Goal: Complete application form

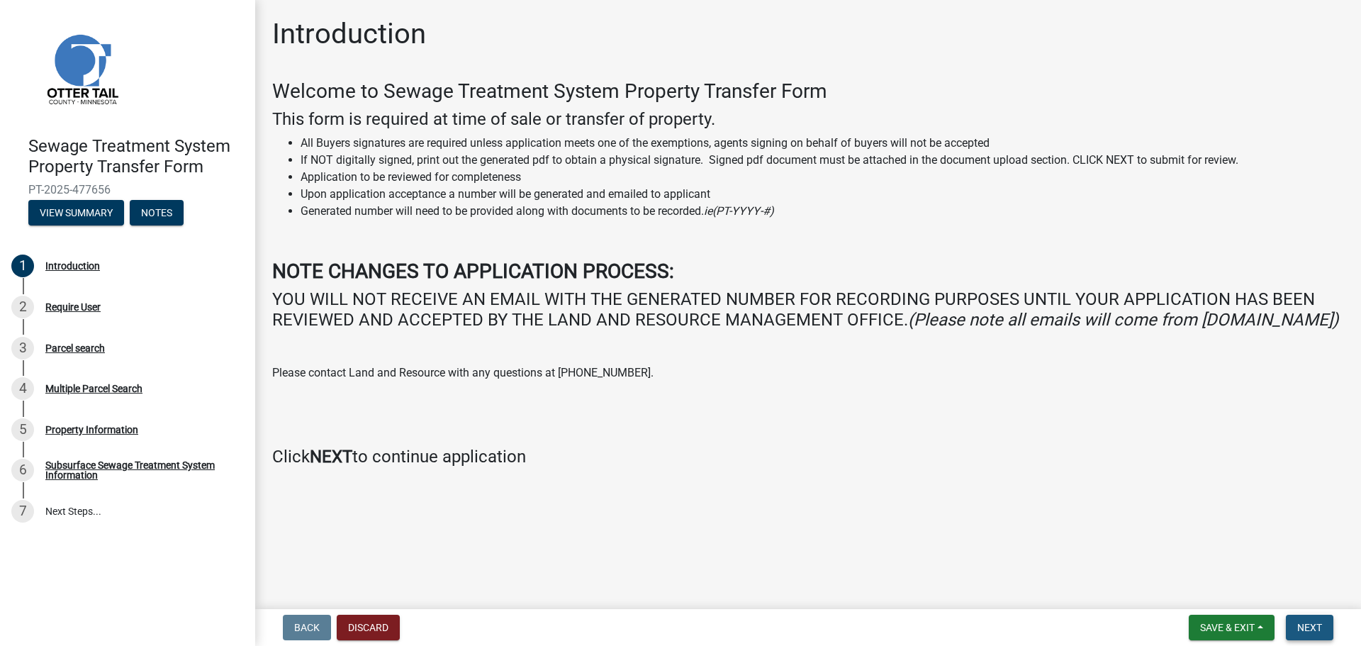
click at [1316, 628] on span "Next" at bounding box center [1310, 627] width 25 height 11
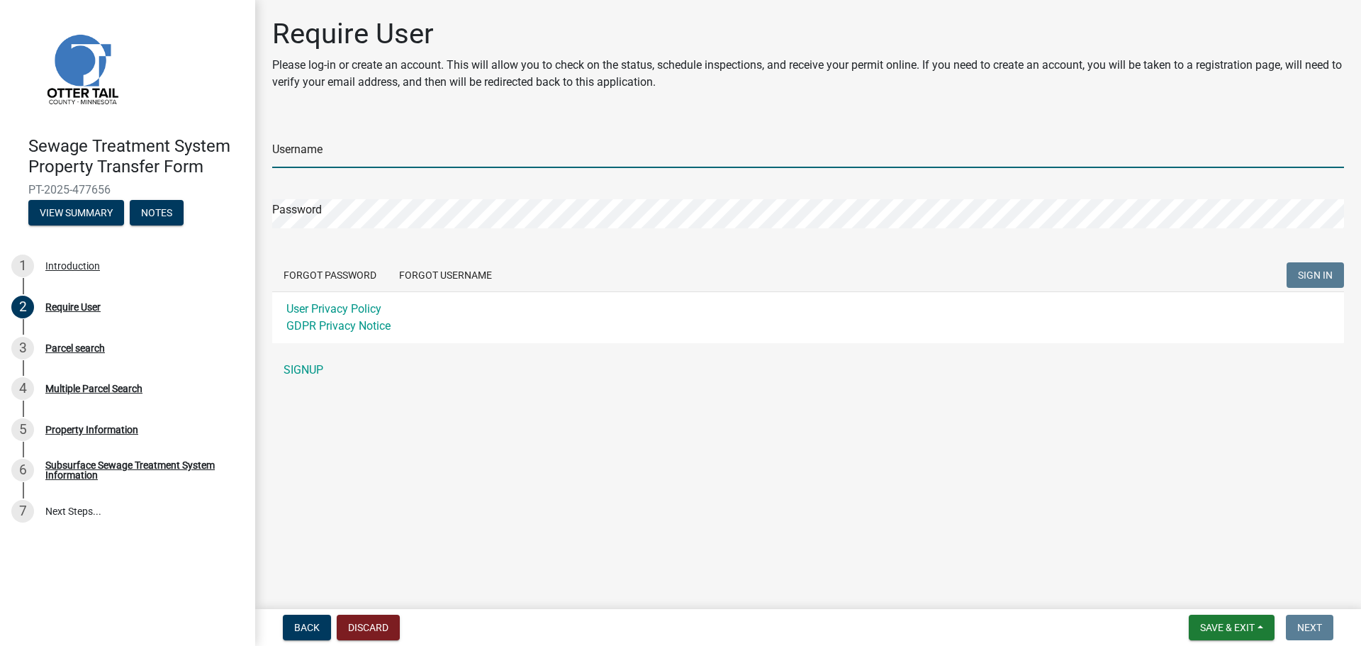
type input "[EMAIL_ADDRESS][DOMAIN_NAME]"
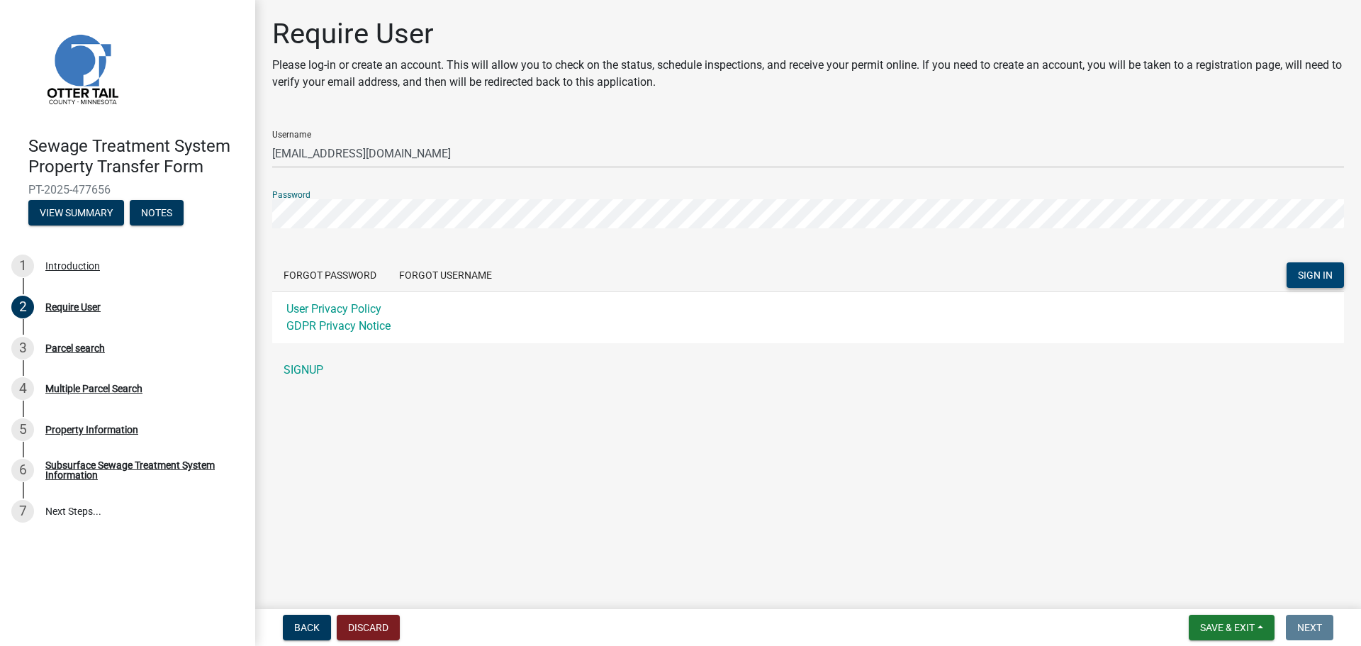
click at [1327, 274] on span "SIGN IN" at bounding box center [1315, 274] width 35 height 11
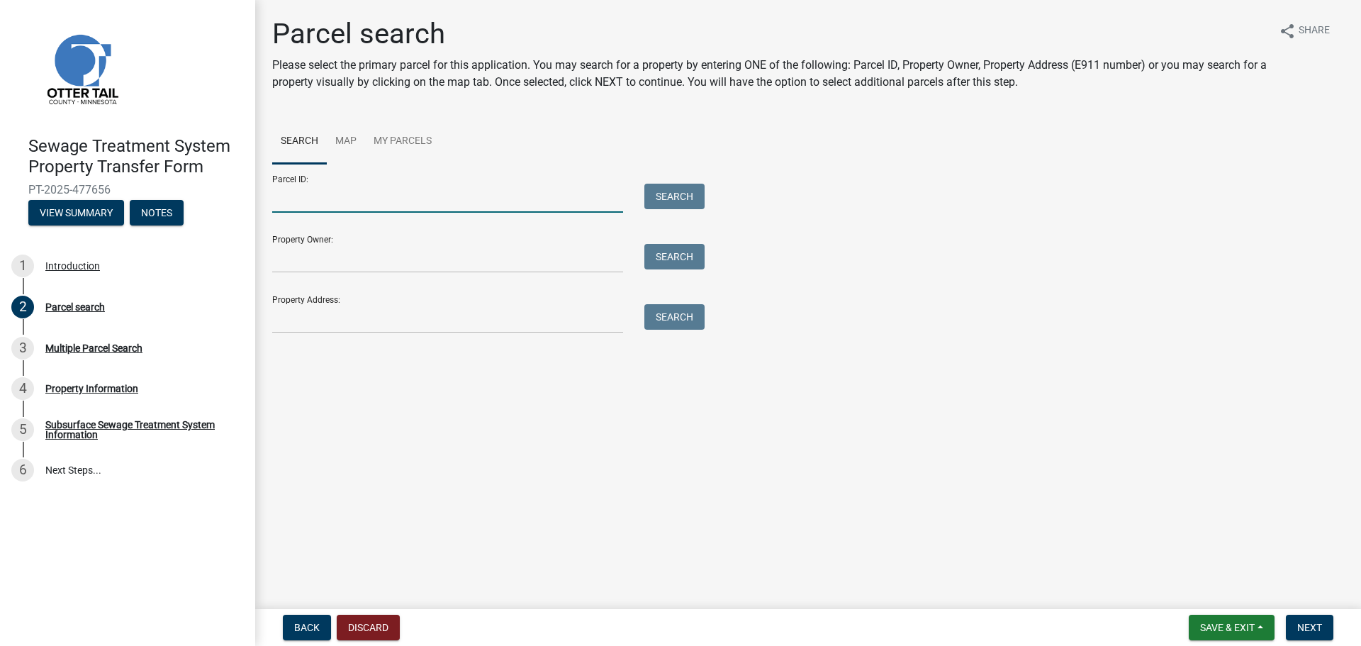
click at [289, 206] on input "Parcel ID:" at bounding box center [447, 198] width 351 height 29
type input "38000140096009"
click at [1315, 627] on span "Next" at bounding box center [1310, 627] width 25 height 11
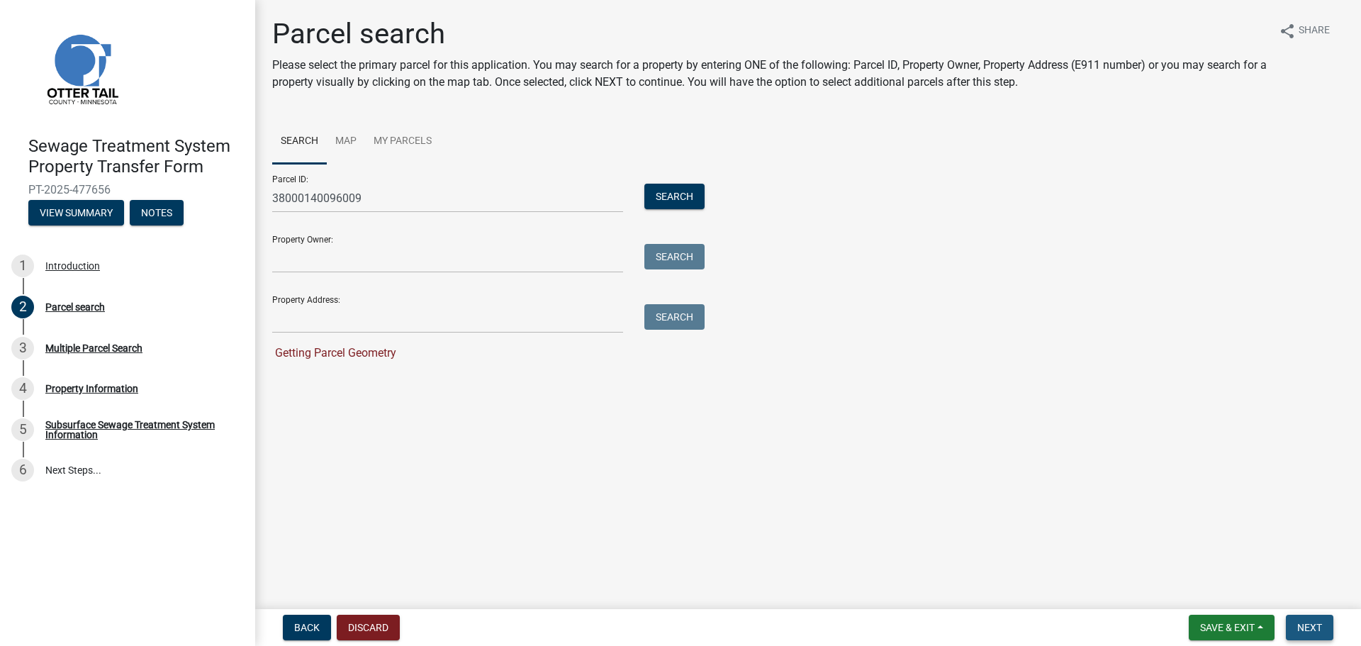
click at [1306, 625] on span "Next" at bounding box center [1310, 627] width 25 height 11
click at [1316, 625] on span "Next" at bounding box center [1310, 627] width 25 height 11
click at [480, 191] on input "38000140096009" at bounding box center [447, 198] width 351 height 29
click at [671, 195] on button "Search" at bounding box center [675, 197] width 60 height 26
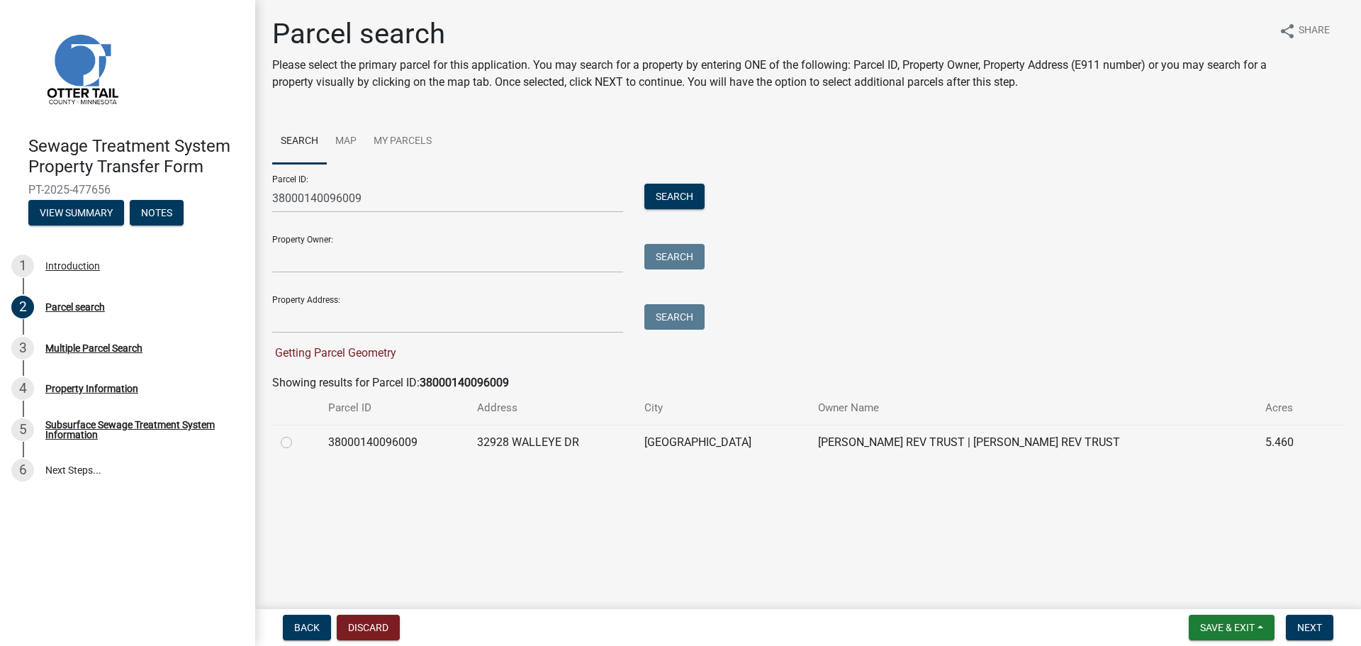
click at [298, 434] on label at bounding box center [298, 434] width 0 height 0
click at [298, 437] on input "radio" at bounding box center [302, 438] width 9 height 9
radio input "true"
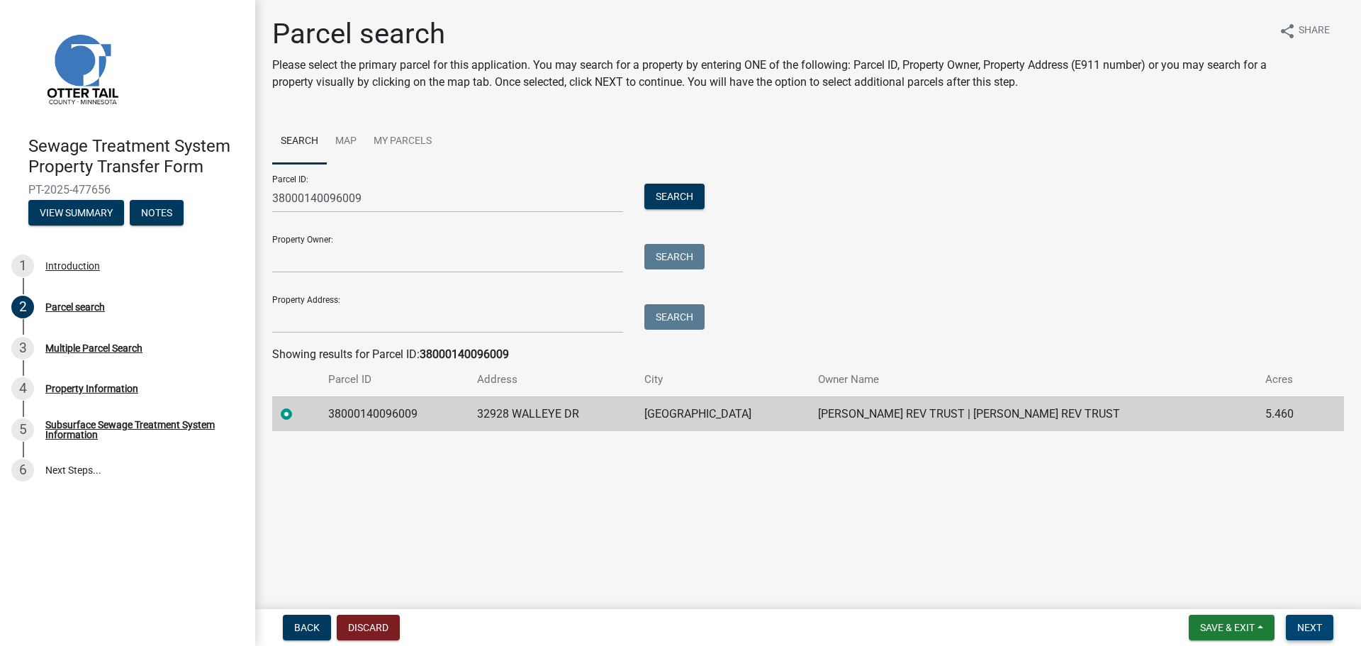
click at [1305, 623] on span "Next" at bounding box center [1310, 627] width 25 height 11
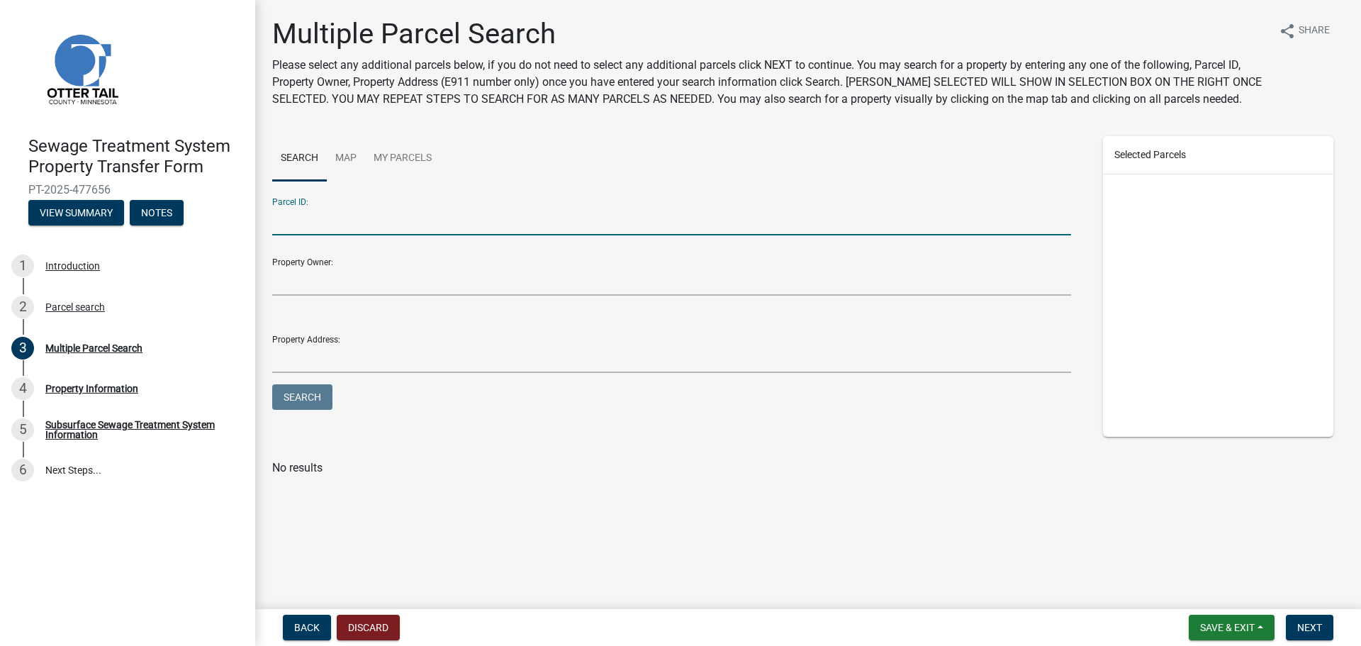
click at [283, 220] on input "Parcel ID:" at bounding box center [671, 220] width 799 height 29
type input "38000140096010"
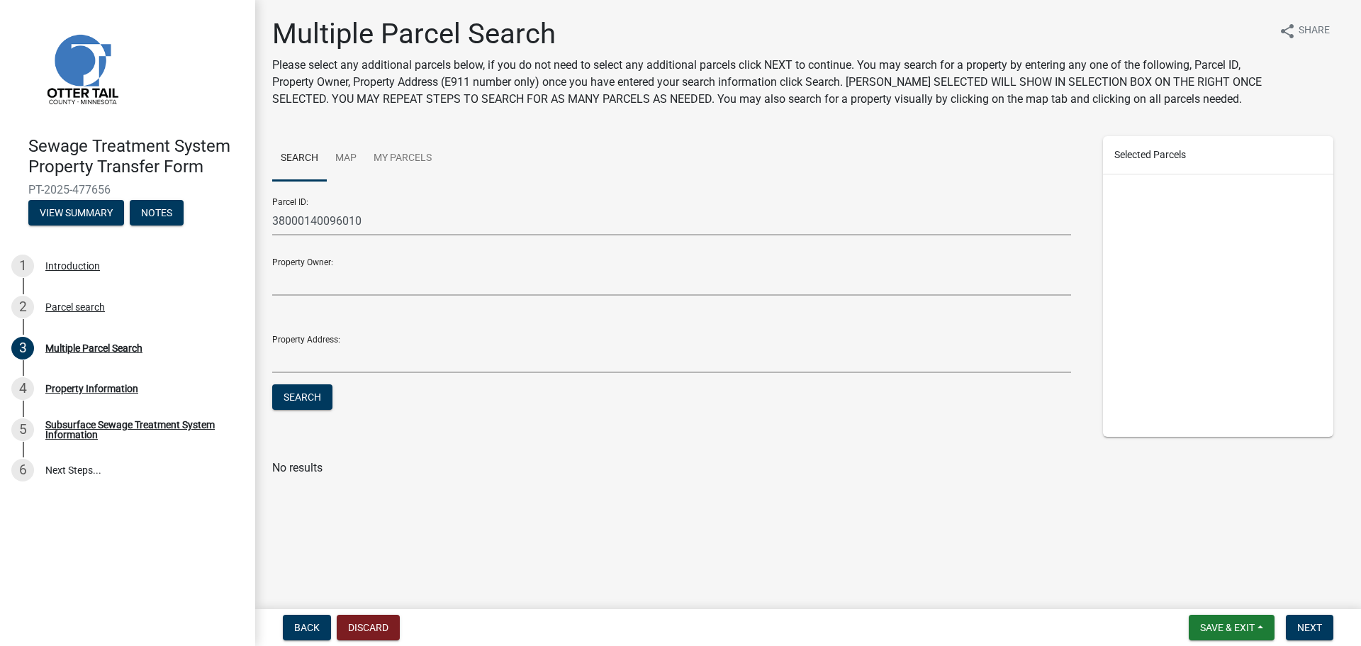
click at [988, 184] on div "Search Map My Parcels Parcel ID: 38000140096010 Property Owner: Property Addres…" at bounding box center [672, 286] width 820 height 301
click at [854, 449] on div at bounding box center [808, 448] width 1072 height 23
click at [567, 194] on div "Parcel ID: 38000140096010" at bounding box center [671, 210] width 799 height 49
click at [308, 401] on button "Search" at bounding box center [302, 397] width 60 height 26
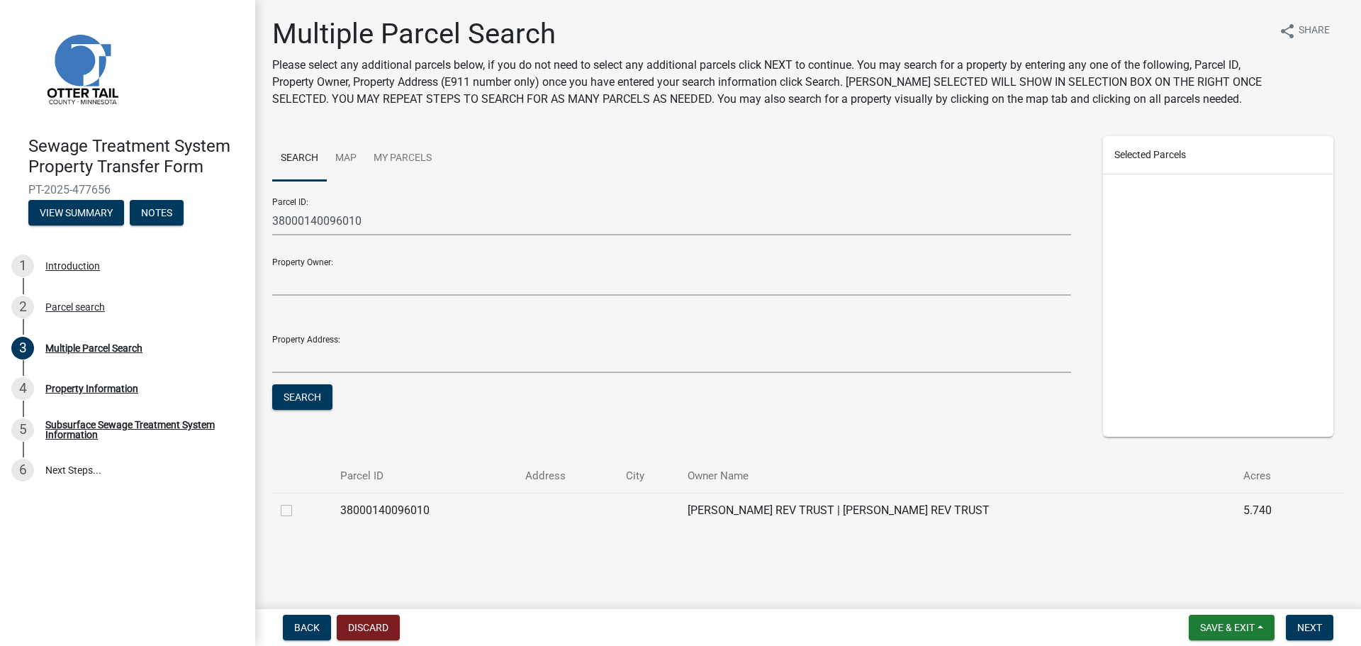
click at [298, 502] on label at bounding box center [298, 502] width 0 height 0
click at [298, 508] on input "checkbox" at bounding box center [302, 506] width 9 height 9
checkbox input "true"
click at [1316, 627] on span "Next" at bounding box center [1310, 627] width 25 height 11
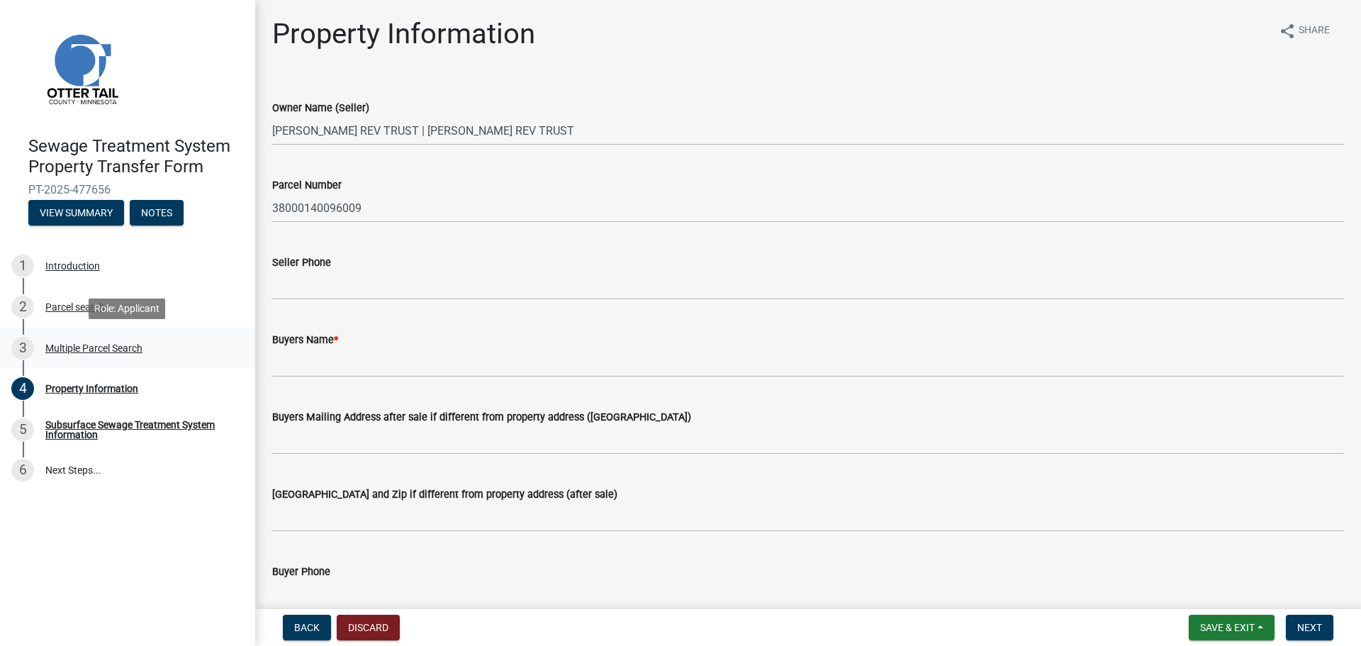
click at [94, 340] on div "3 Multiple Parcel Search" at bounding box center [121, 348] width 221 height 23
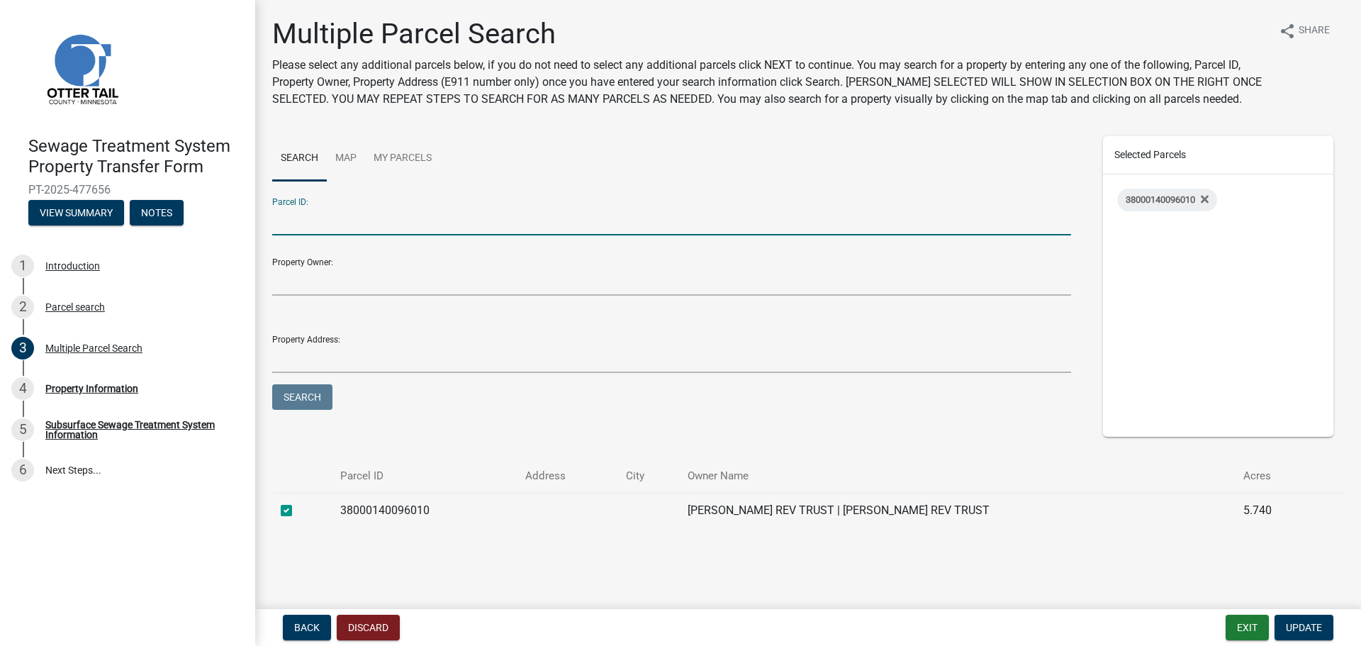
click at [285, 225] on input "Parcel ID:" at bounding box center [671, 220] width 799 height 29
type input "3800140096011"
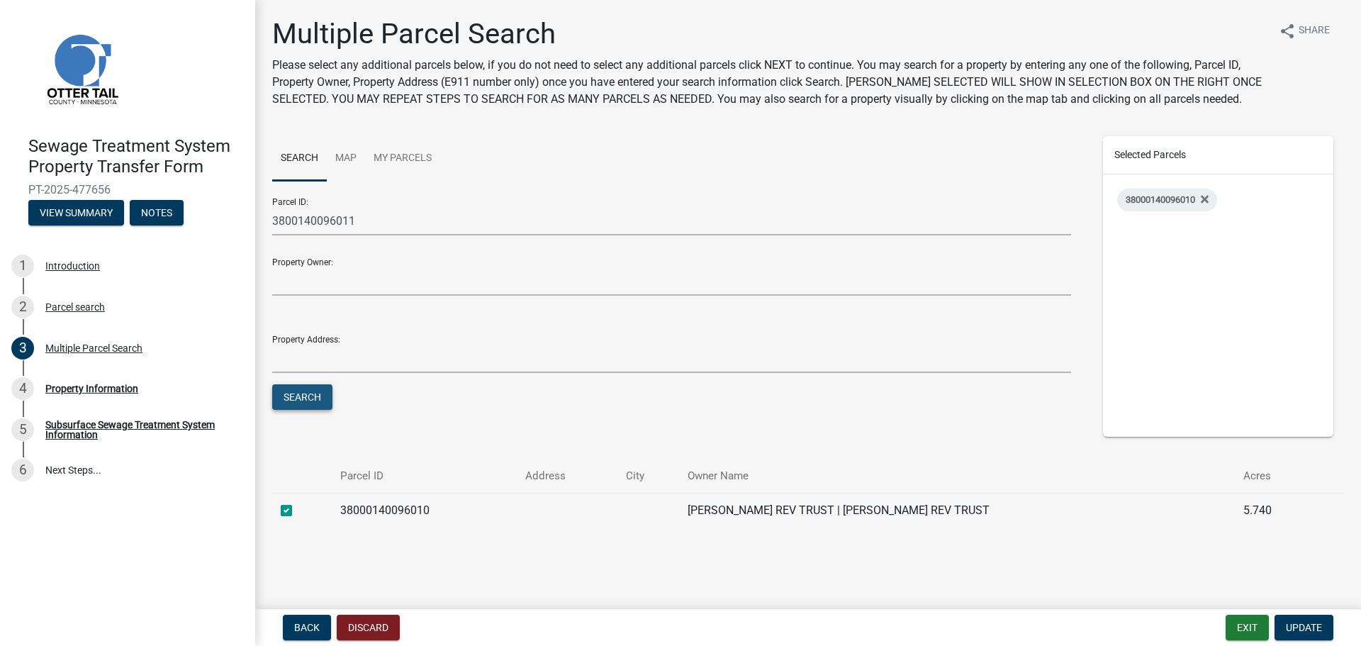
click at [289, 386] on button "Search" at bounding box center [302, 397] width 60 height 26
click at [301, 396] on button "Search" at bounding box center [302, 397] width 60 height 26
click at [417, 155] on link "My Parcels" at bounding box center [402, 158] width 75 height 45
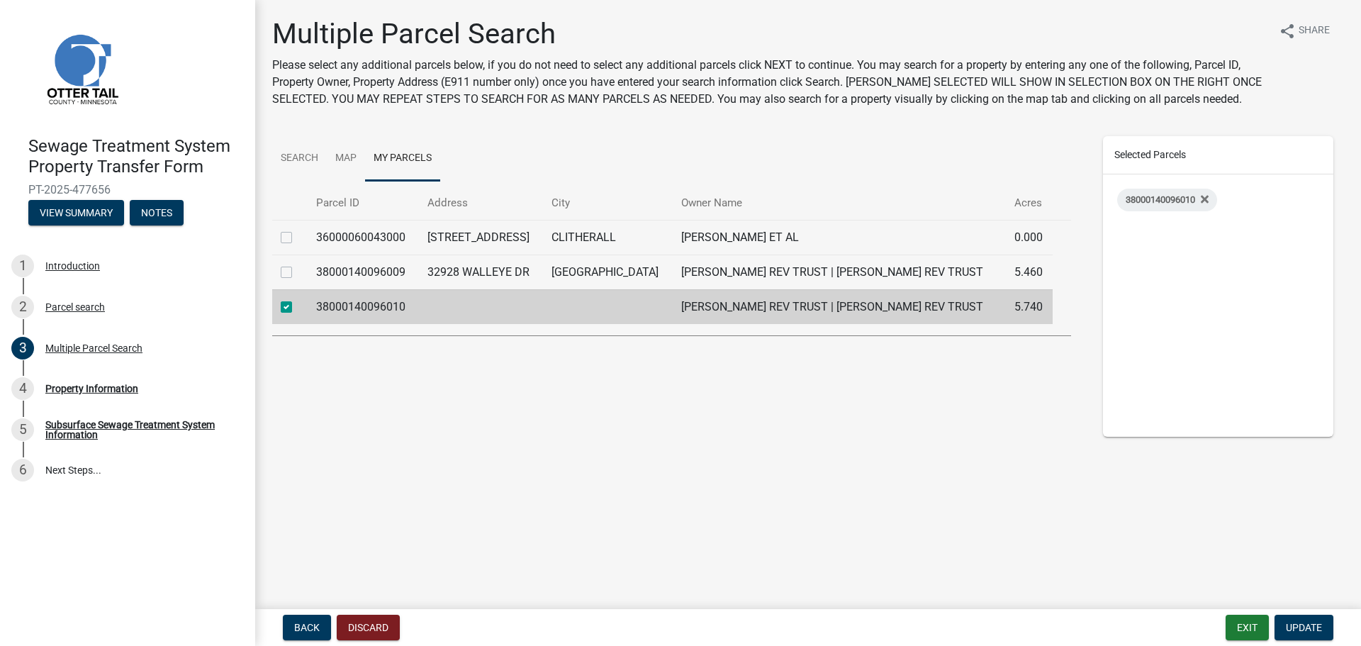
click at [298, 229] on label at bounding box center [298, 229] width 0 height 0
click at [298, 238] on input "checkbox" at bounding box center [302, 233] width 9 height 9
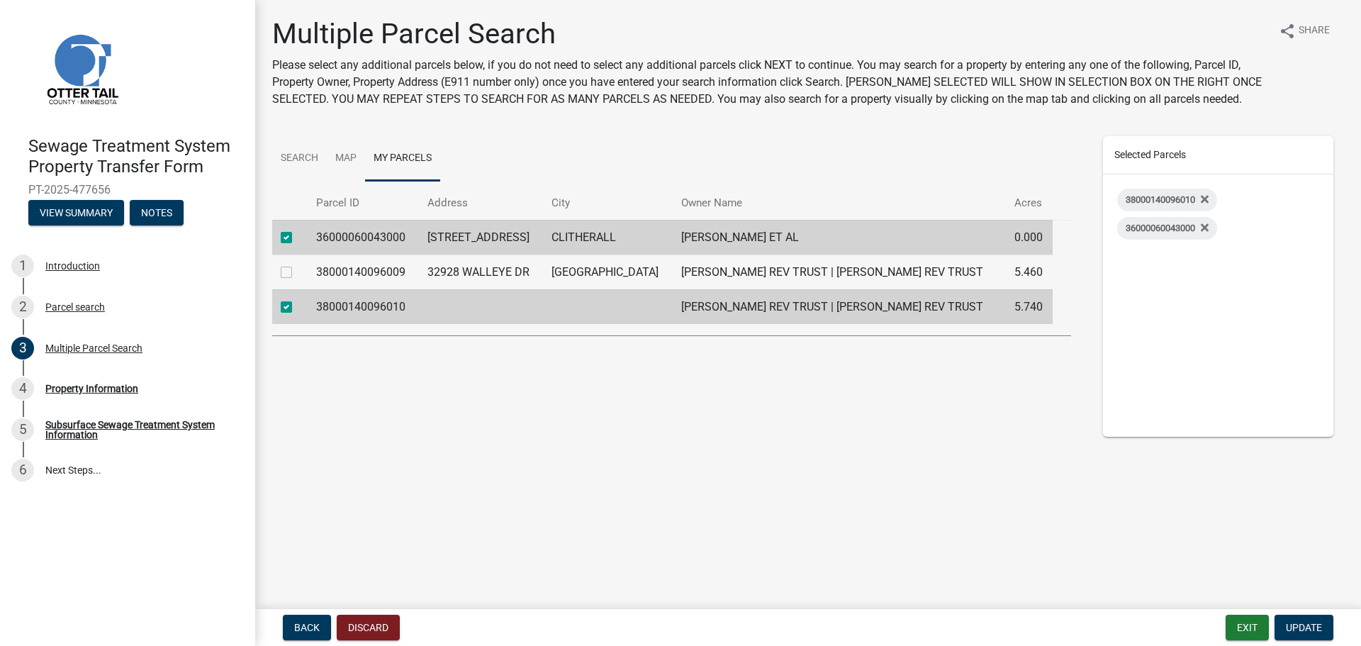
click at [298, 229] on label at bounding box center [298, 229] width 0 height 0
click at [298, 233] on input "checkbox" at bounding box center [302, 233] width 9 height 9
checkbox input "false"
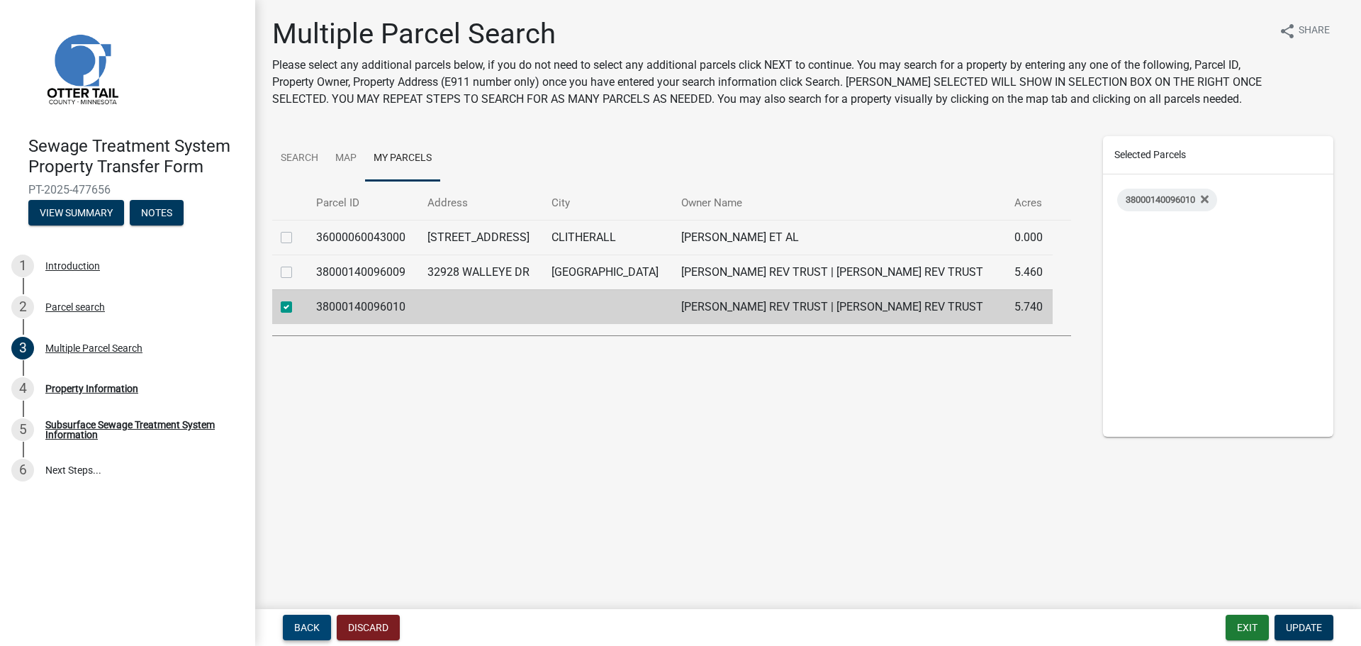
click at [298, 627] on span "Back" at bounding box center [307, 627] width 26 height 11
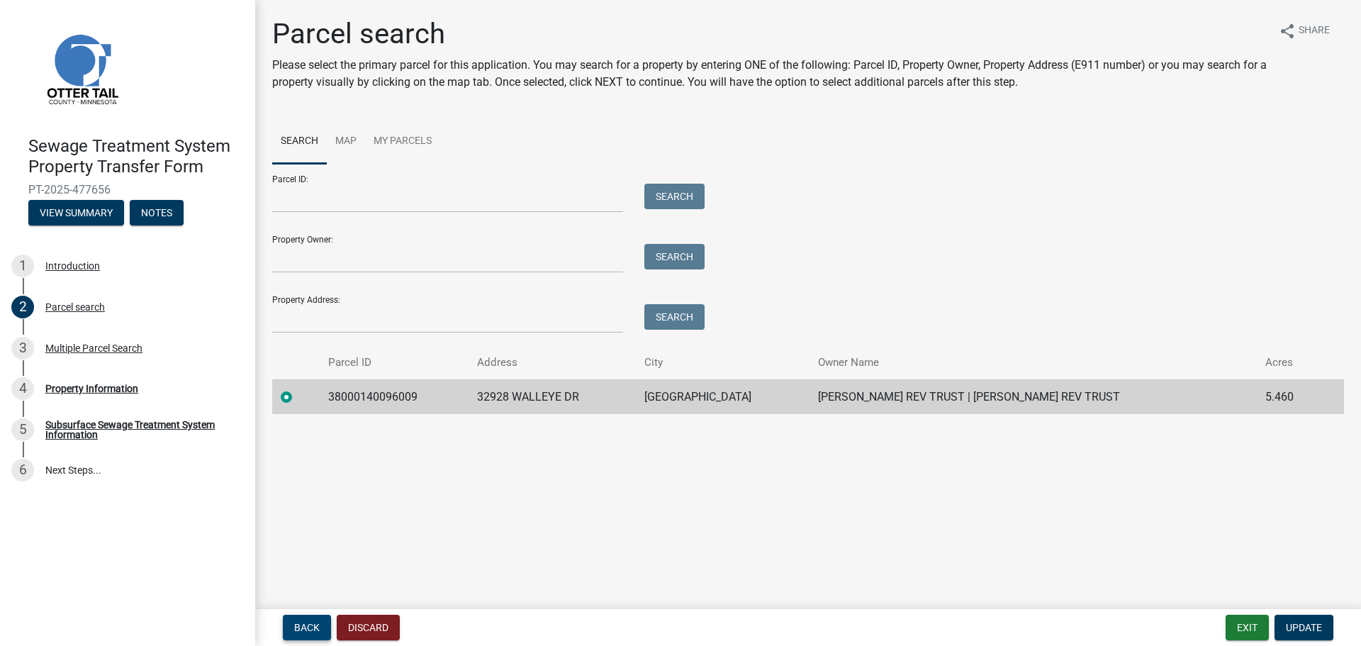
click at [298, 627] on span "Back" at bounding box center [307, 627] width 26 height 11
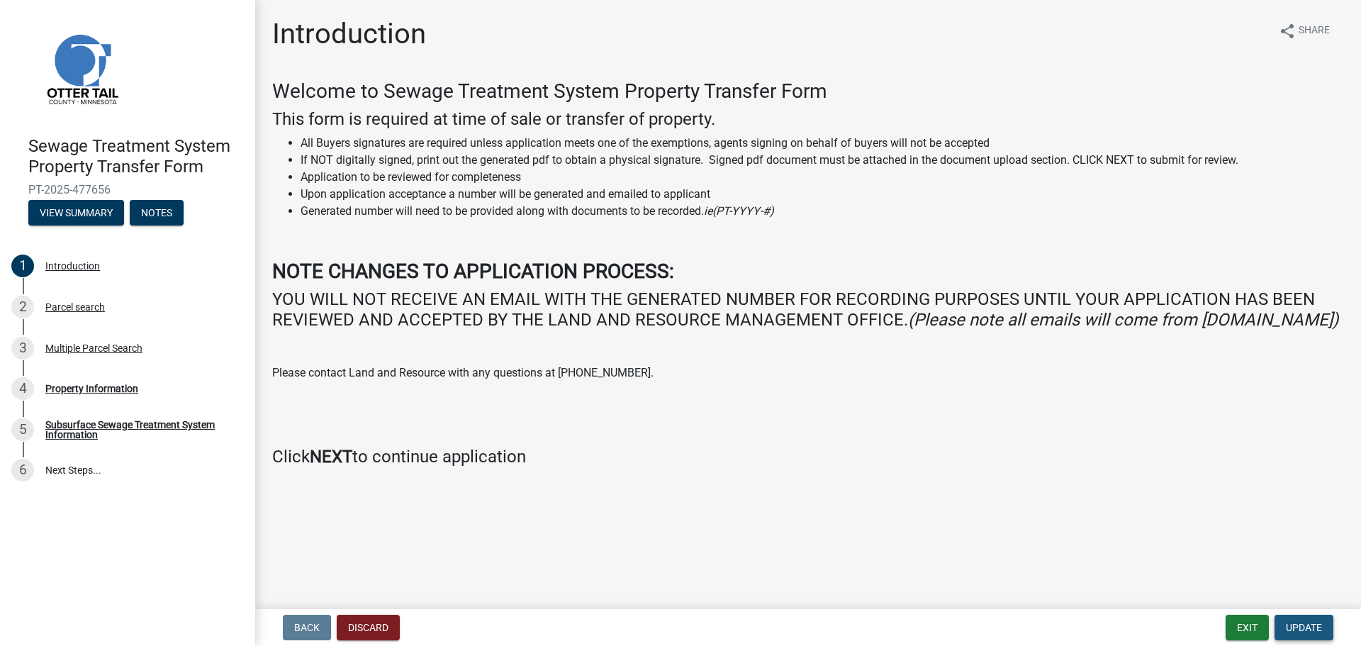
click at [1295, 624] on span "Update" at bounding box center [1304, 627] width 36 height 11
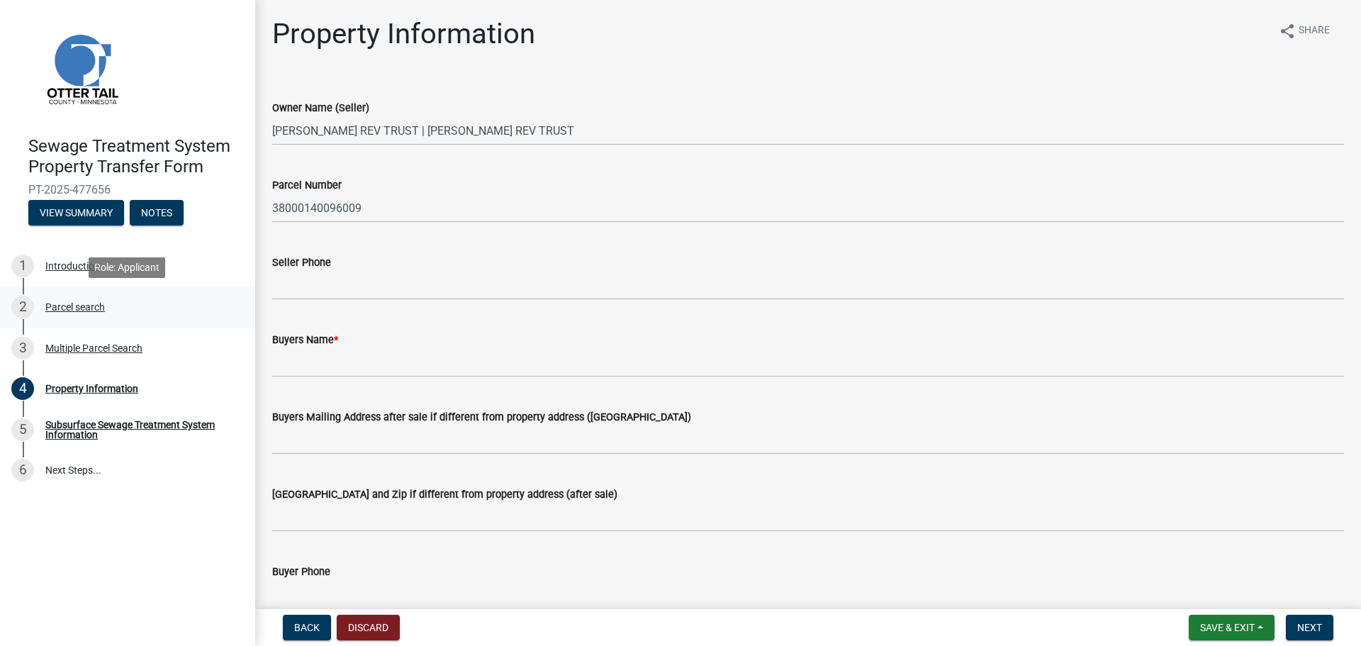
click at [91, 302] on div "Parcel search" at bounding box center [75, 307] width 60 height 10
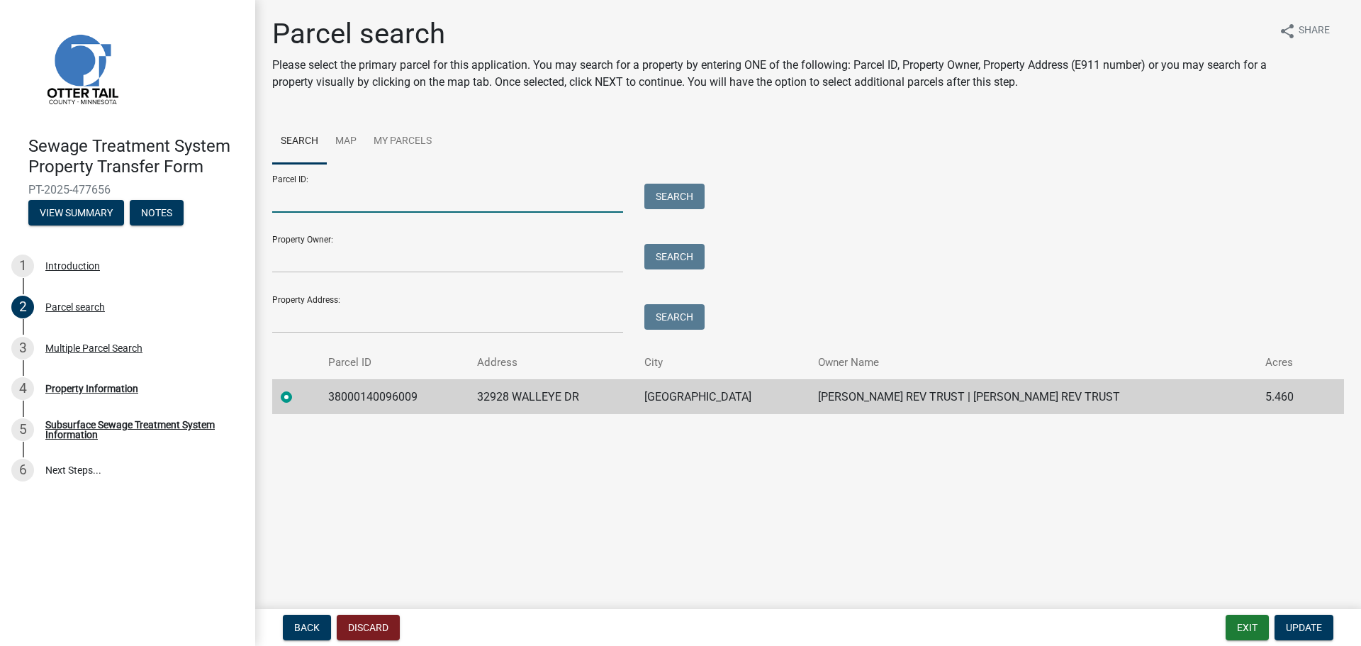
click at [286, 201] on input "Parcel ID:" at bounding box center [447, 198] width 351 height 29
type input "38000140096010"
click at [688, 200] on button "Search" at bounding box center [675, 197] width 60 height 26
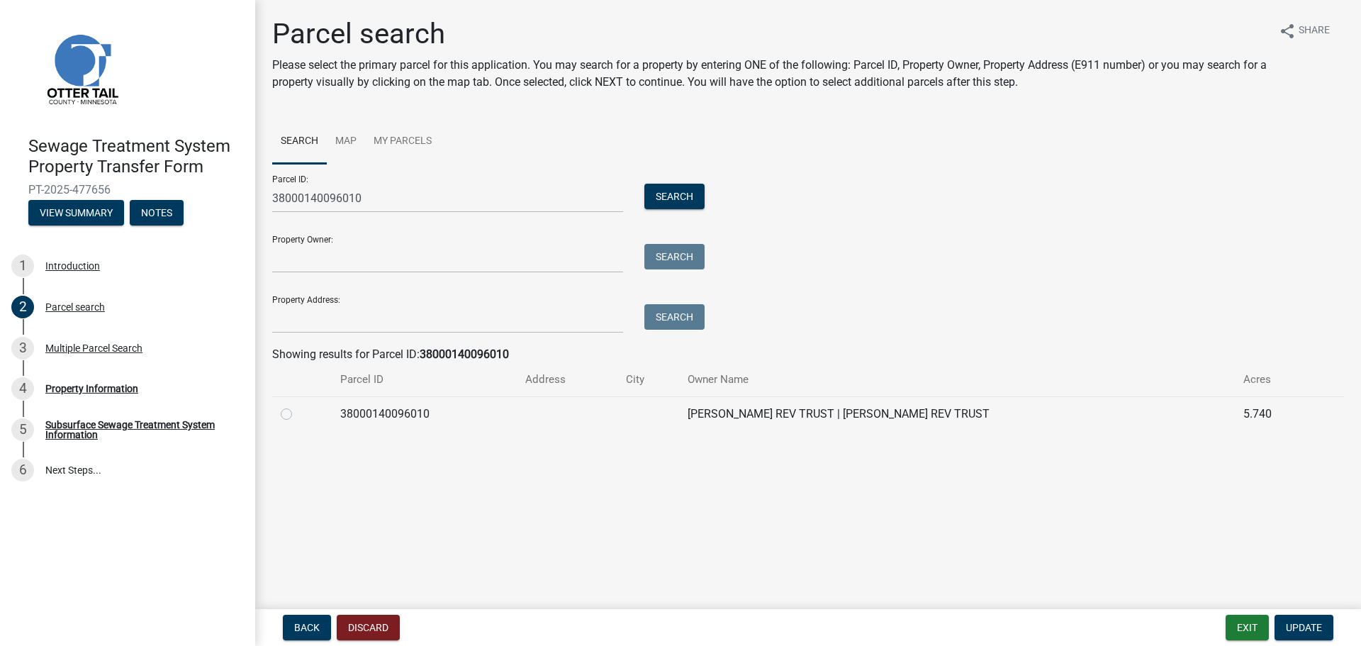
click at [298, 406] on label at bounding box center [298, 406] width 0 height 0
click at [298, 412] on input "radio" at bounding box center [302, 410] width 9 height 9
radio input "true"
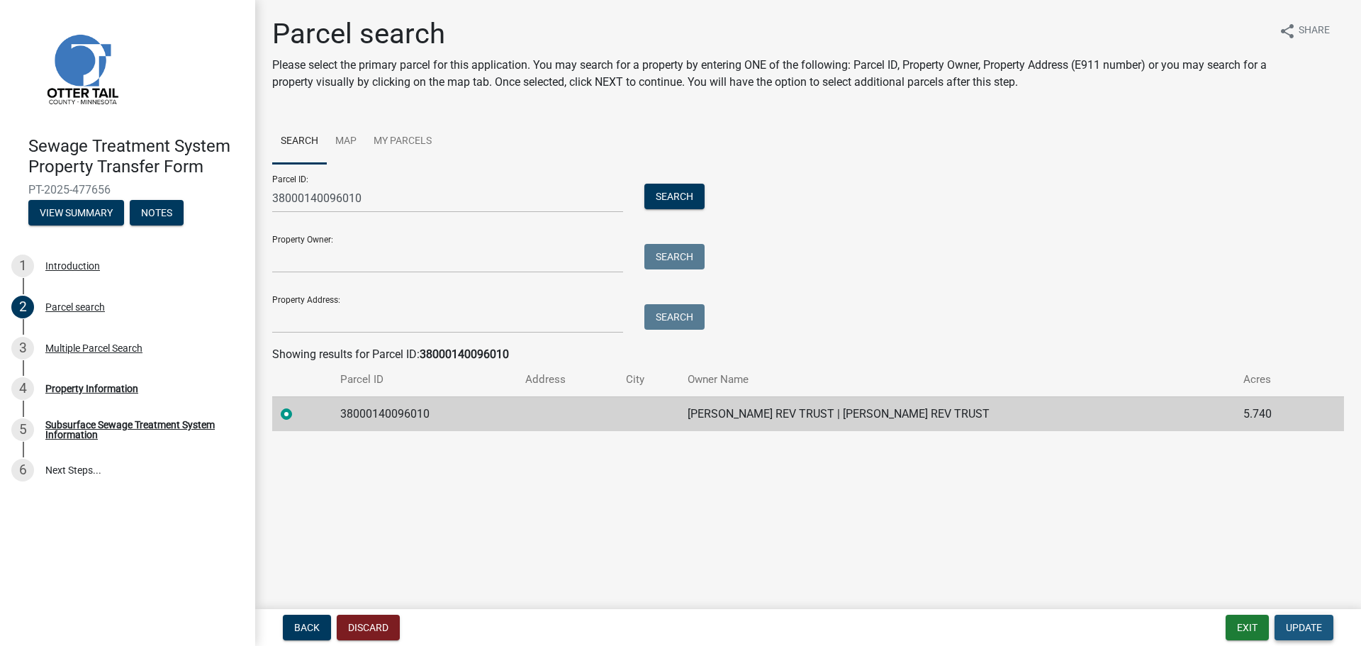
click at [1297, 635] on button "Update" at bounding box center [1304, 628] width 59 height 26
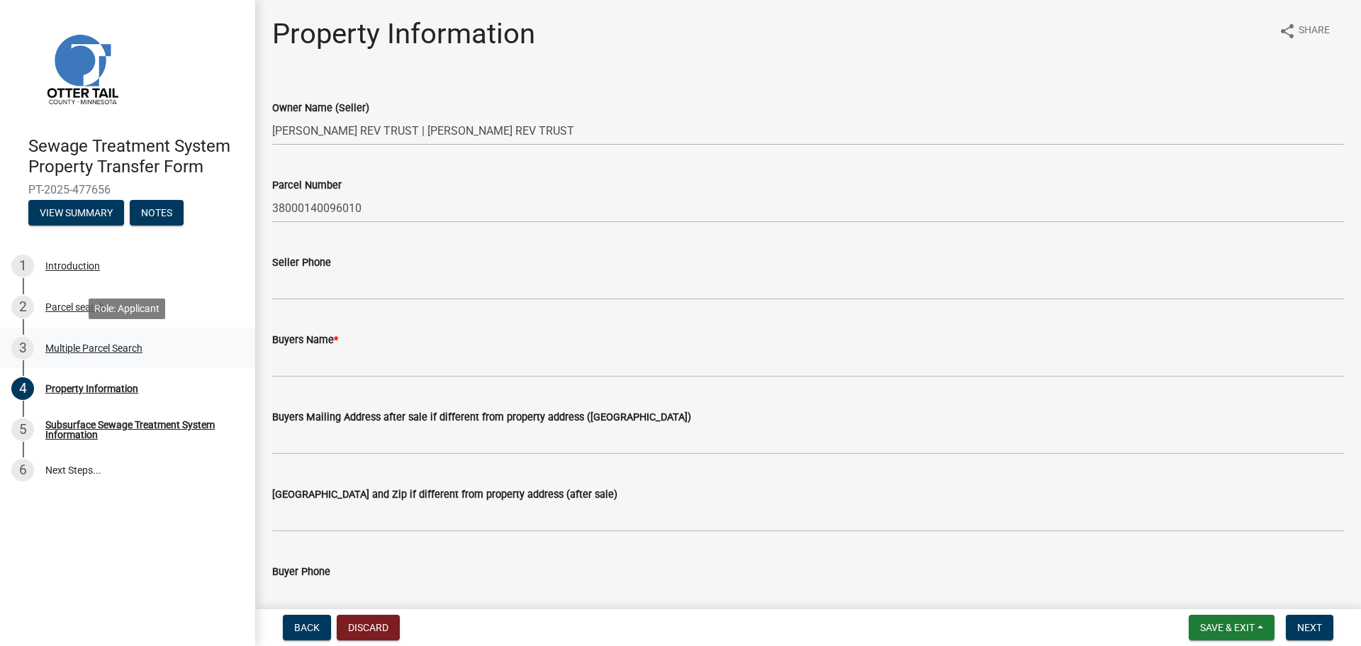
click at [106, 348] on div "Multiple Parcel Search" at bounding box center [93, 348] width 97 height 10
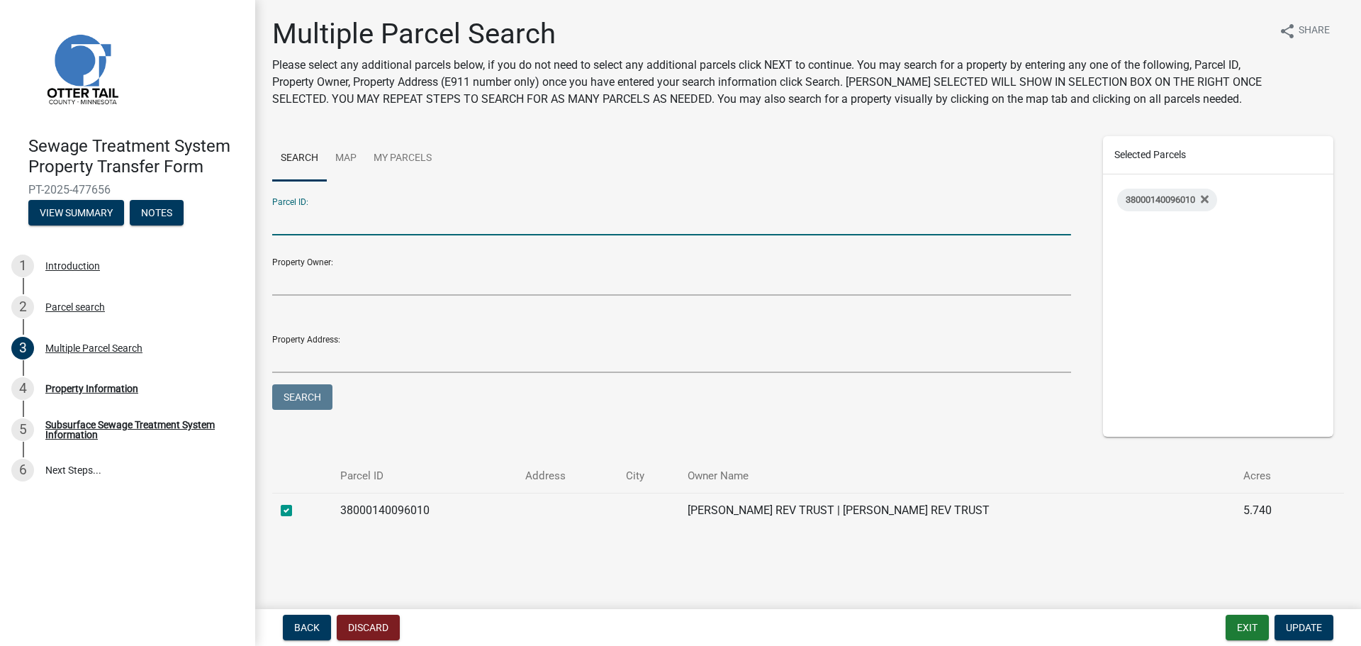
click at [286, 209] on input "Parcel ID:" at bounding box center [671, 220] width 799 height 29
type input "38000140096009"
click at [301, 398] on button "Search" at bounding box center [302, 397] width 60 height 26
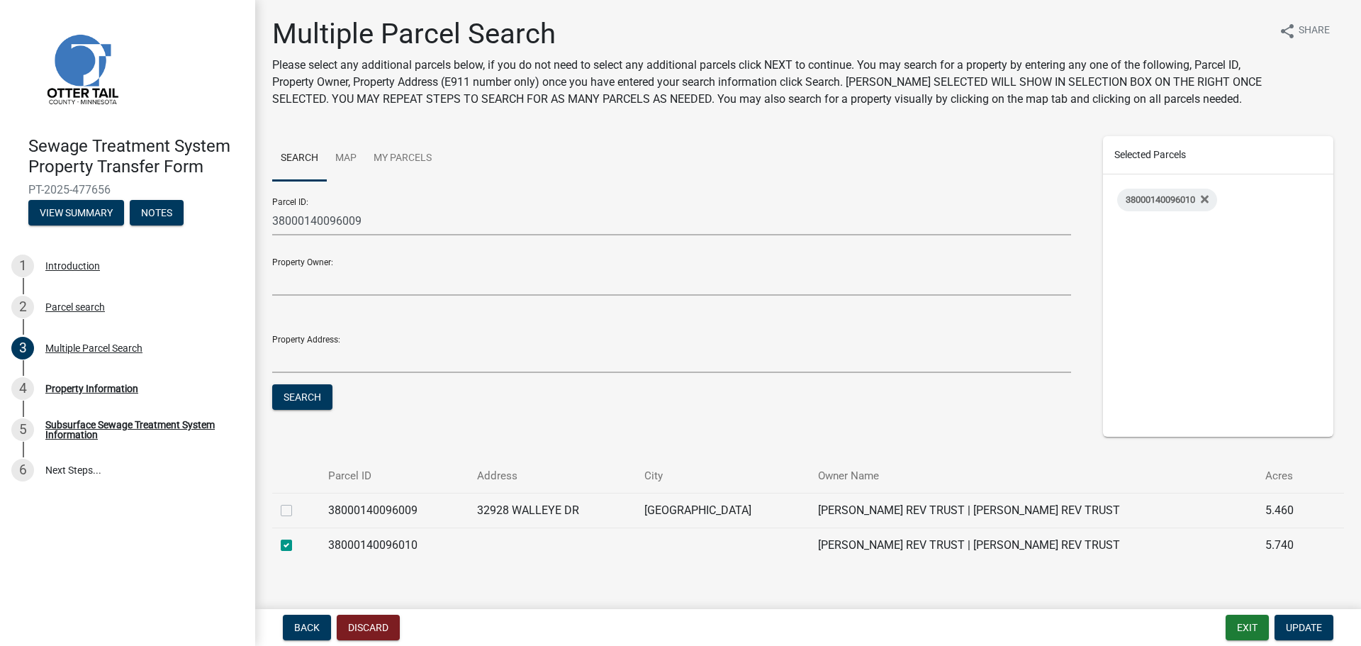
click at [298, 502] on label at bounding box center [298, 502] width 0 height 0
click at [298, 509] on input "checkbox" at bounding box center [302, 506] width 9 height 9
checkbox input "true"
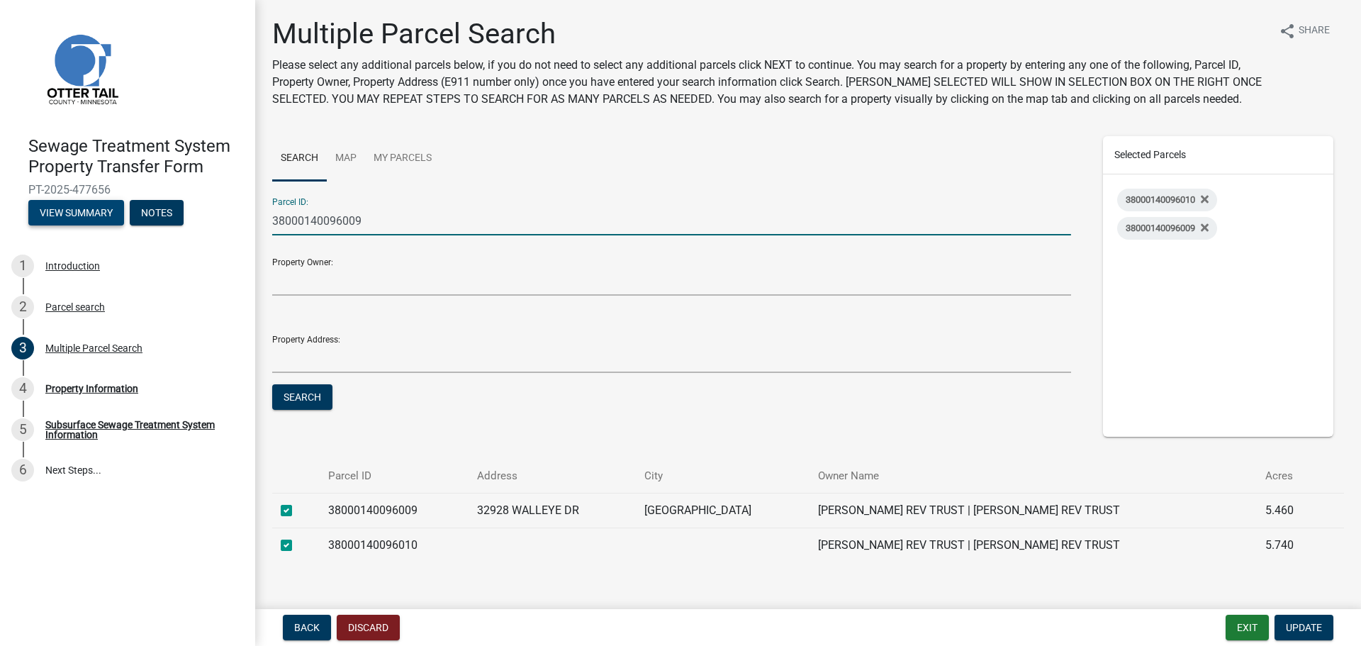
drag, startPoint x: 369, startPoint y: 218, endPoint x: 69, endPoint y: 209, distance: 300.0
click at [69, 209] on div "Sewage Treatment System Property Transfer Form PT-2025-477656 View Summary Note…" at bounding box center [680, 323] width 1361 height 646
click at [1305, 624] on span "Update" at bounding box center [1304, 627] width 36 height 11
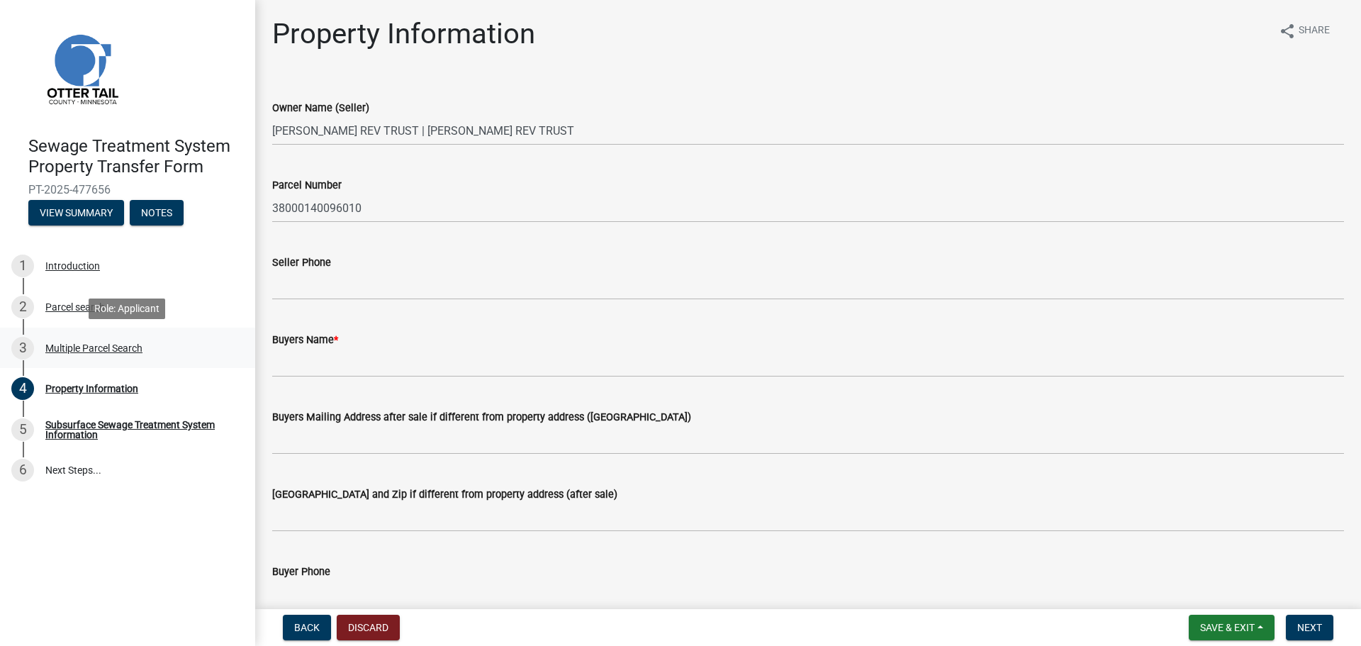
click at [82, 351] on div "Multiple Parcel Search" at bounding box center [93, 348] width 97 height 10
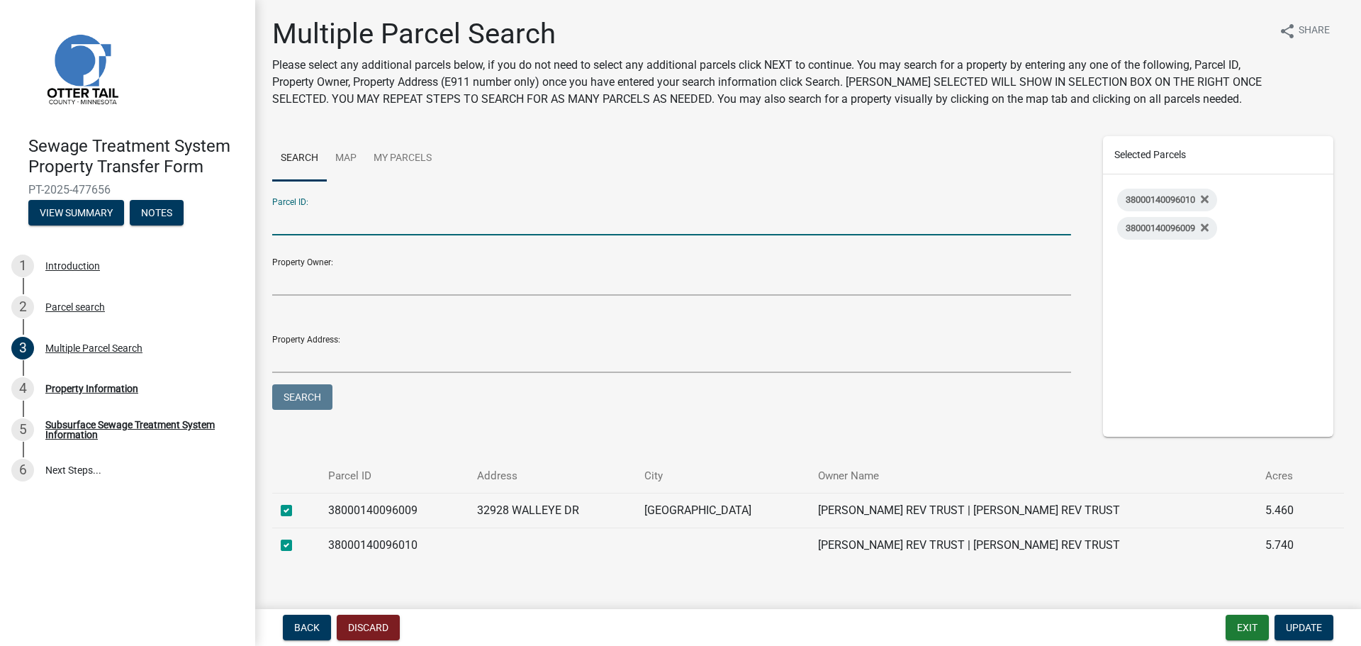
click at [286, 218] on input "Parcel ID:" at bounding box center [671, 220] width 799 height 29
type input "3800140096011"
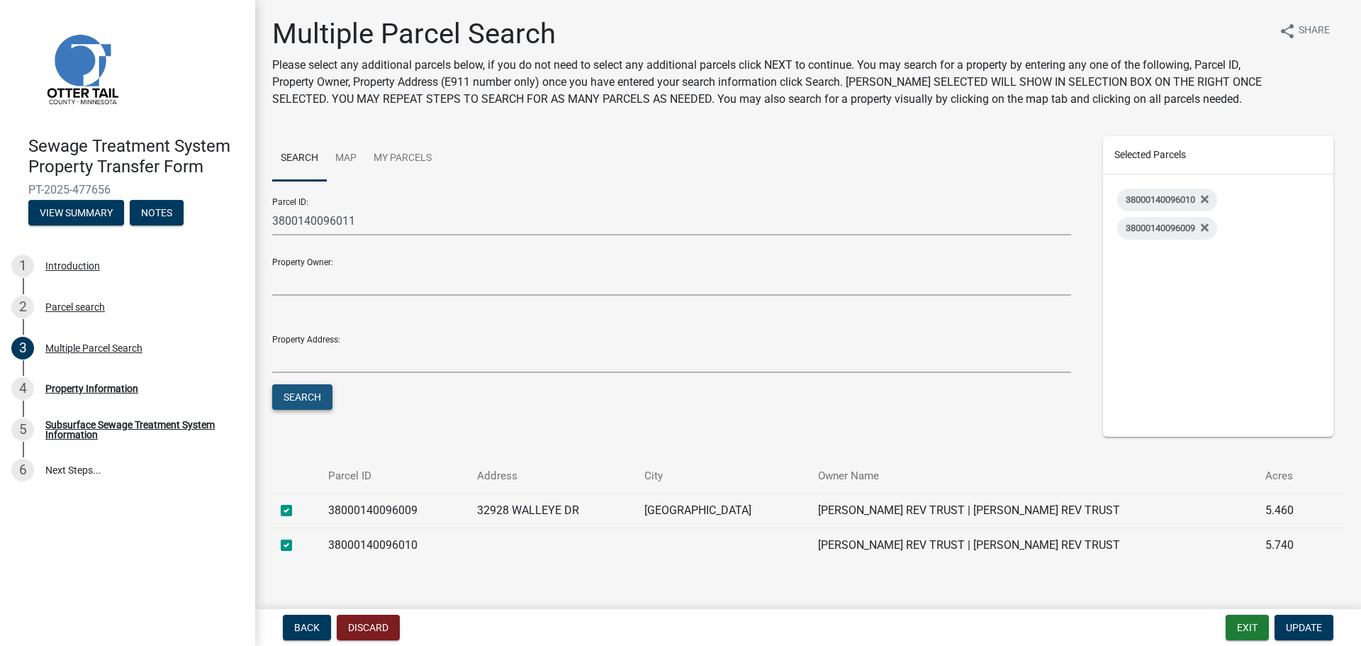
click at [300, 397] on button "Search" at bounding box center [302, 397] width 60 height 26
click at [305, 395] on button "Search" at bounding box center [302, 397] width 60 height 26
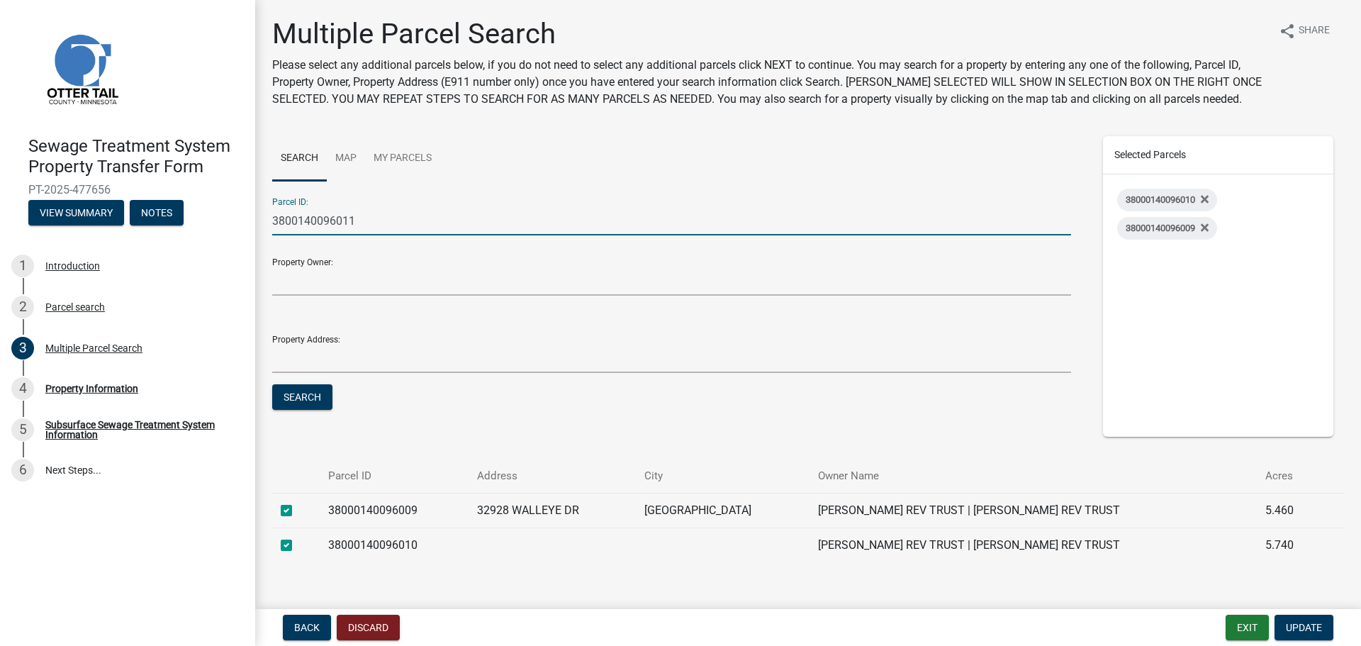
click at [330, 218] on input "3800140096011" at bounding box center [671, 220] width 799 height 29
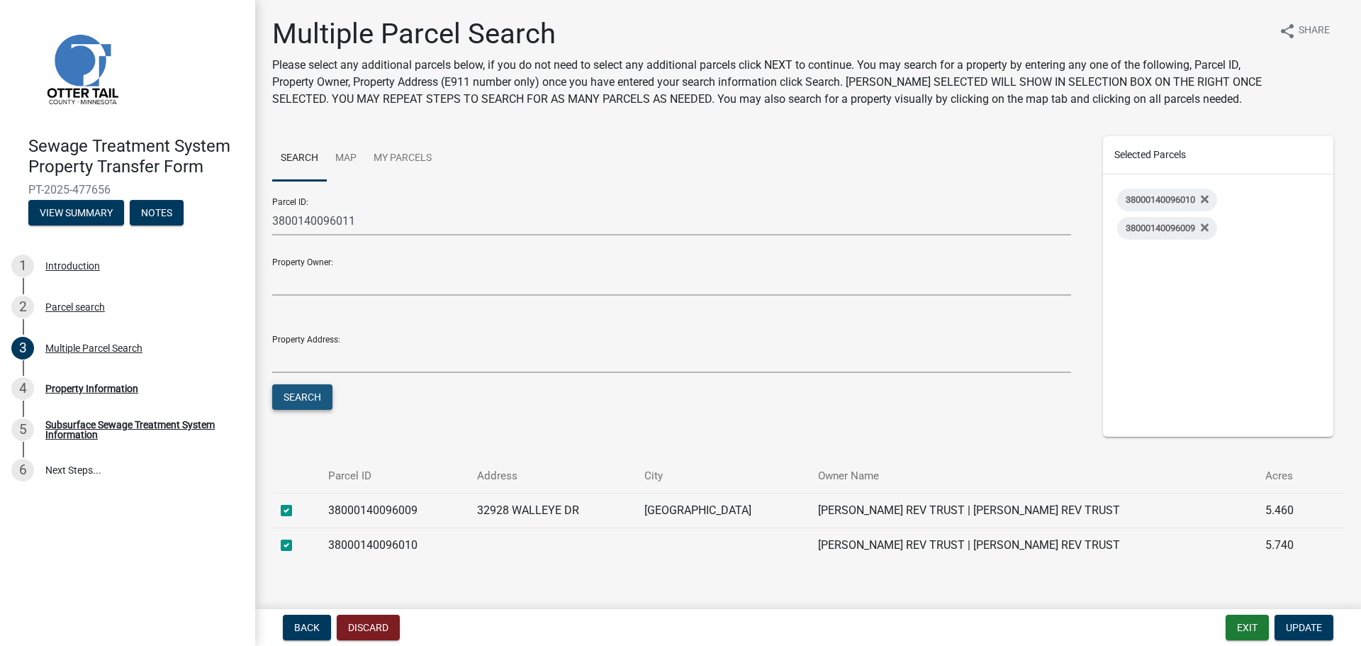
click at [301, 389] on button "Search" at bounding box center [302, 397] width 60 height 26
click at [1304, 622] on span "Update" at bounding box center [1304, 627] width 36 height 11
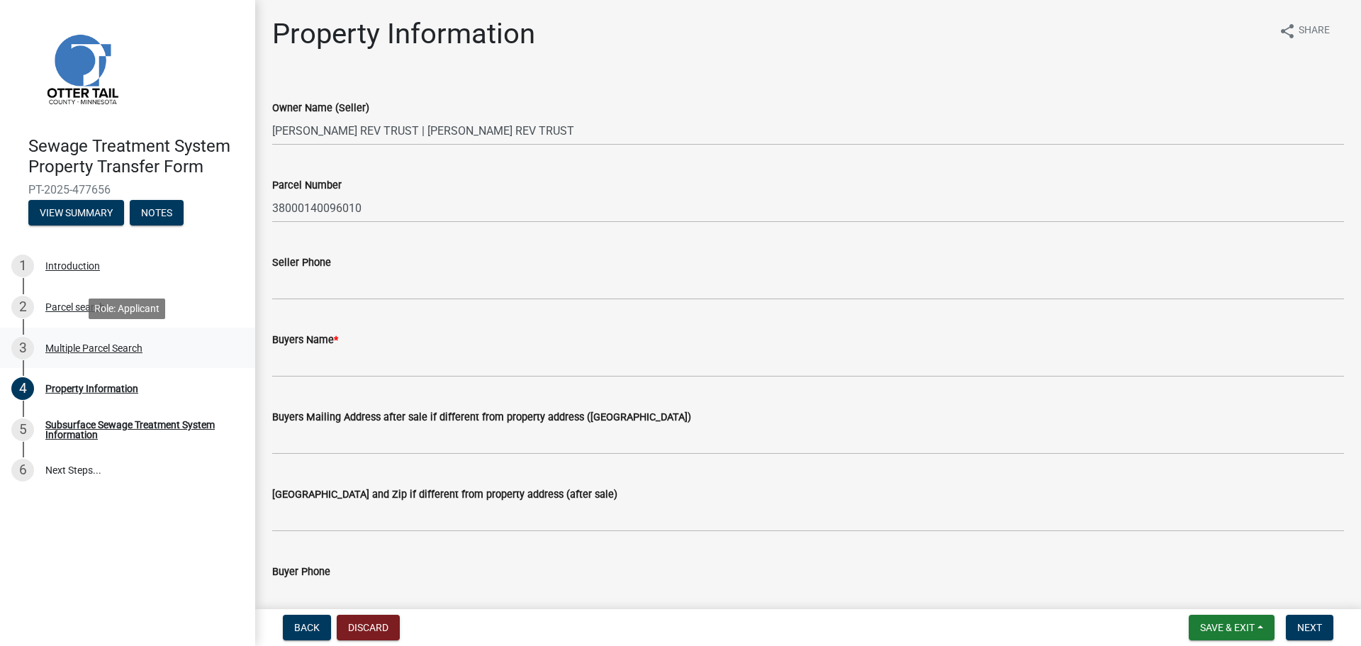
click at [96, 343] on div "Multiple Parcel Search" at bounding box center [93, 348] width 97 height 10
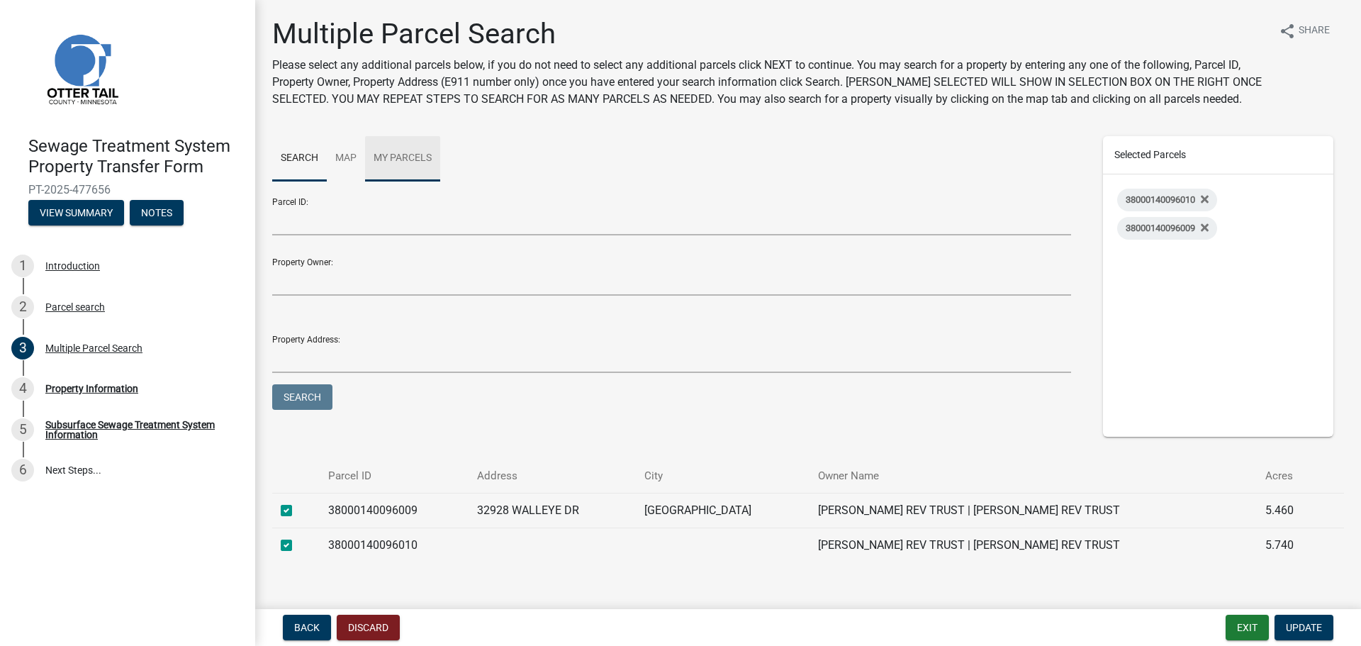
click at [420, 151] on link "My Parcels" at bounding box center [402, 158] width 75 height 45
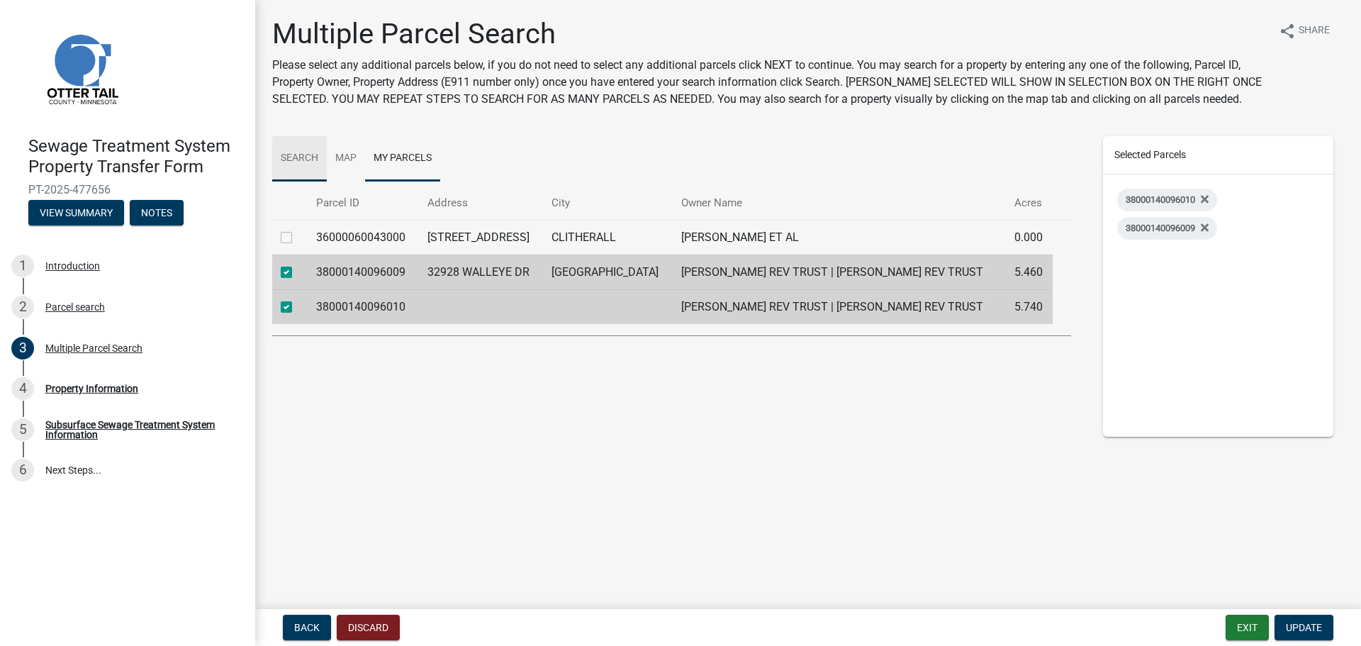
click at [291, 169] on link "Search" at bounding box center [299, 158] width 55 height 45
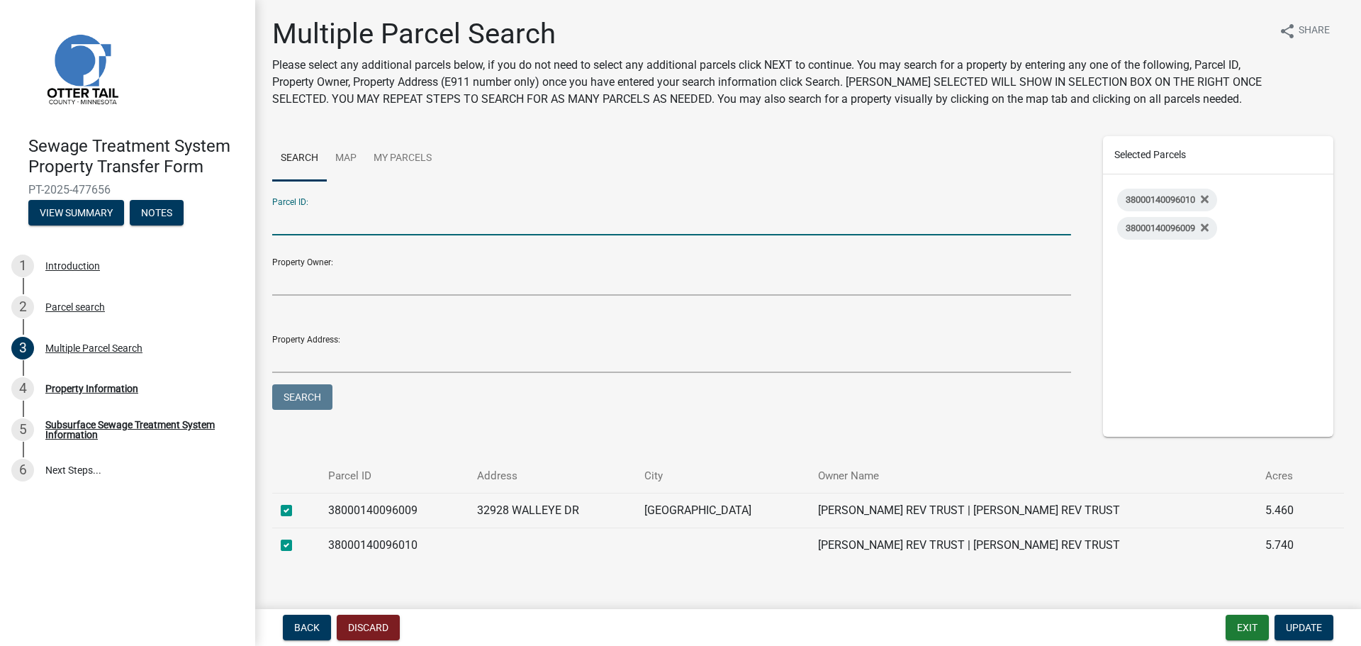
click at [281, 219] on input "Parcel ID:" at bounding box center [671, 220] width 799 height 29
type input "3800140096011"
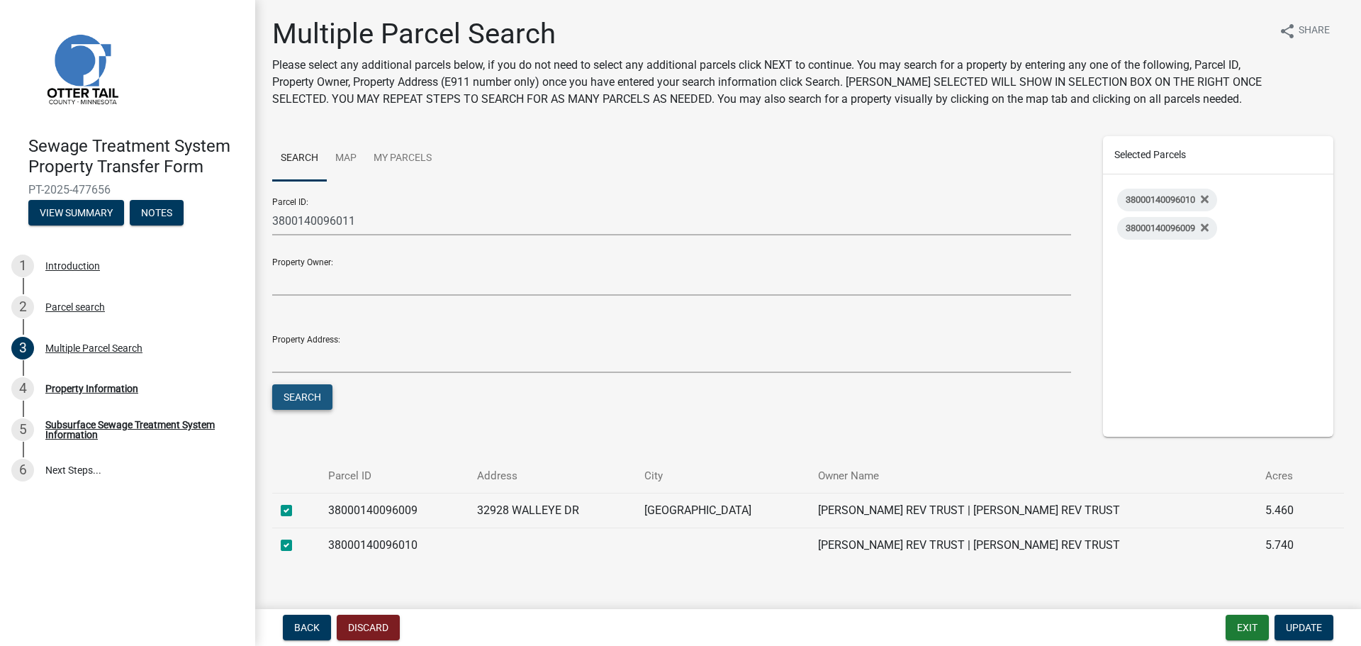
click at [303, 392] on button "Search" at bounding box center [302, 397] width 60 height 26
click at [408, 153] on link "My Parcels" at bounding box center [402, 158] width 75 height 45
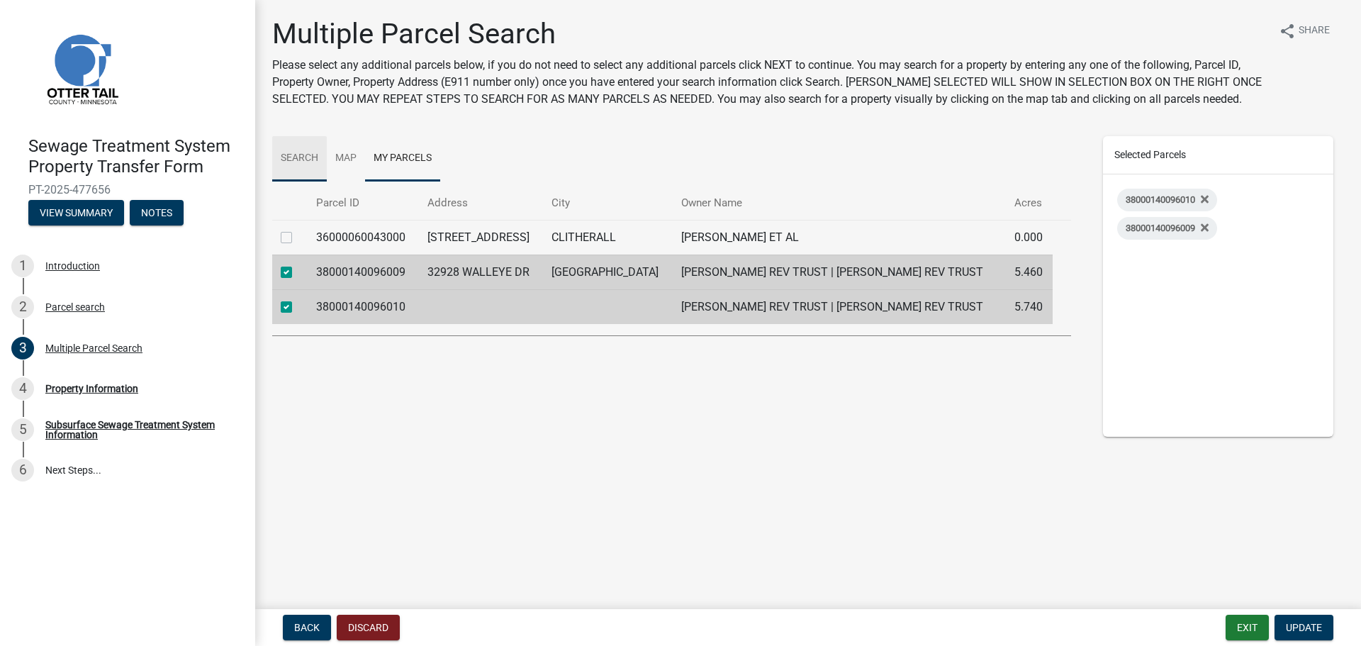
click at [299, 155] on link "Search" at bounding box center [299, 158] width 55 height 45
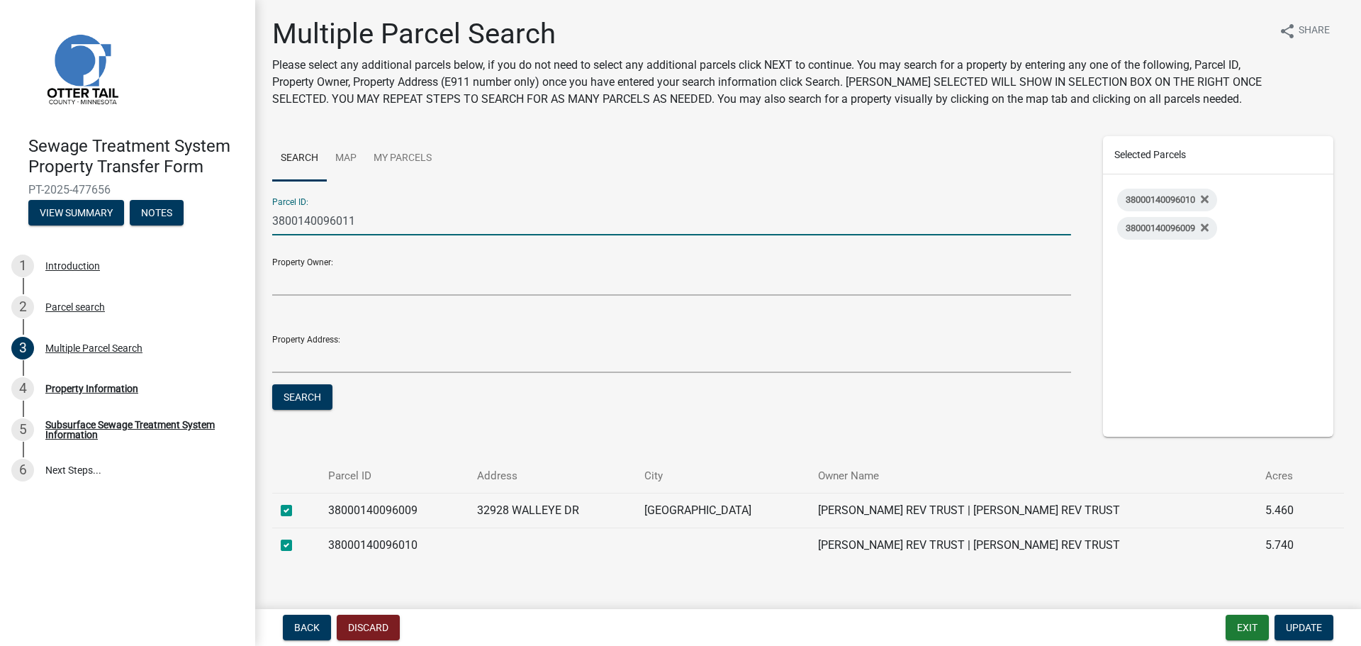
drag, startPoint x: 379, startPoint y: 218, endPoint x: -26, endPoint y: 250, distance: 406.8
click at [0, 250] on html "Internet Explorer does NOT work with GeoPermits. Get a new browser for more sec…" at bounding box center [680, 323] width 1361 height 646
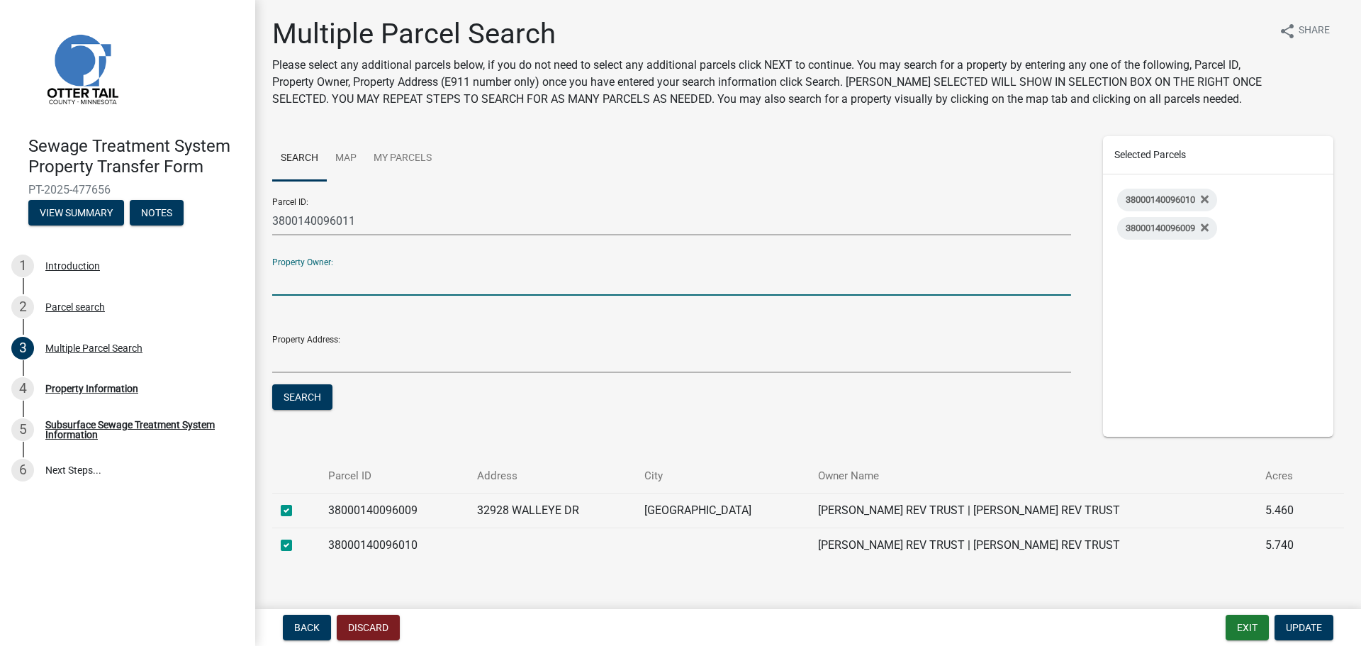
click at [284, 283] on input "Property Owner:" at bounding box center [671, 281] width 799 height 29
type input "[PERSON_NAME]"
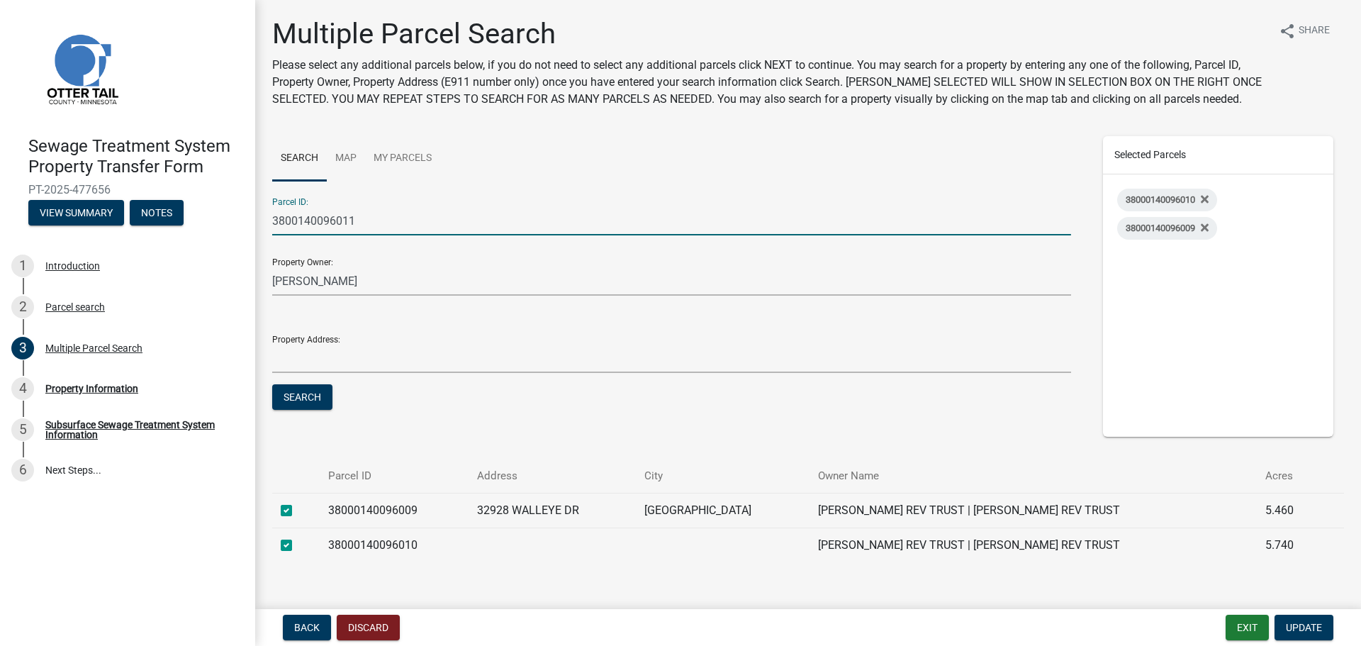
drag, startPoint x: 377, startPoint y: 220, endPoint x: -130, endPoint y: 254, distance: 508.1
click at [0, 254] on html "Internet Explorer does NOT work with GeoPermits. Get a new browser for more sec…" at bounding box center [680, 323] width 1361 height 646
click at [304, 398] on button "Search" at bounding box center [302, 397] width 60 height 26
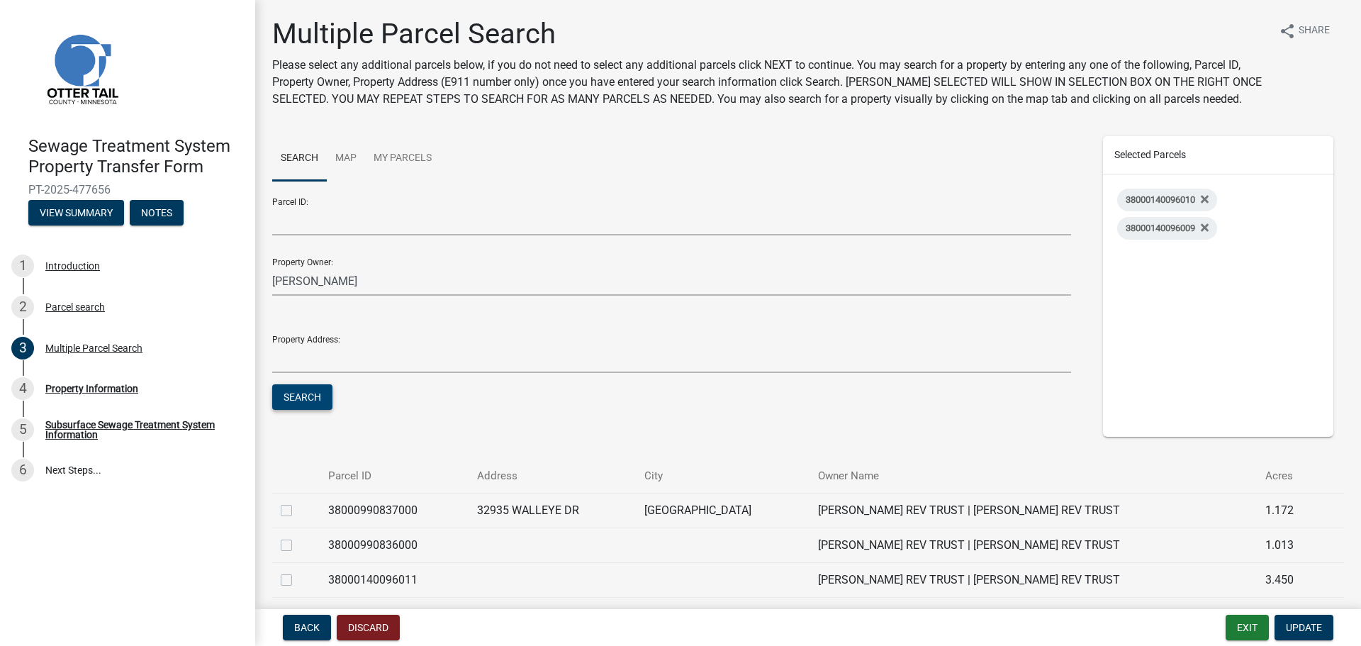
scroll to position [71, 0]
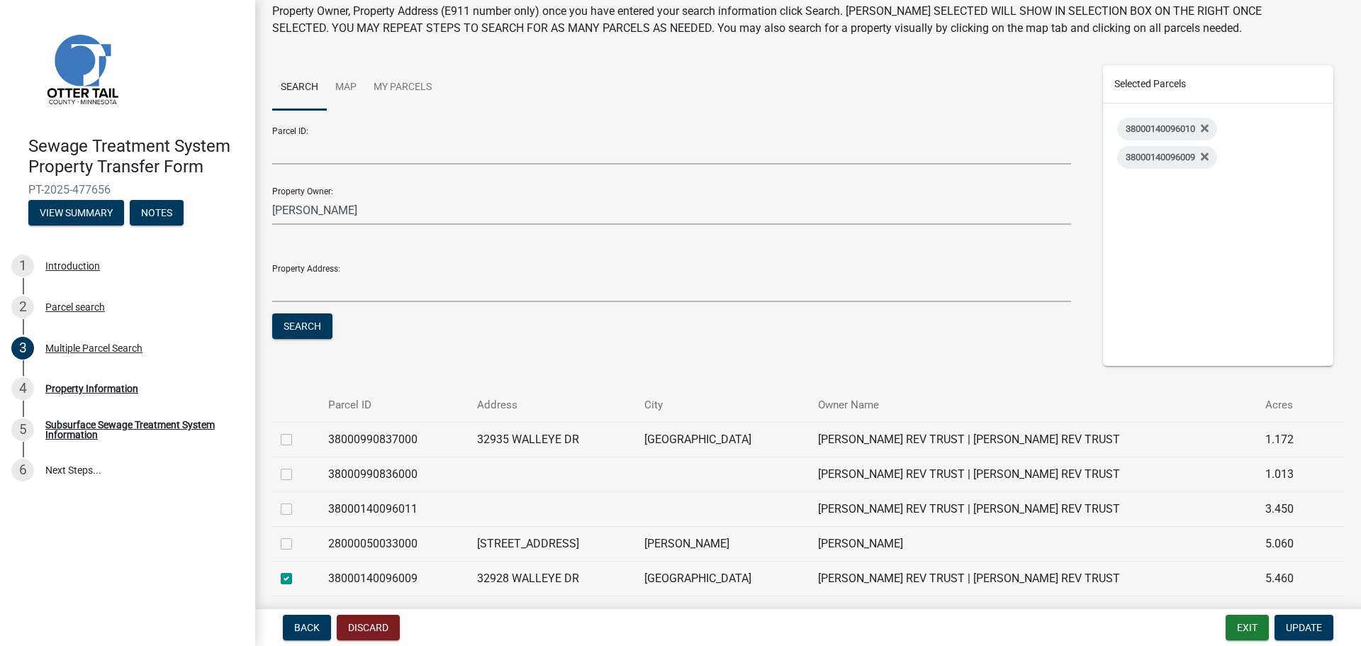
click at [298, 501] on label at bounding box center [298, 501] width 0 height 0
click at [298, 506] on input "checkbox" at bounding box center [302, 505] width 9 height 9
checkbox input "true"
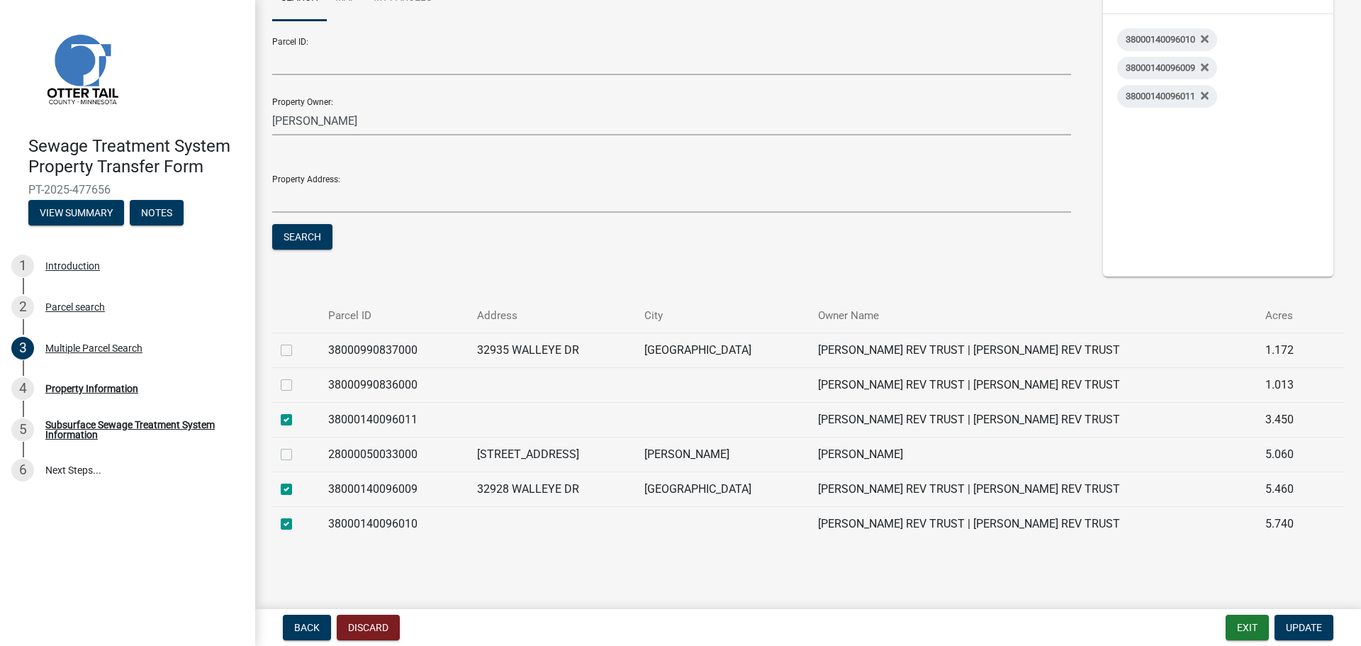
scroll to position [164, 0]
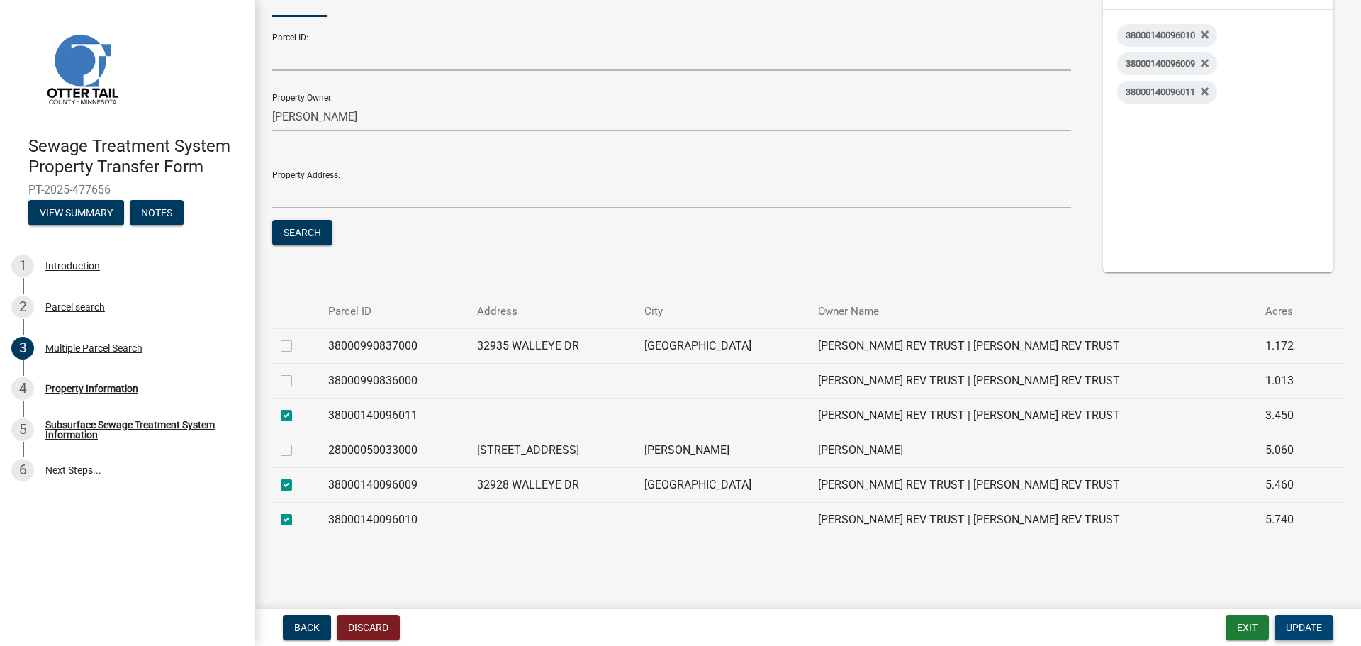
click at [1300, 632] on span "Update" at bounding box center [1304, 627] width 36 height 11
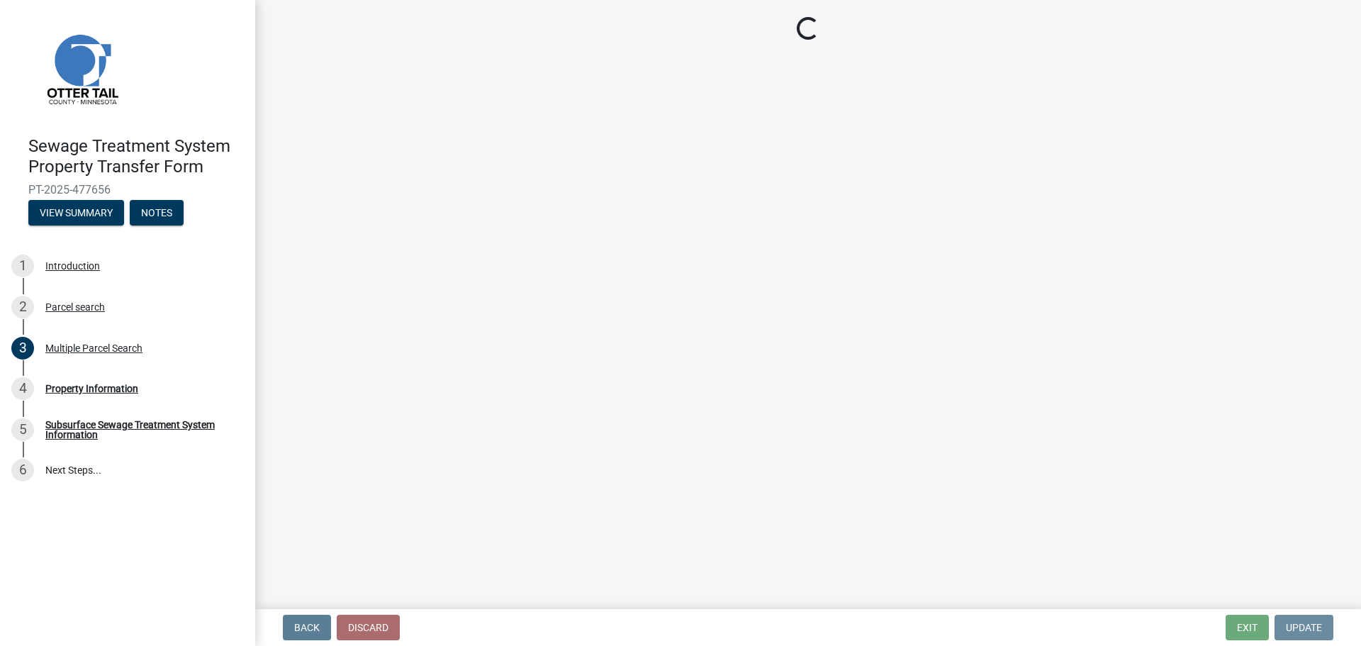
scroll to position [0, 0]
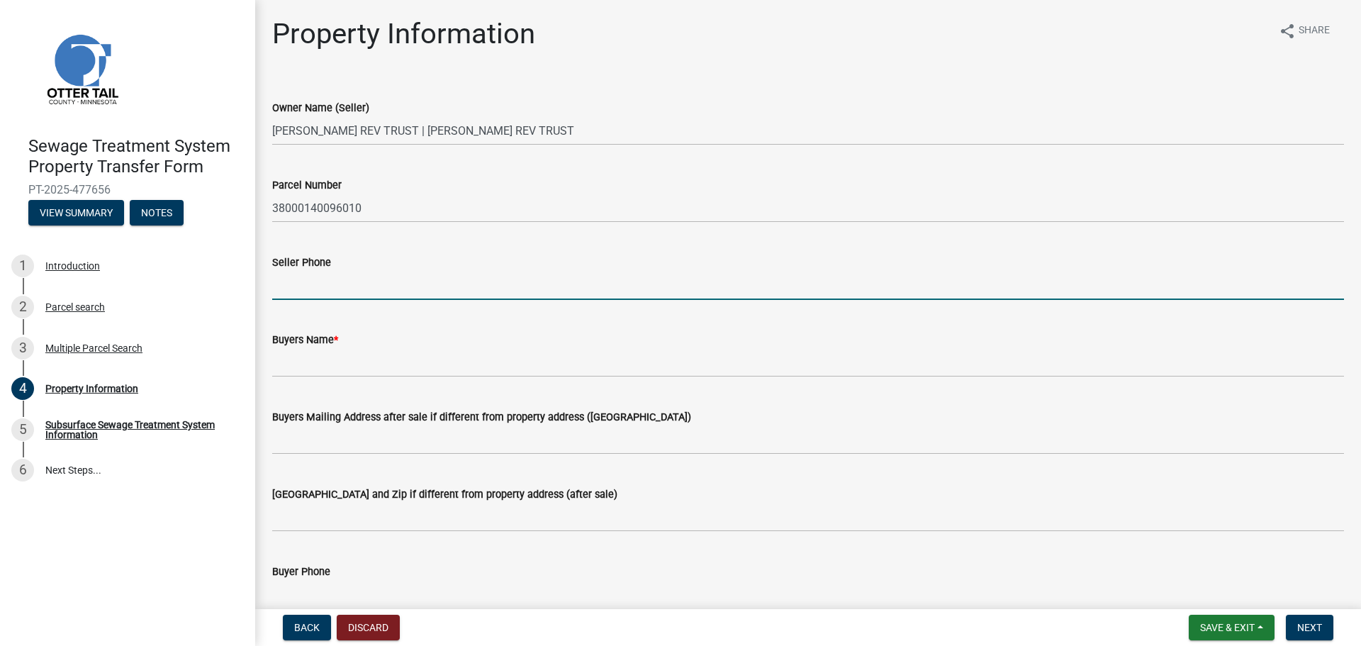
click at [282, 291] on input "Seller Phone" at bounding box center [808, 285] width 1072 height 29
type input "[PHONE_NUMBER]"
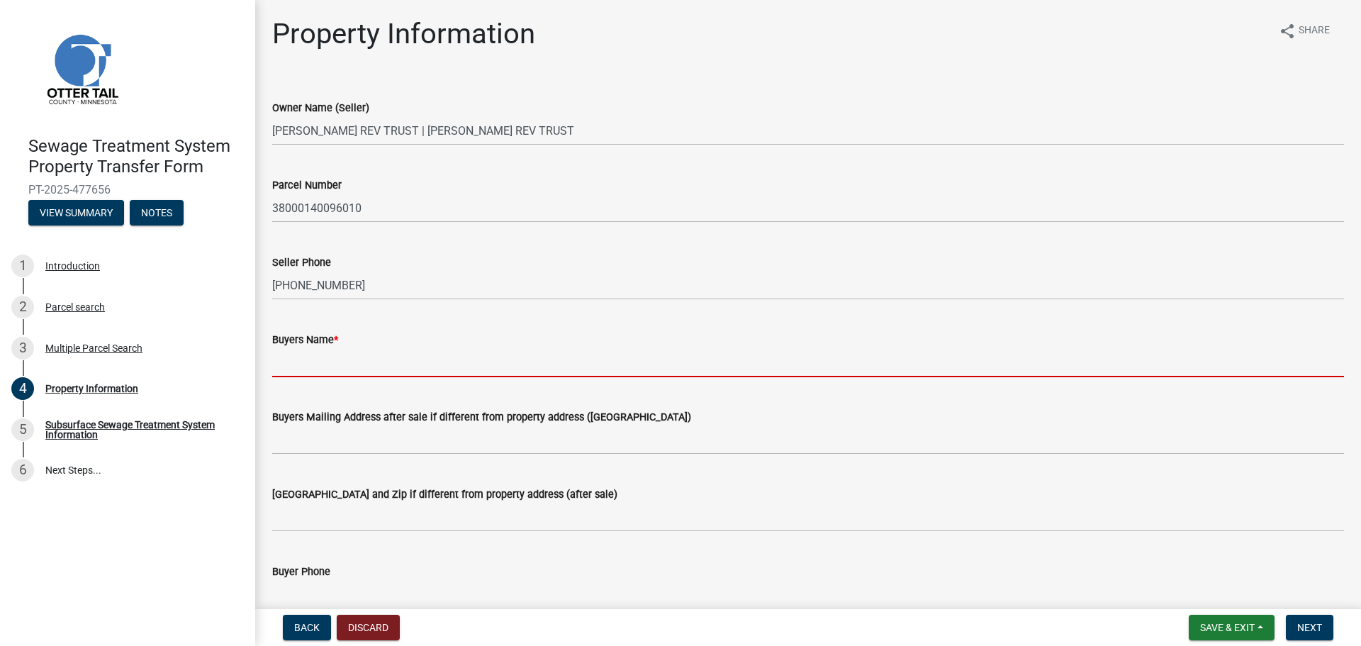
click at [277, 364] on input "Buyers Name *" at bounding box center [808, 362] width 1072 height 29
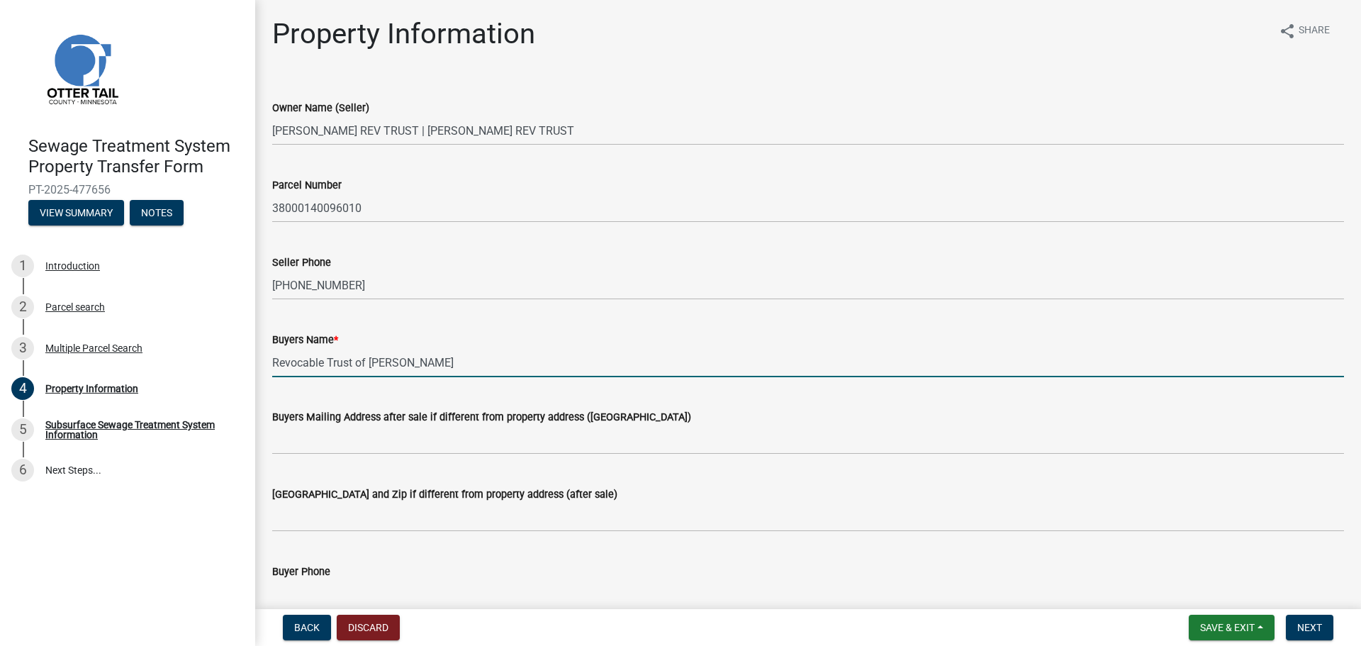
type input "Revocable Trust of [PERSON_NAME]"
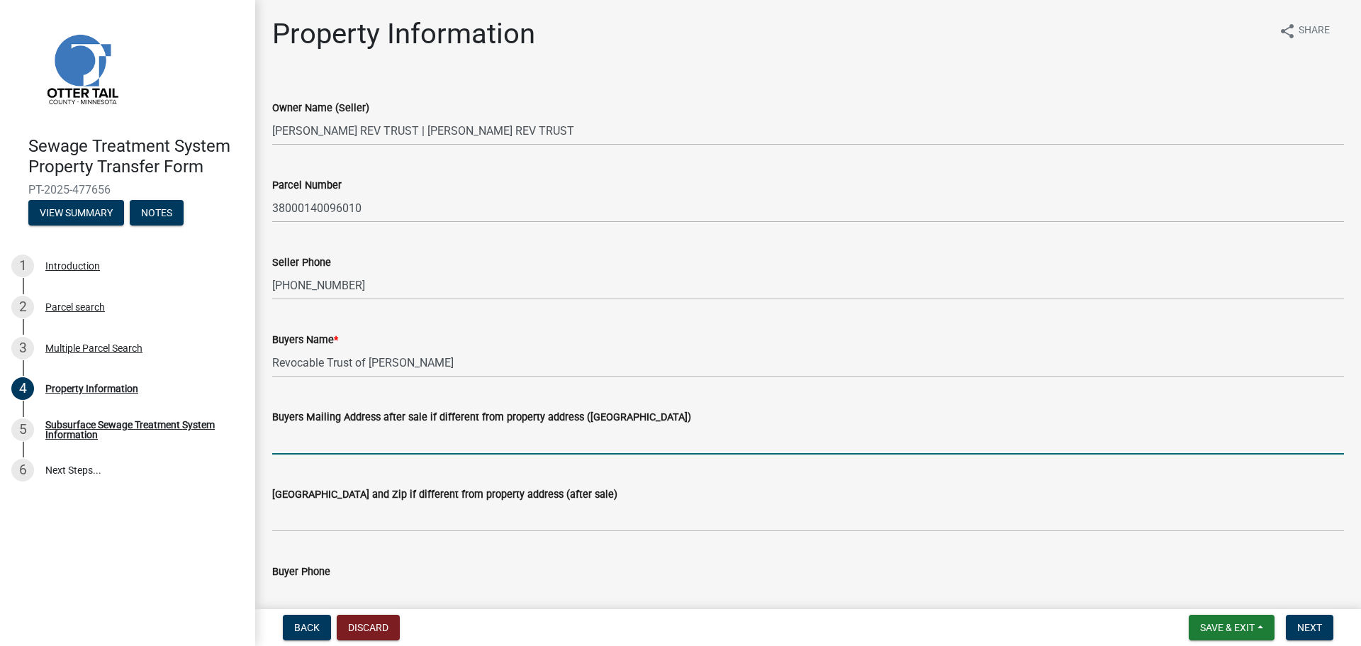
click at [293, 454] on input "Buyers Mailing Address after sale if different from property address ([GEOGRAPH…" at bounding box center [808, 439] width 1072 height 29
type input "[STREET_ADDRESS][PERSON_NAME]"
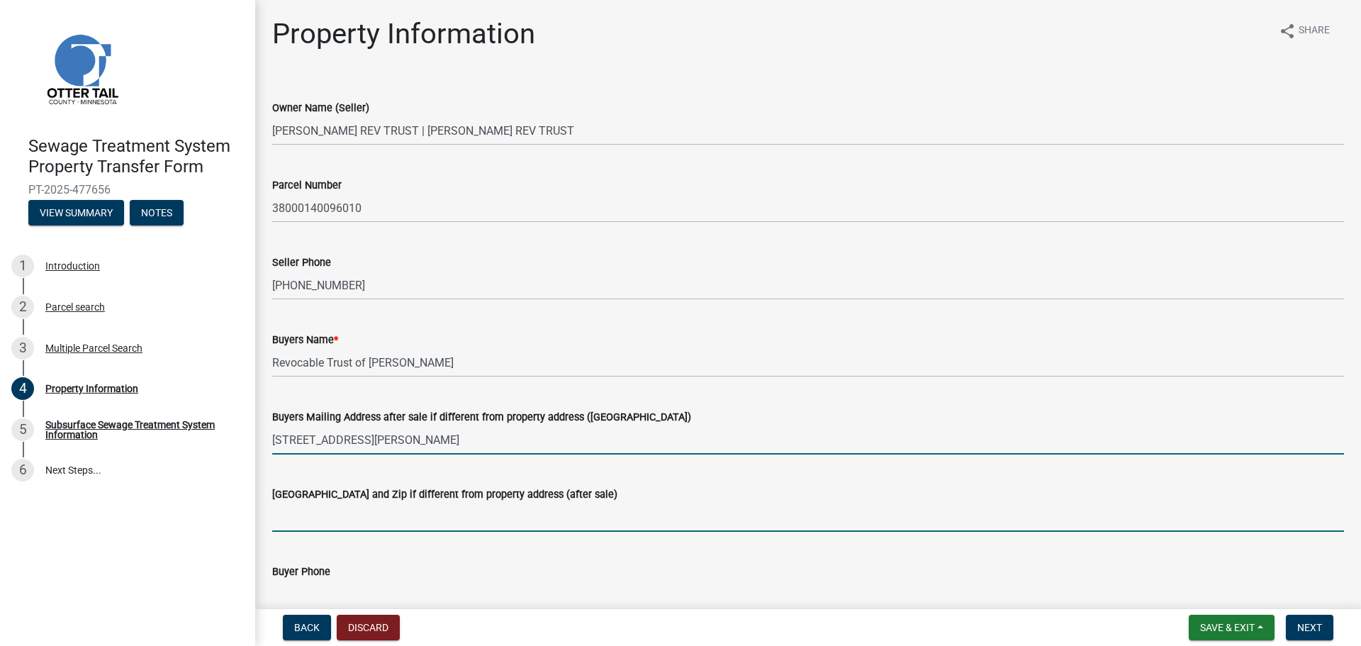
click at [277, 520] on input "[GEOGRAPHIC_DATA] and Zip if different from property address (after sale)" at bounding box center [808, 517] width 1072 height 29
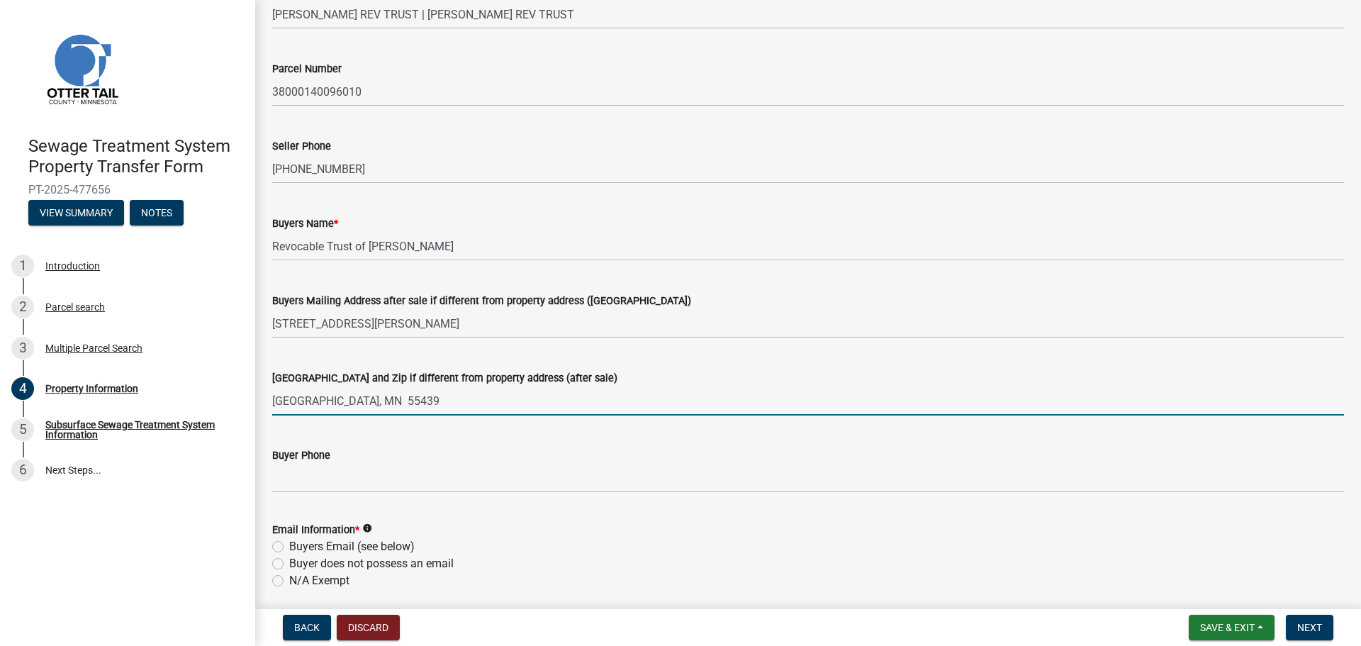
scroll to position [142, 0]
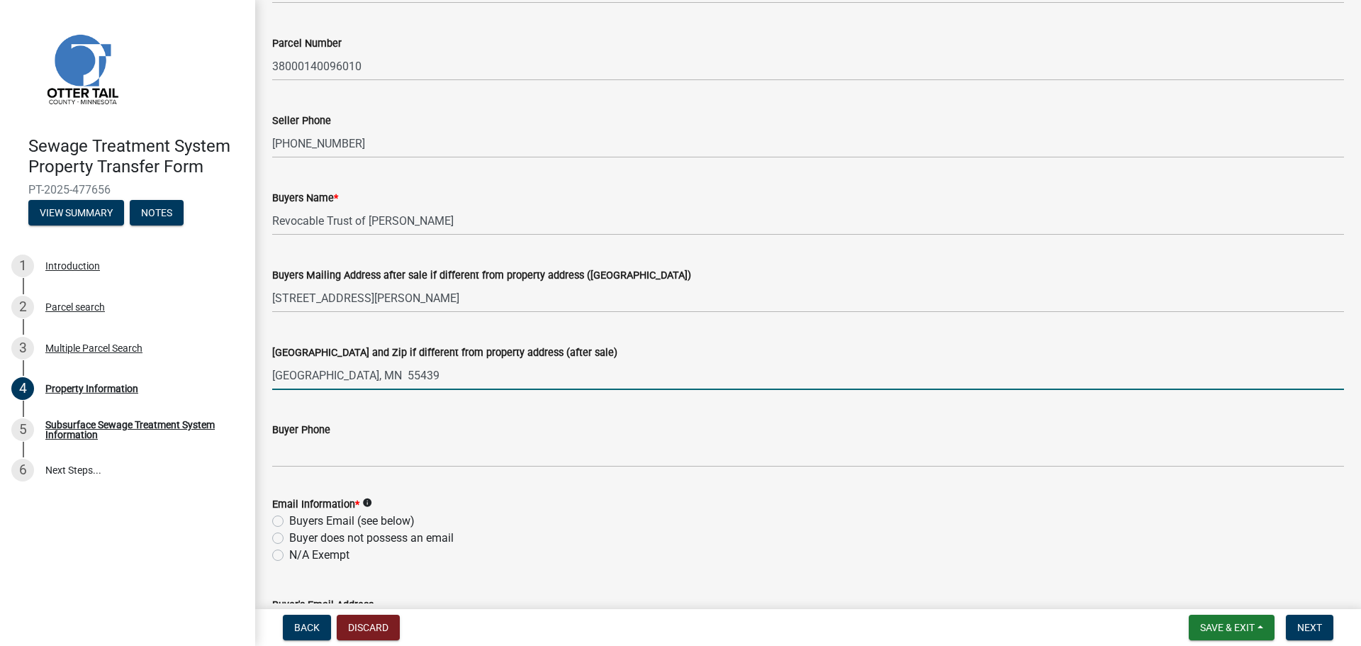
type input "[GEOGRAPHIC_DATA], MN 55439"
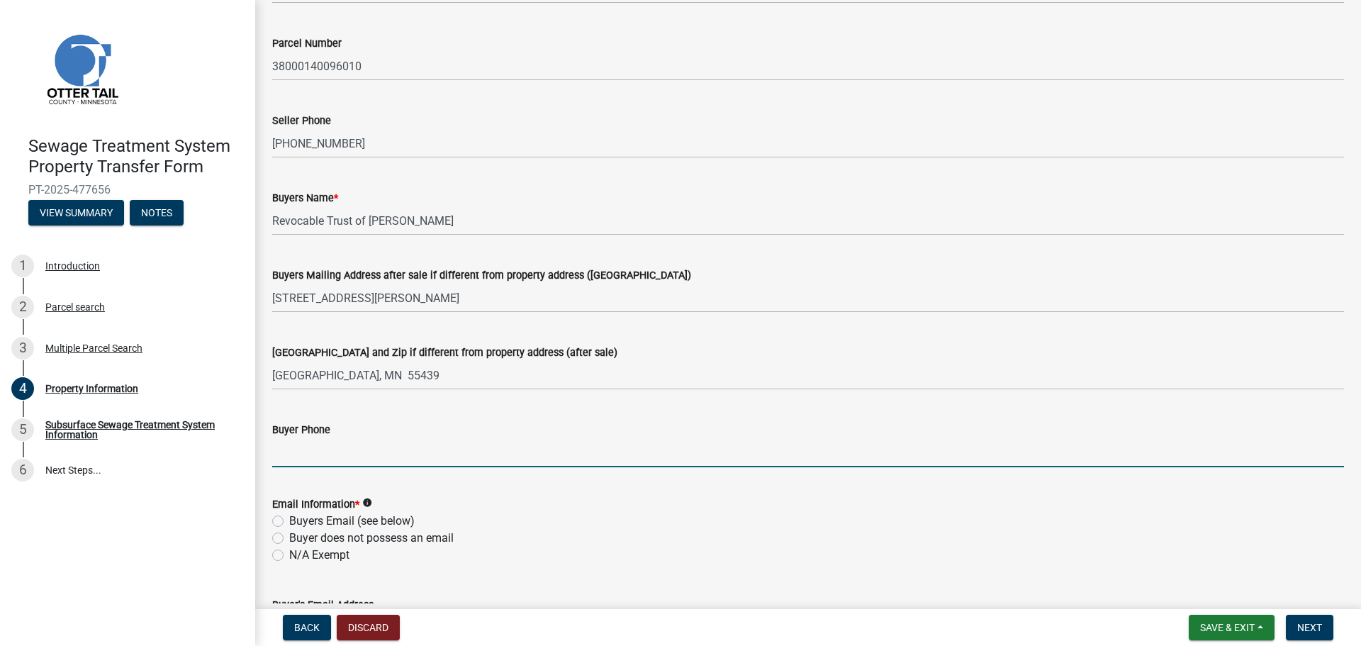
click at [285, 450] on input "Buyer Phone" at bounding box center [808, 452] width 1072 height 29
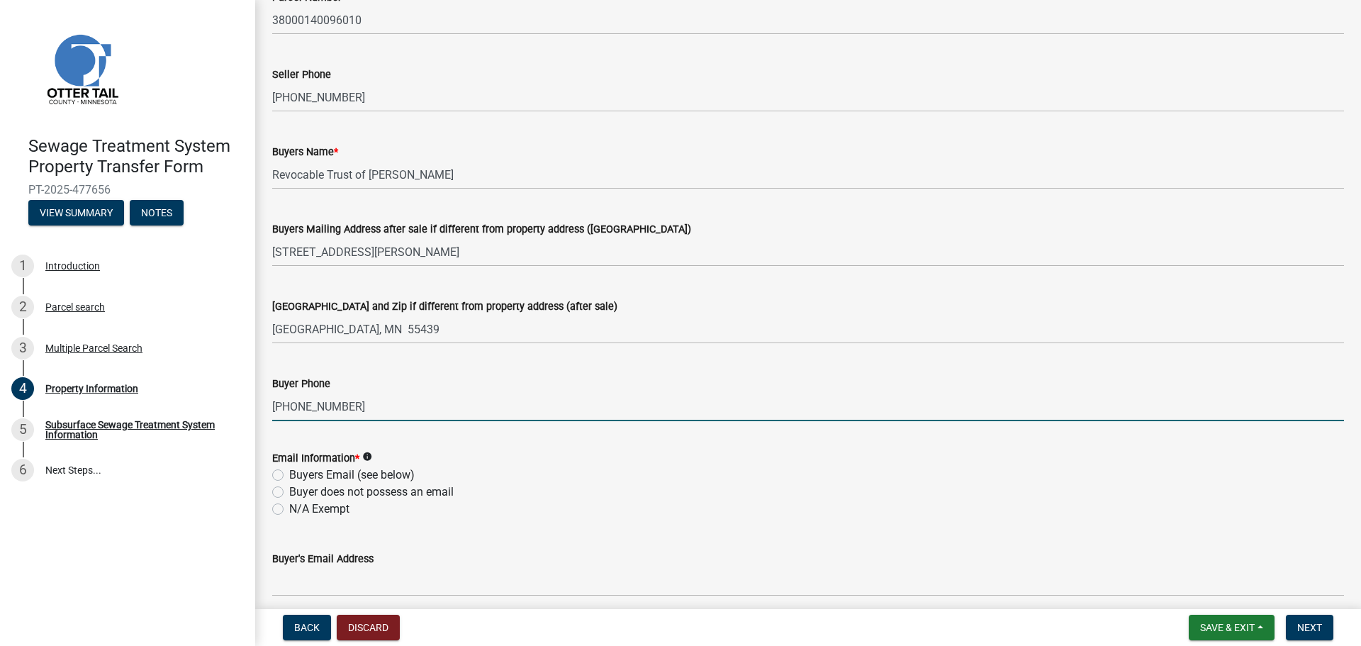
scroll to position [213, 0]
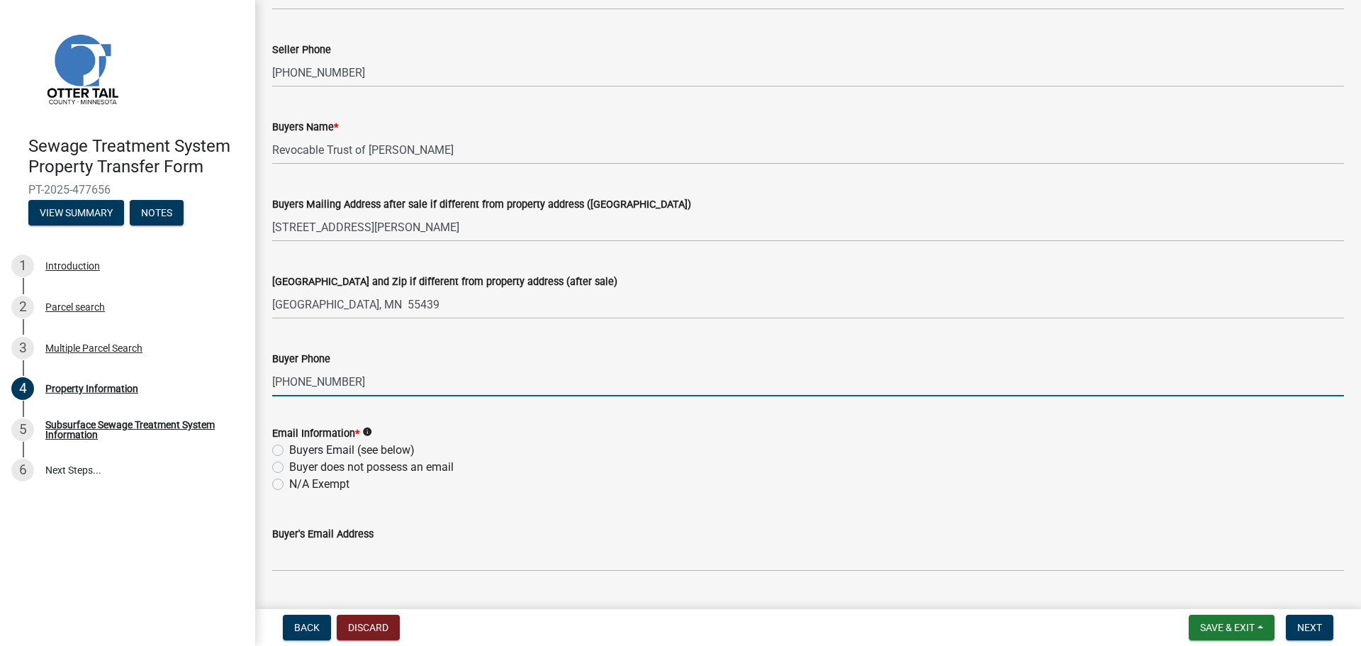
type input "[PHONE_NUMBER]"
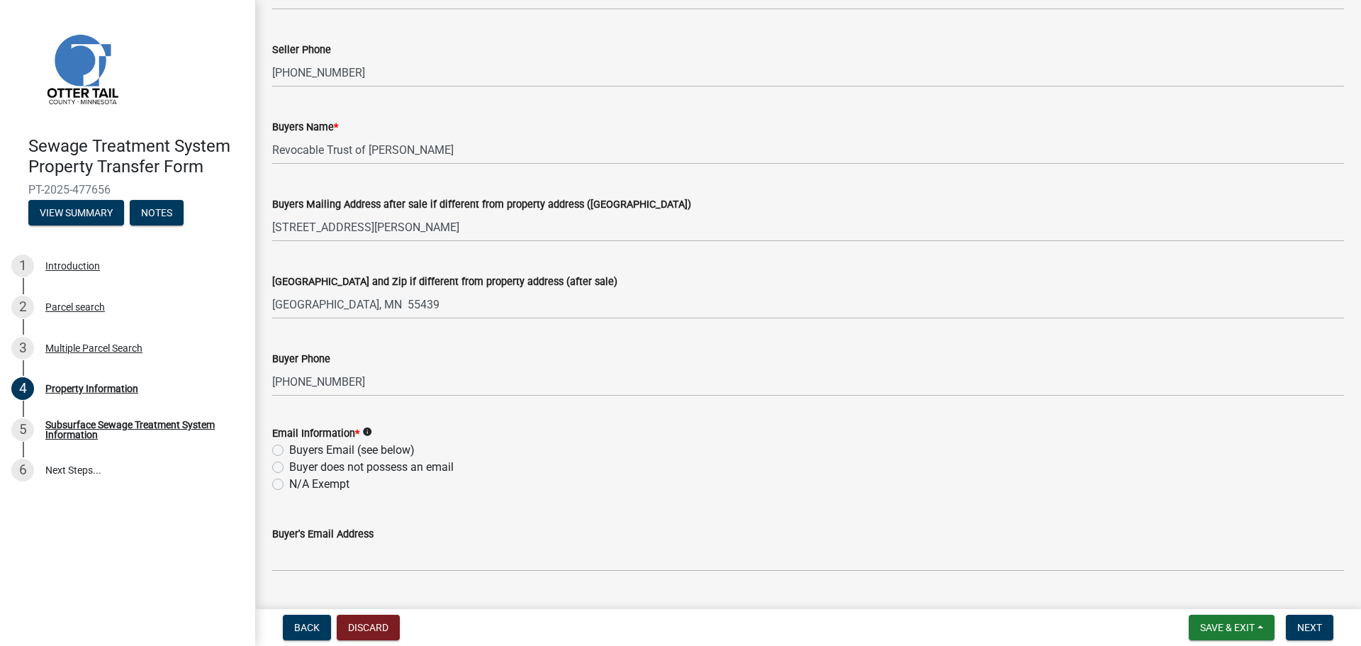
click at [289, 449] on label "Buyers Email (see below)" at bounding box center [352, 450] width 126 height 17
click at [289, 449] on input "Buyers Email (see below)" at bounding box center [293, 446] width 9 height 9
radio input "true"
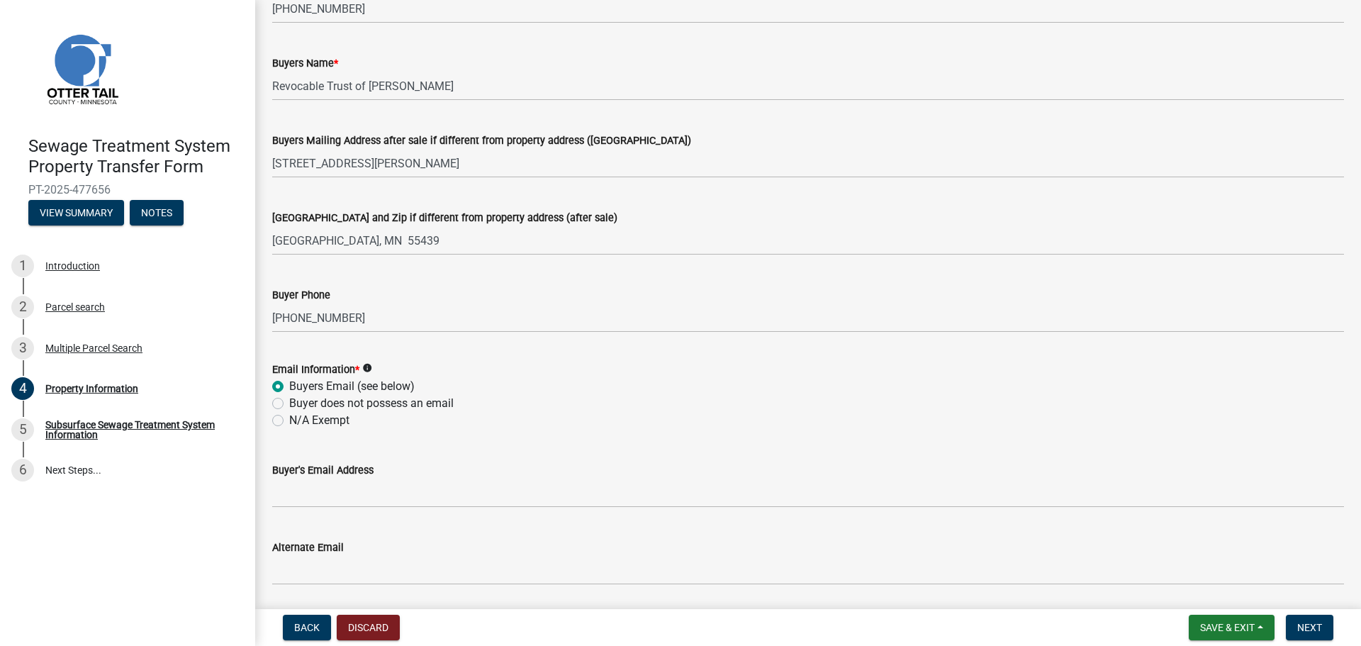
scroll to position [284, 0]
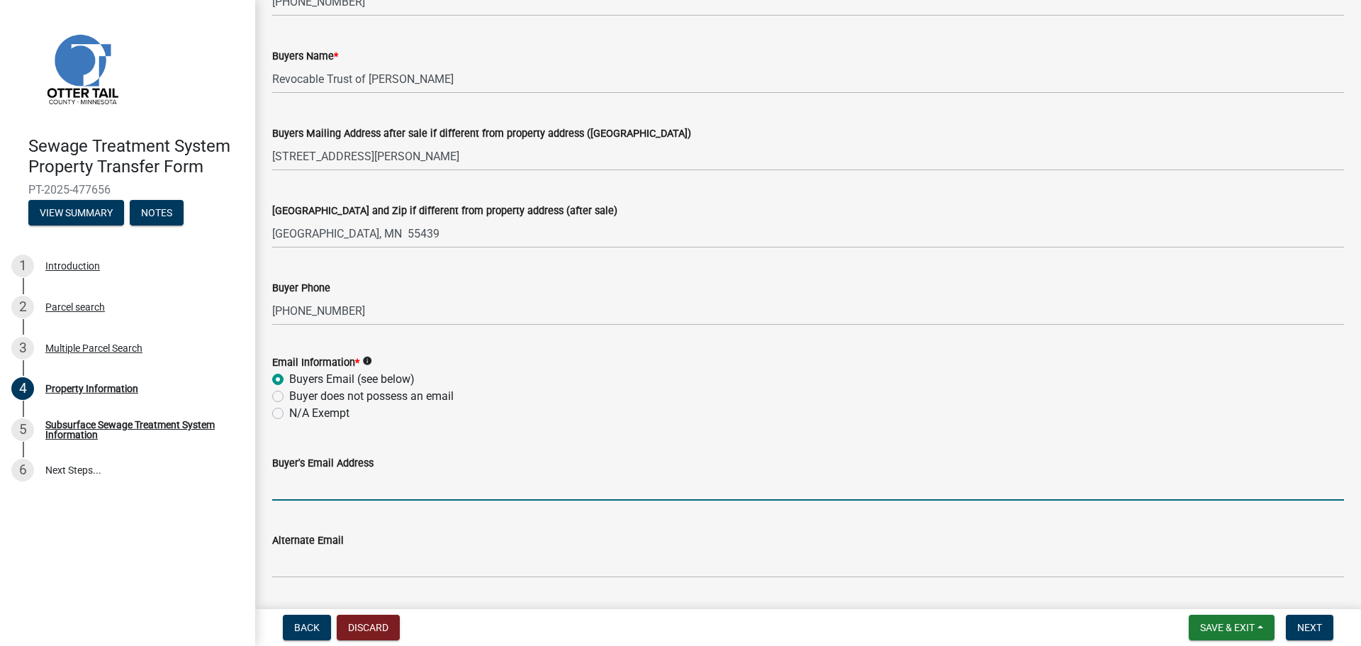
click at [296, 486] on input "Buyer's Email Address" at bounding box center [808, 486] width 1072 height 29
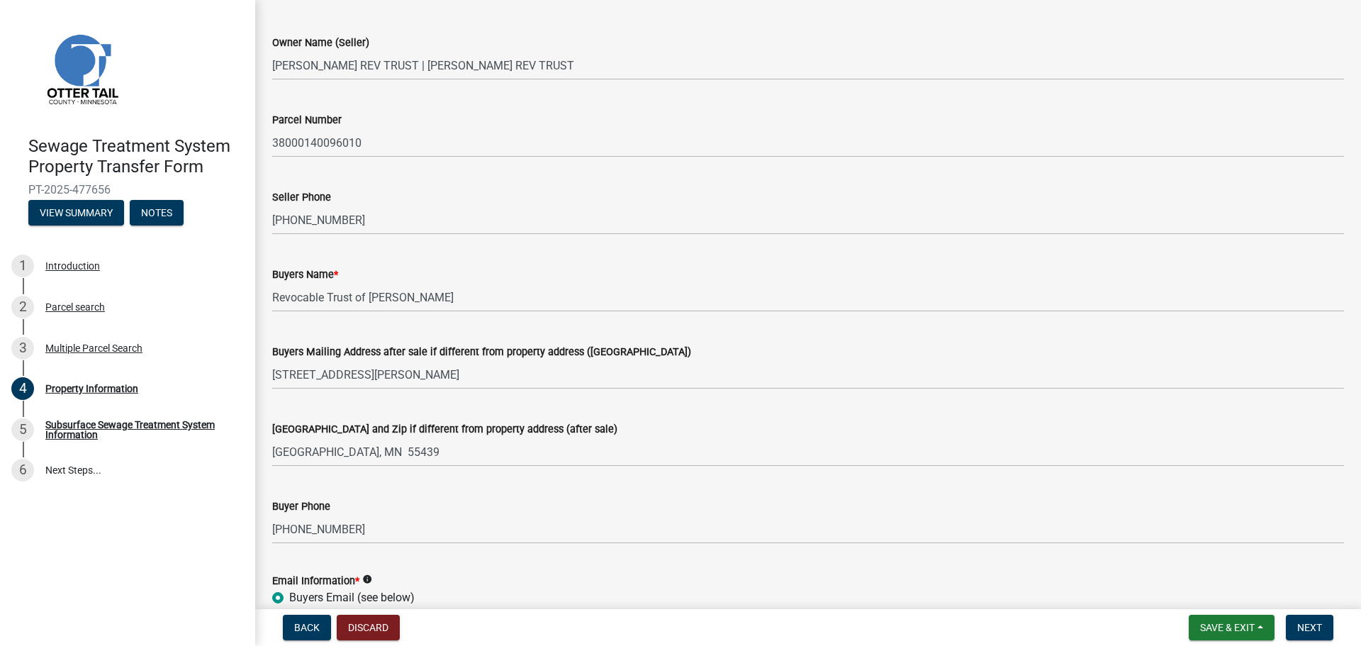
scroll to position [0, 0]
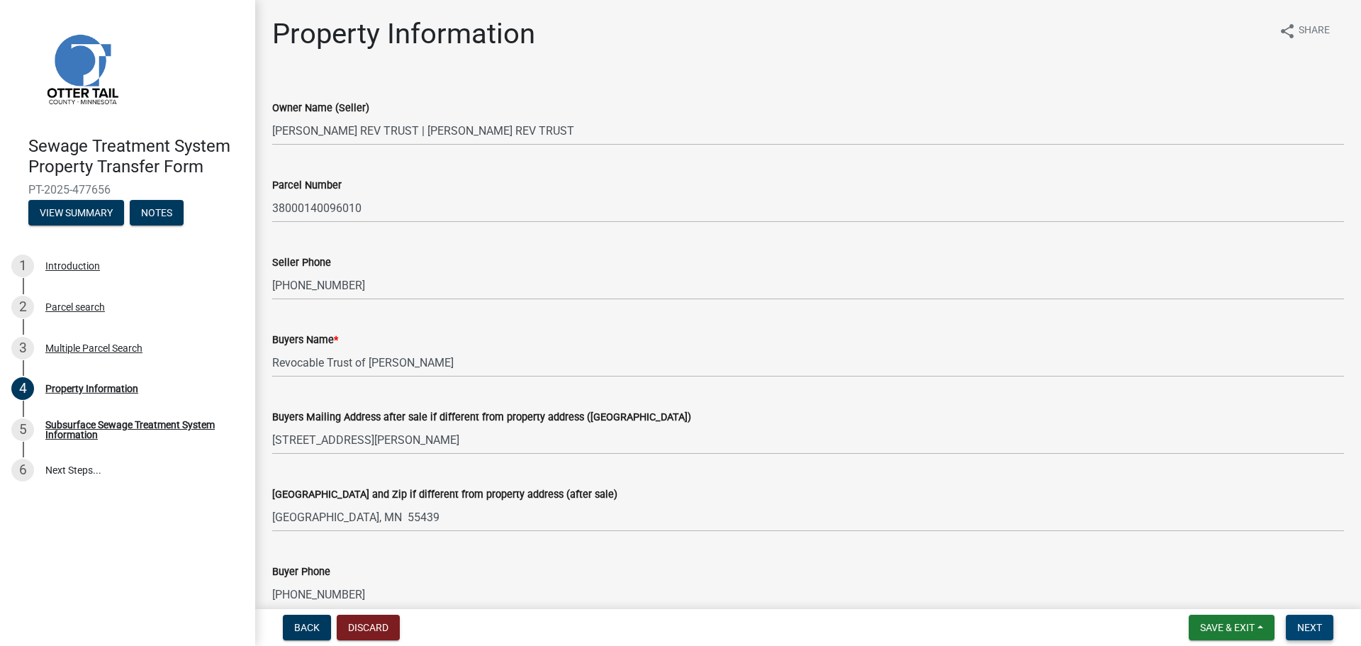
type input "[EMAIL_ADDRESS][DOMAIN_NAME]"
click at [1307, 628] on span "Next" at bounding box center [1310, 627] width 25 height 11
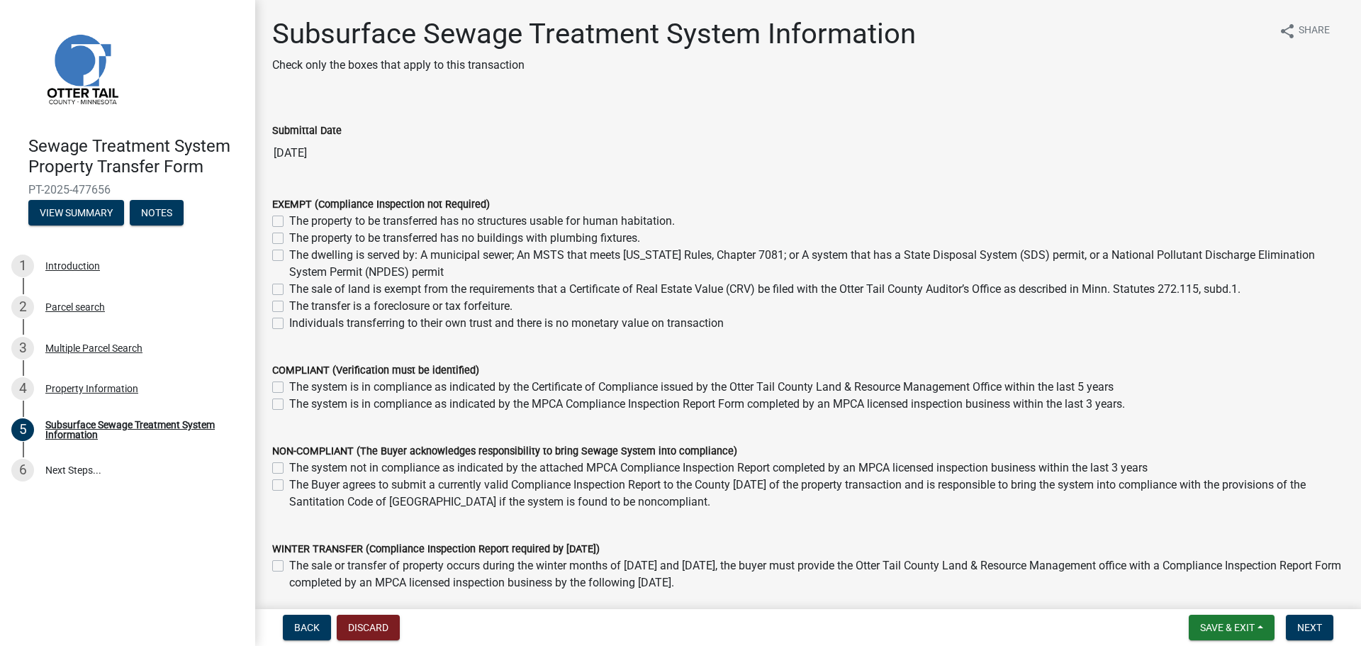
click at [289, 286] on label "The sale of land is exempt from the requirements that a Certificate of Real Est…" at bounding box center [765, 289] width 952 height 17
click at [289, 286] on input "The sale of land is exempt from the requirements that a Certificate of Real Est…" at bounding box center [293, 285] width 9 height 9
checkbox input "true"
checkbox input "false"
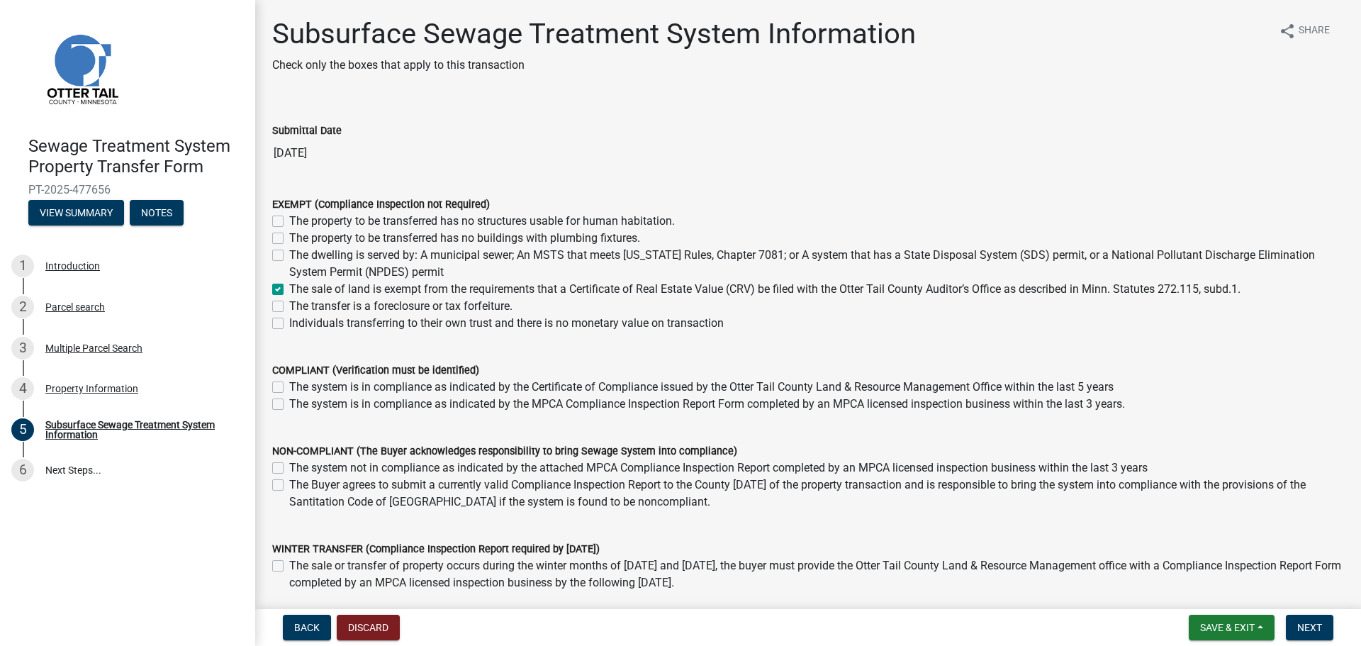
checkbox input "false"
checkbox input "true"
checkbox input "false"
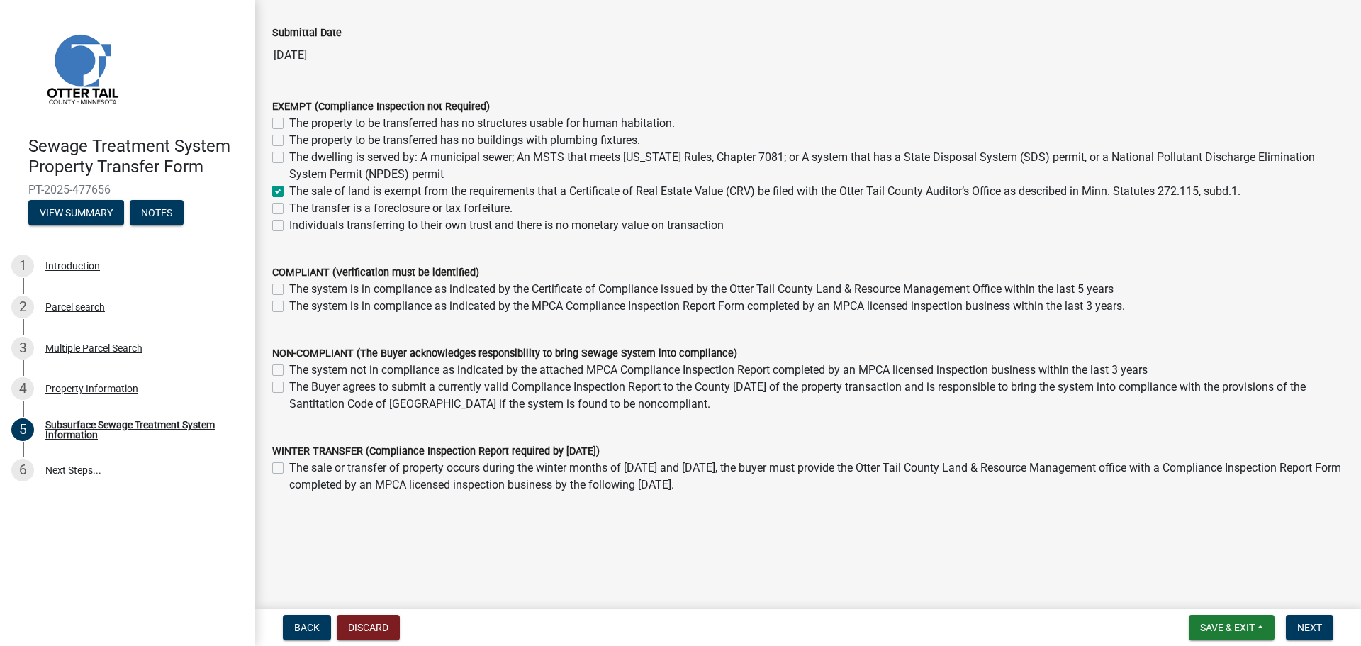
scroll to position [101, 0]
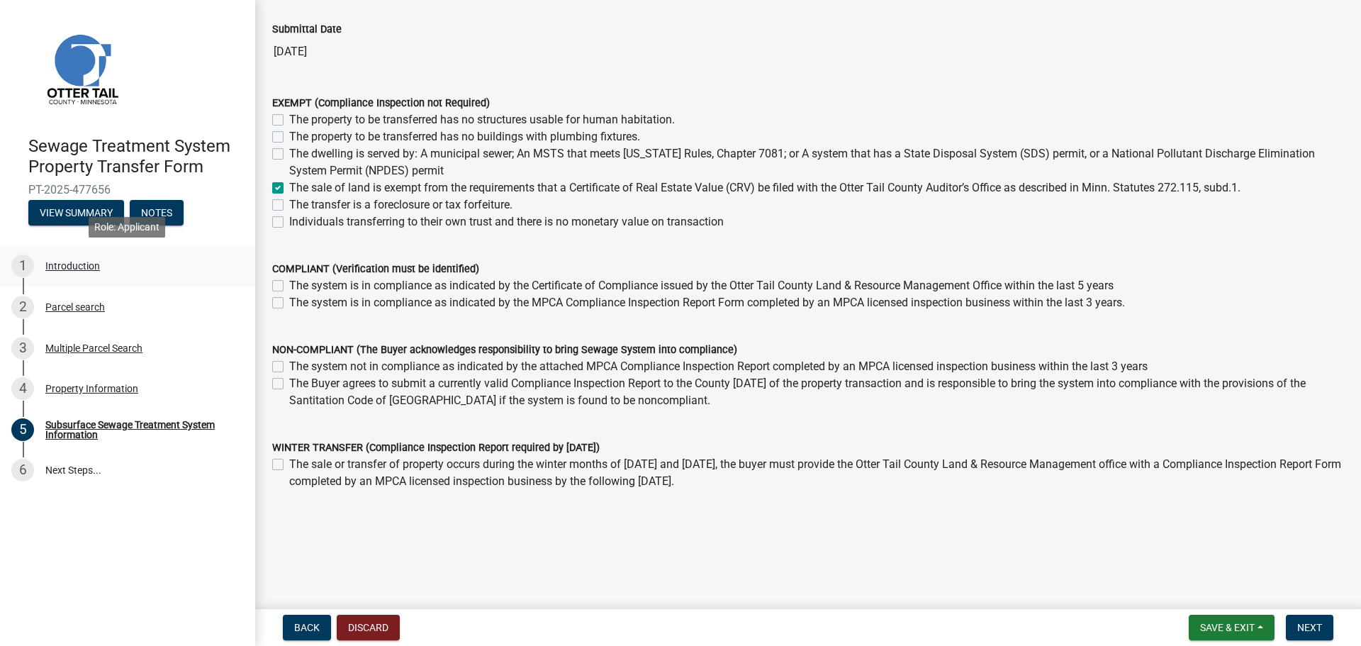
click at [84, 264] on div "Introduction" at bounding box center [72, 266] width 55 height 10
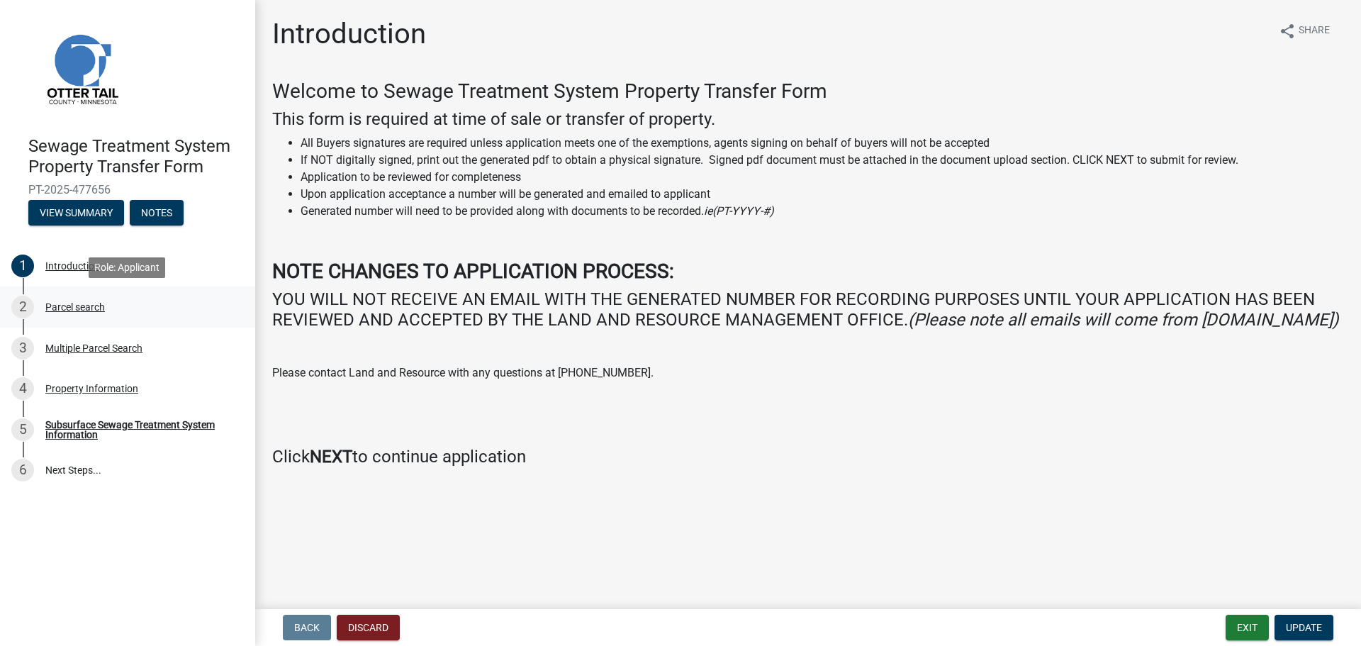
click at [87, 306] on div "Parcel search" at bounding box center [75, 307] width 60 height 10
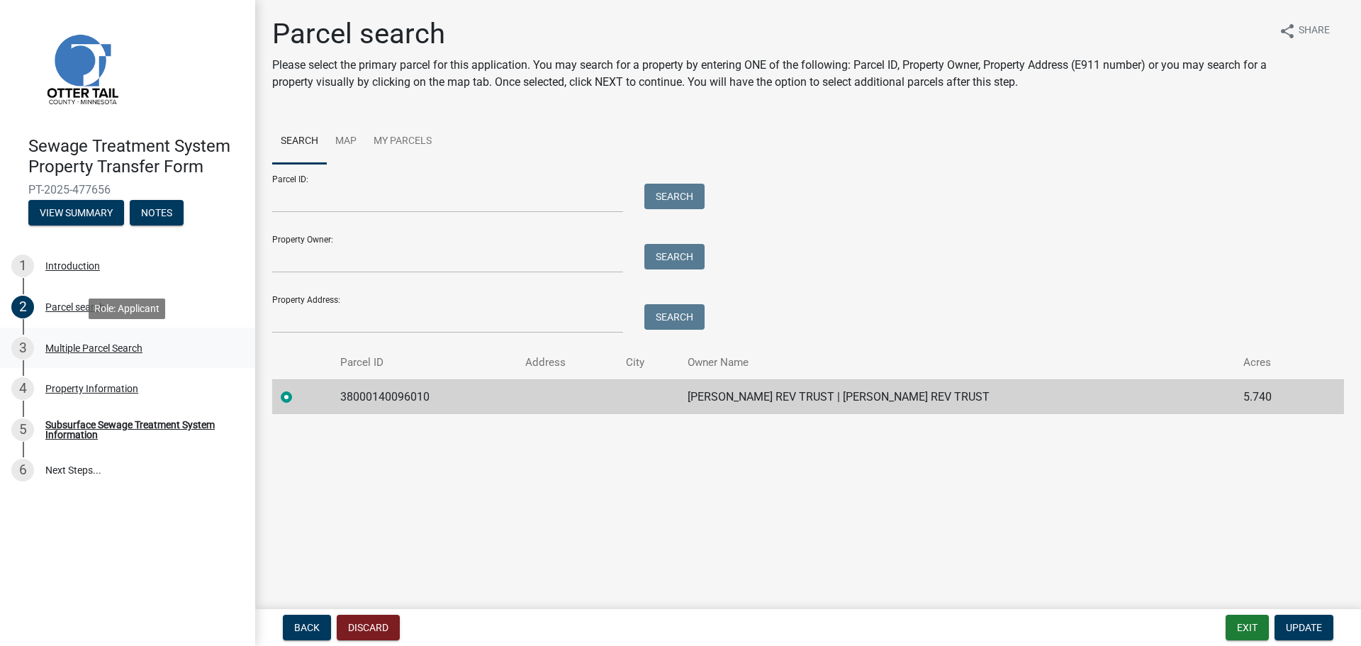
click at [107, 351] on div "Multiple Parcel Search" at bounding box center [93, 348] width 97 height 10
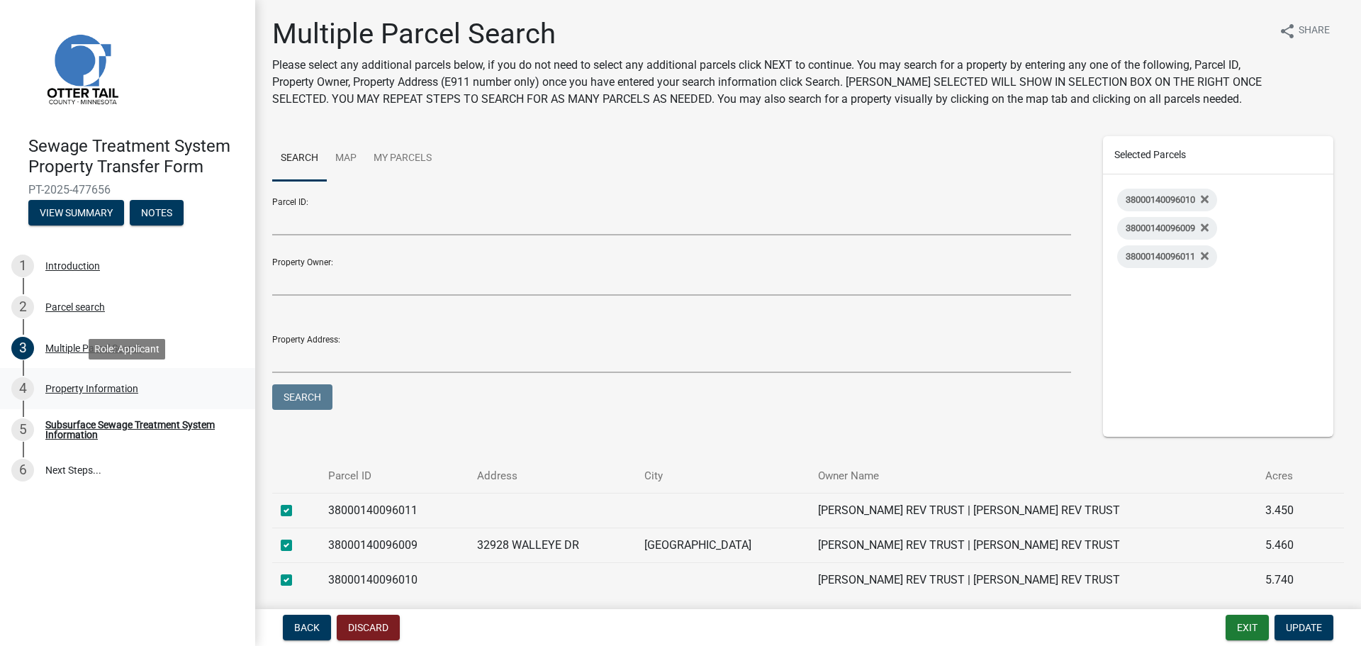
click at [87, 380] on div "4 Property Information" at bounding box center [121, 388] width 221 height 23
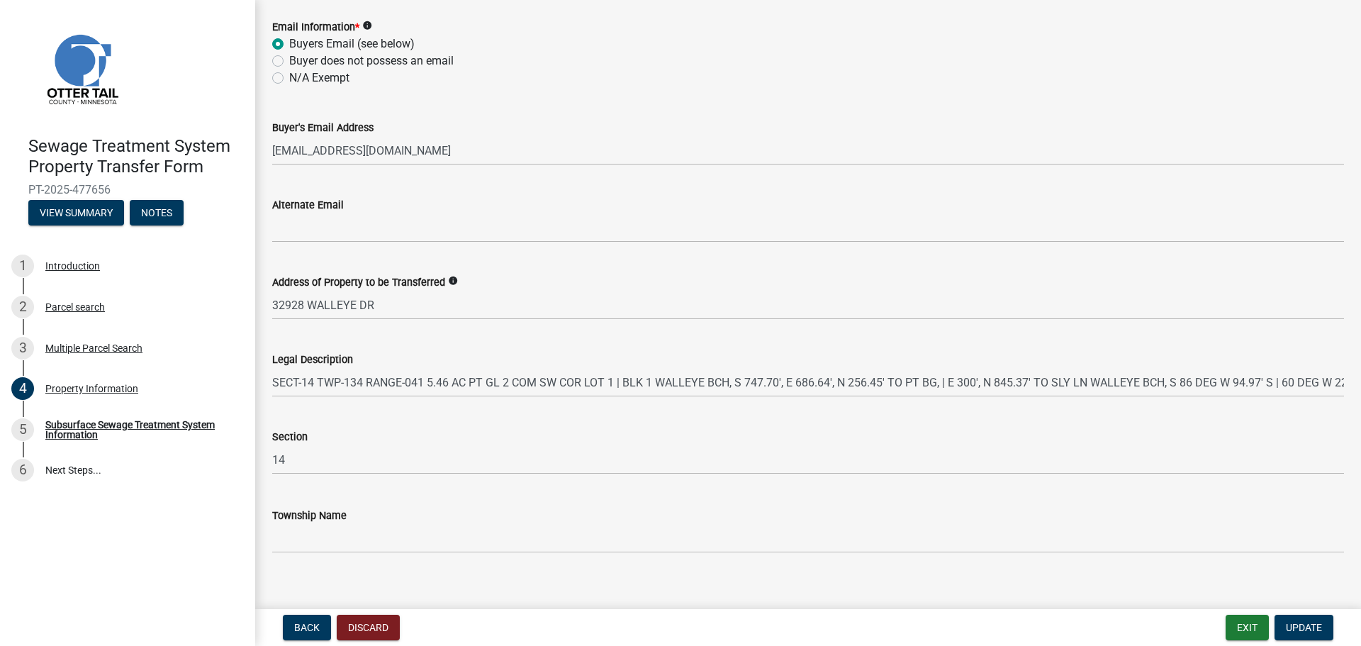
scroll to position [635, 0]
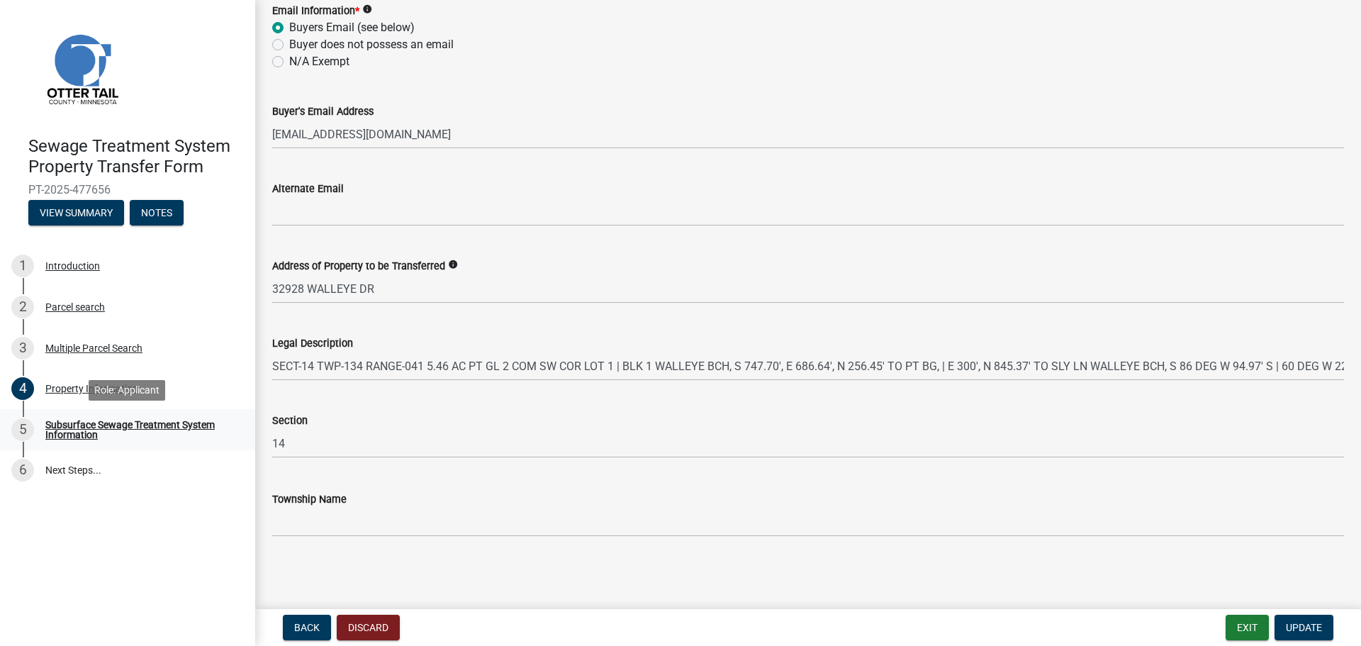
click at [131, 425] on div "Subsurface Sewage Treatment System Information" at bounding box center [138, 430] width 187 height 20
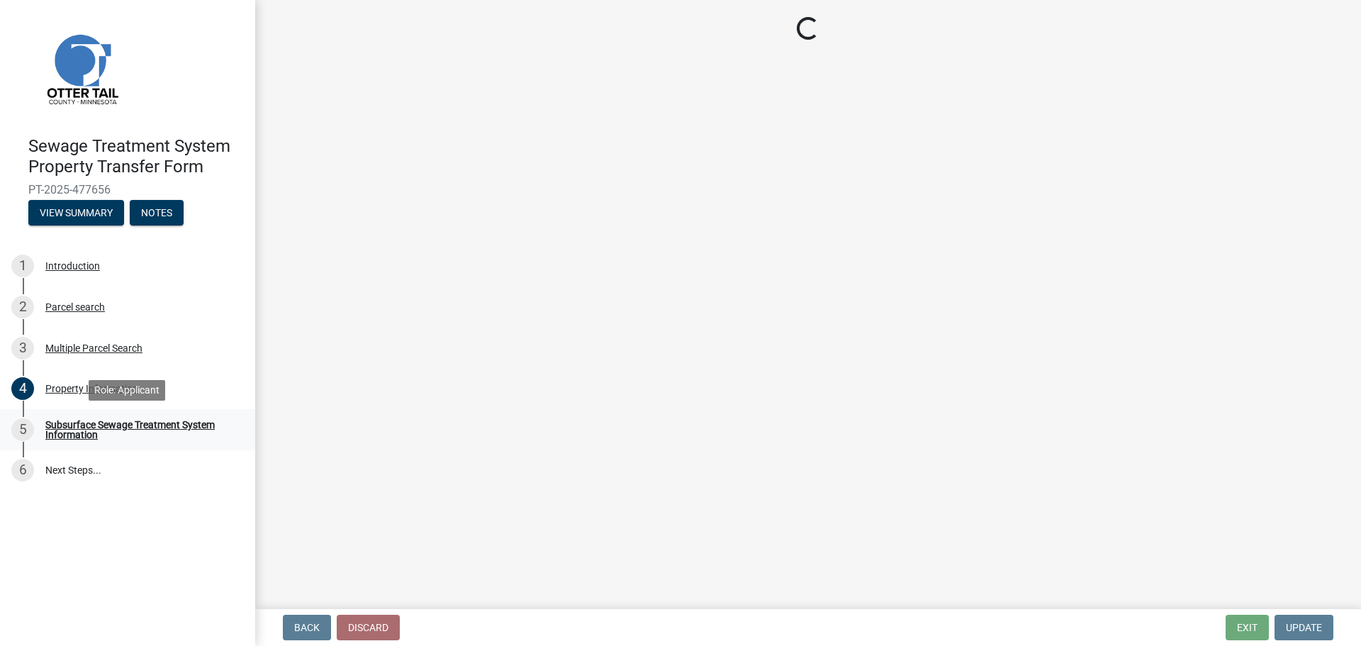
scroll to position [0, 0]
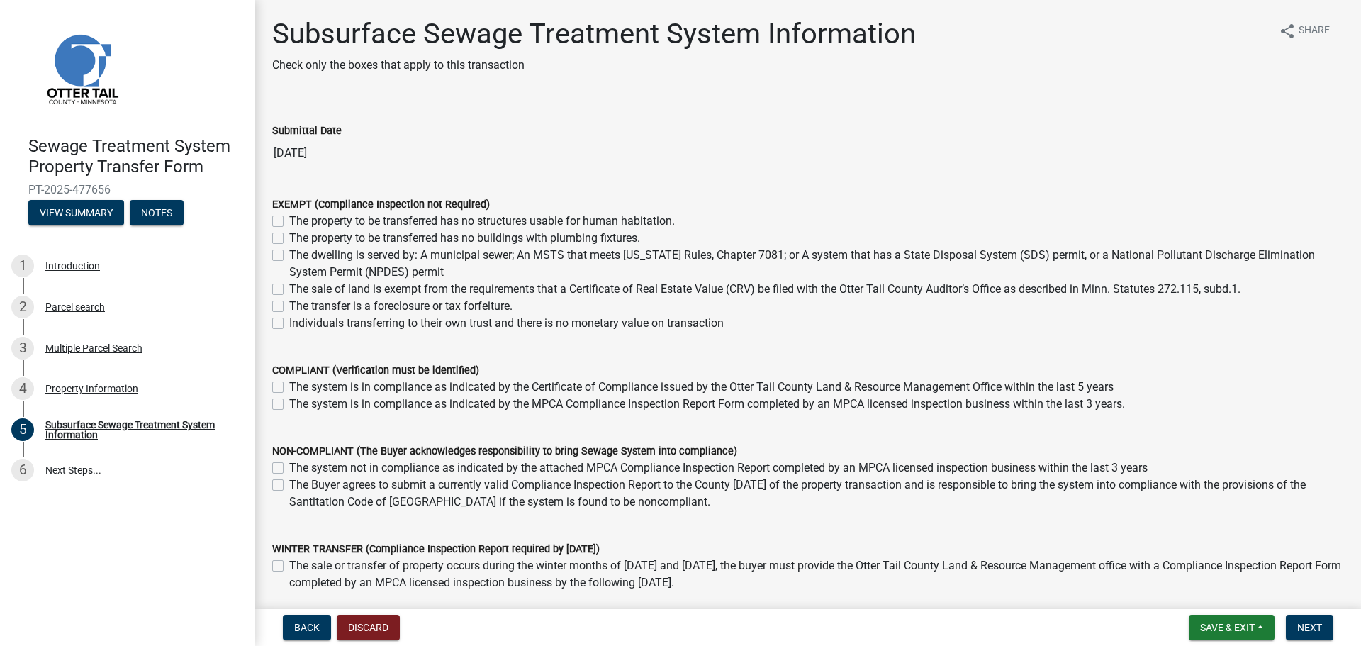
click at [289, 291] on label "The sale of land is exempt from the requirements that a Certificate of Real Est…" at bounding box center [765, 289] width 952 height 17
click at [289, 290] on input "The sale of land is exempt from the requirements that a Certificate of Real Est…" at bounding box center [293, 285] width 9 height 9
checkbox input "true"
checkbox input "false"
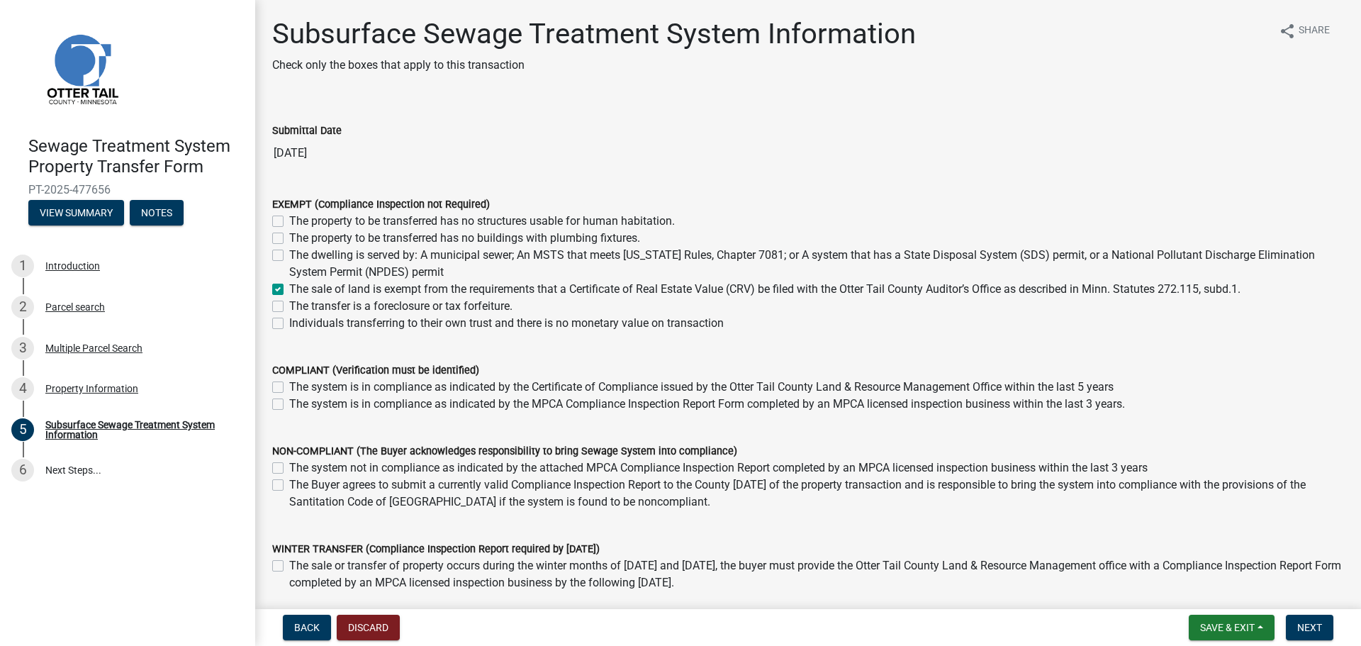
checkbox input "false"
checkbox input "true"
checkbox input "false"
click at [1321, 625] on span "Next" at bounding box center [1310, 627] width 25 height 11
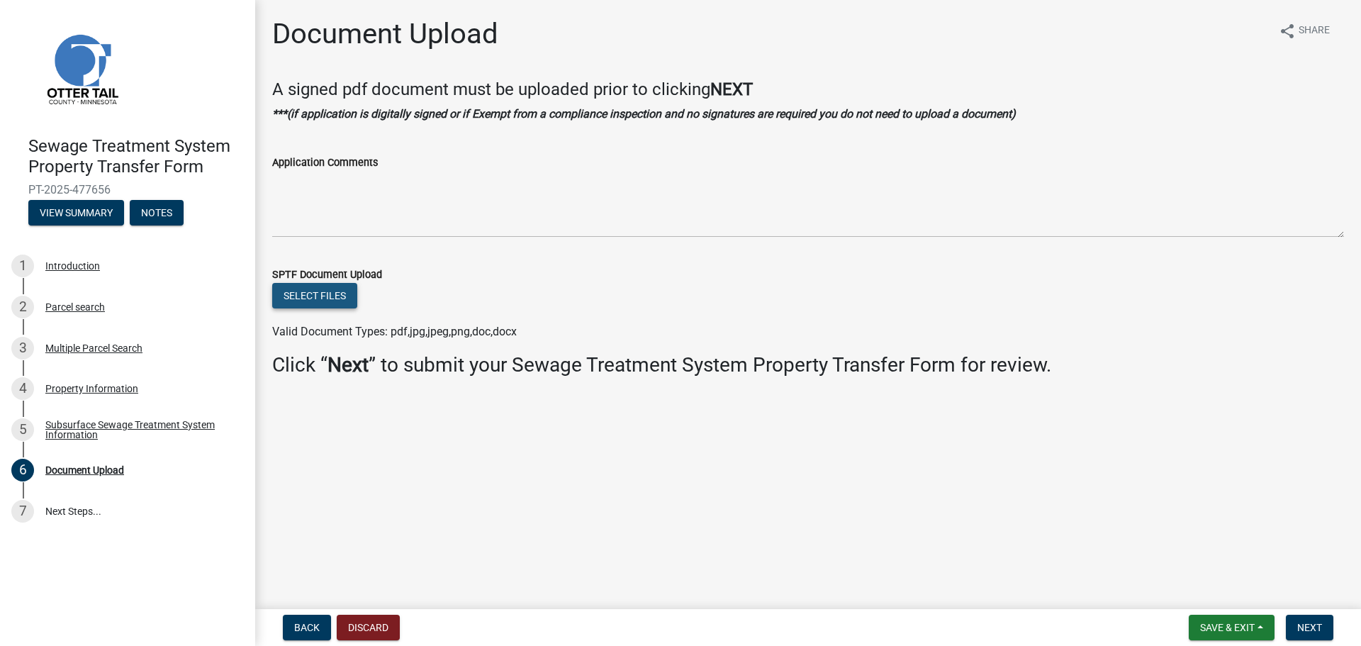
click at [318, 299] on button "Select files" at bounding box center [314, 296] width 85 height 26
click at [1313, 628] on span "Next" at bounding box center [1310, 627] width 25 height 11
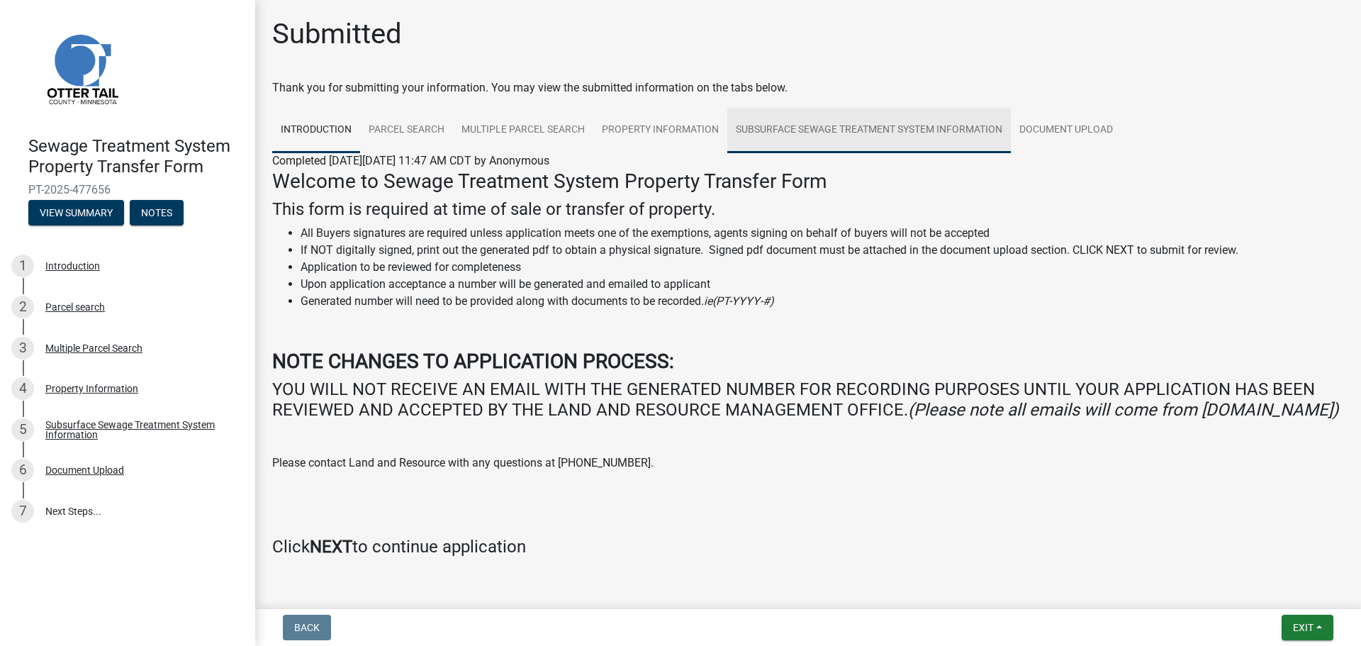
click at [908, 126] on link "Subsurface Sewage Treatment System Information" at bounding box center [869, 130] width 284 height 45
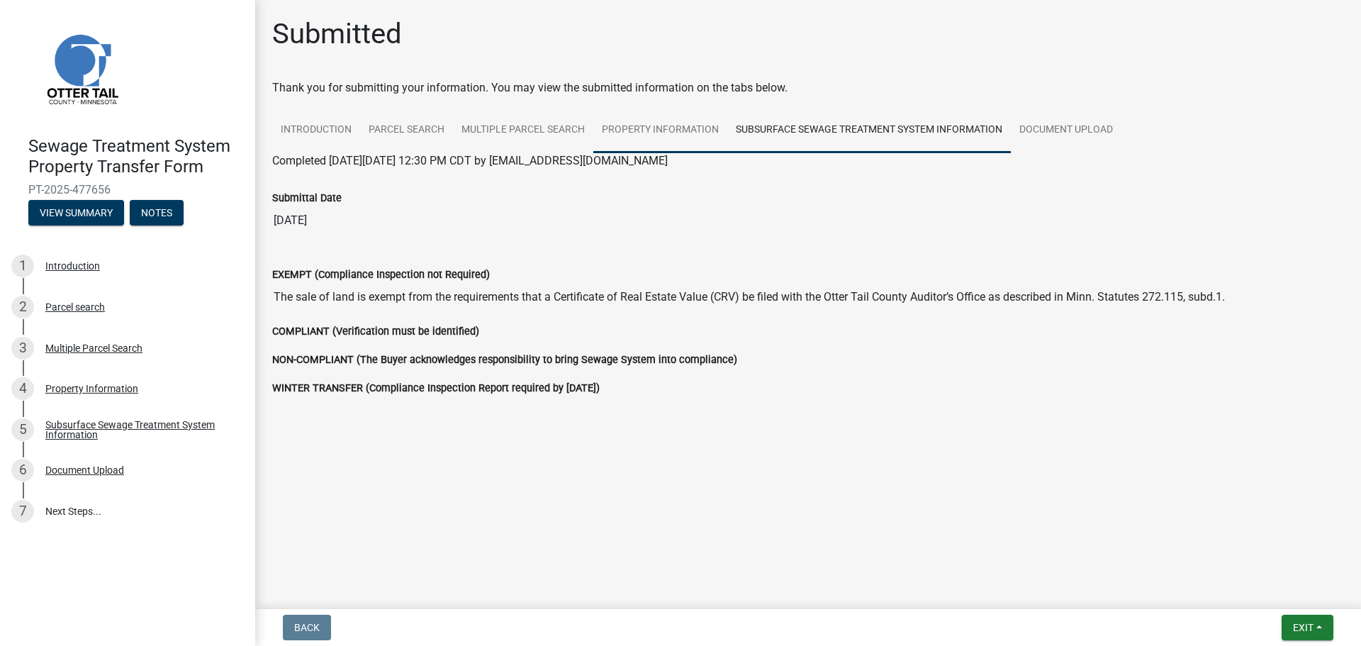
click at [651, 130] on link "Property Information" at bounding box center [660, 130] width 134 height 45
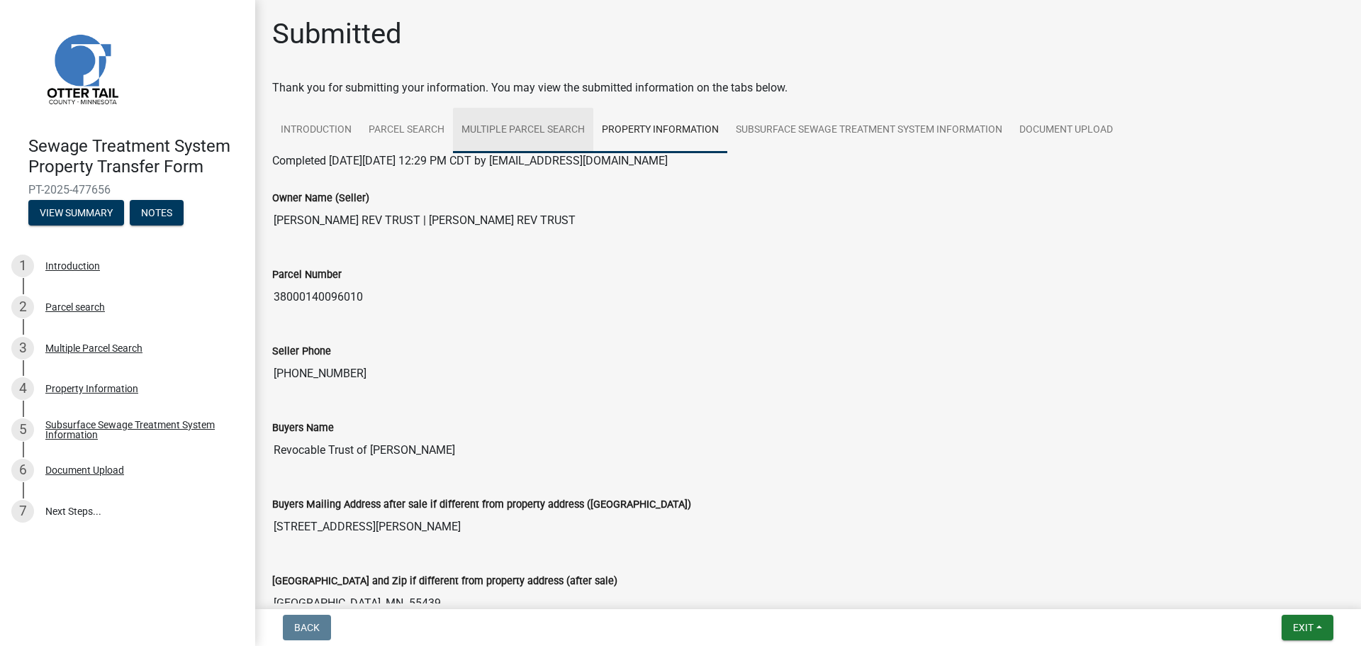
click at [517, 130] on link "Multiple Parcel Search" at bounding box center [523, 130] width 140 height 45
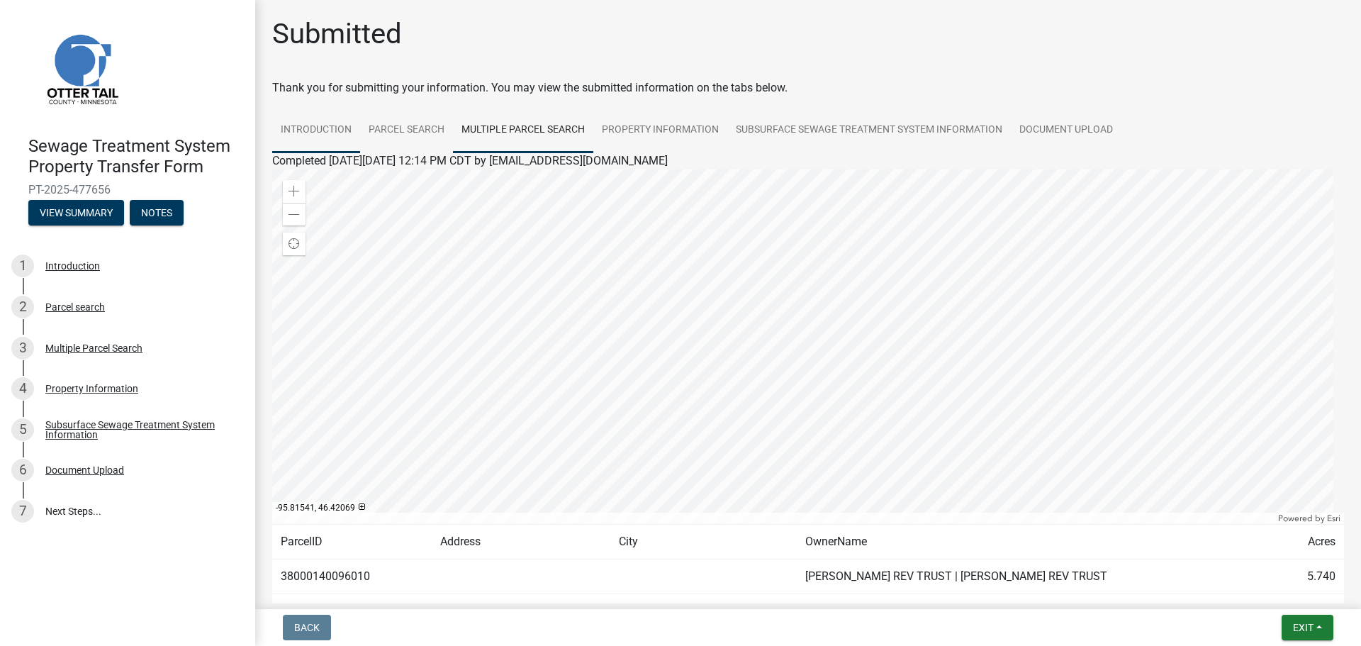
click at [307, 123] on link "Introduction" at bounding box center [316, 130] width 88 height 45
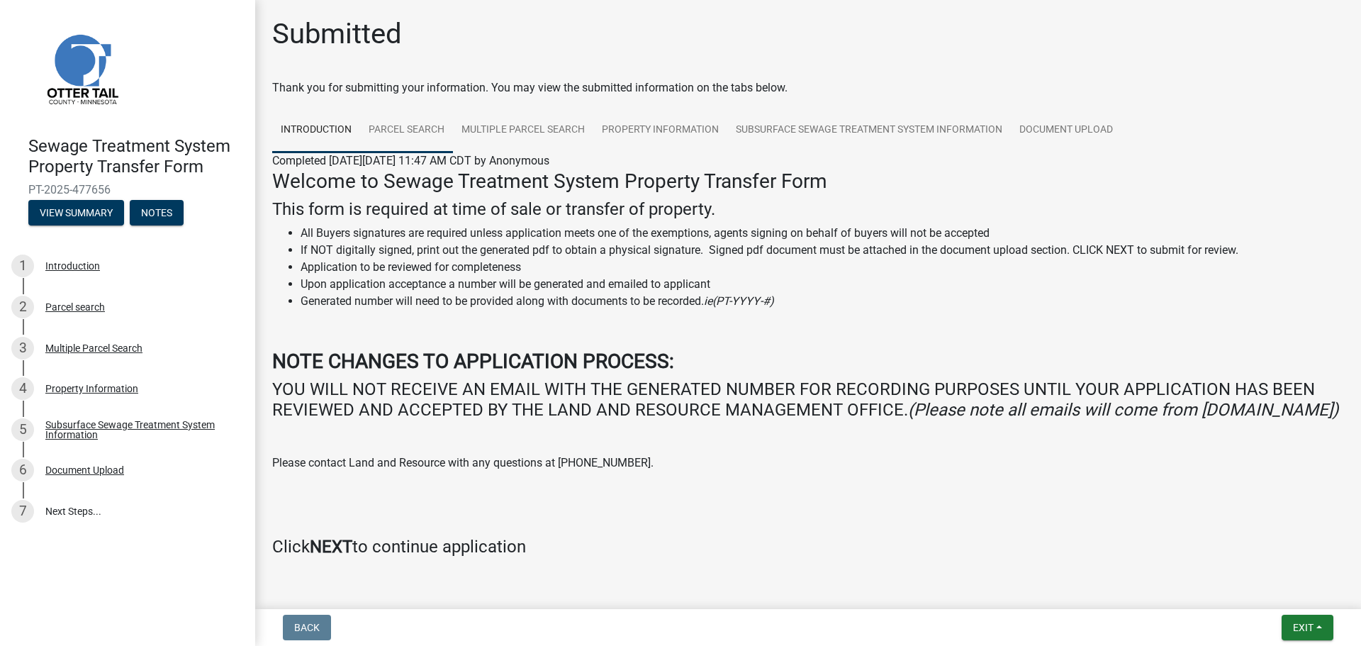
click at [386, 128] on link "Parcel search" at bounding box center [406, 130] width 93 height 45
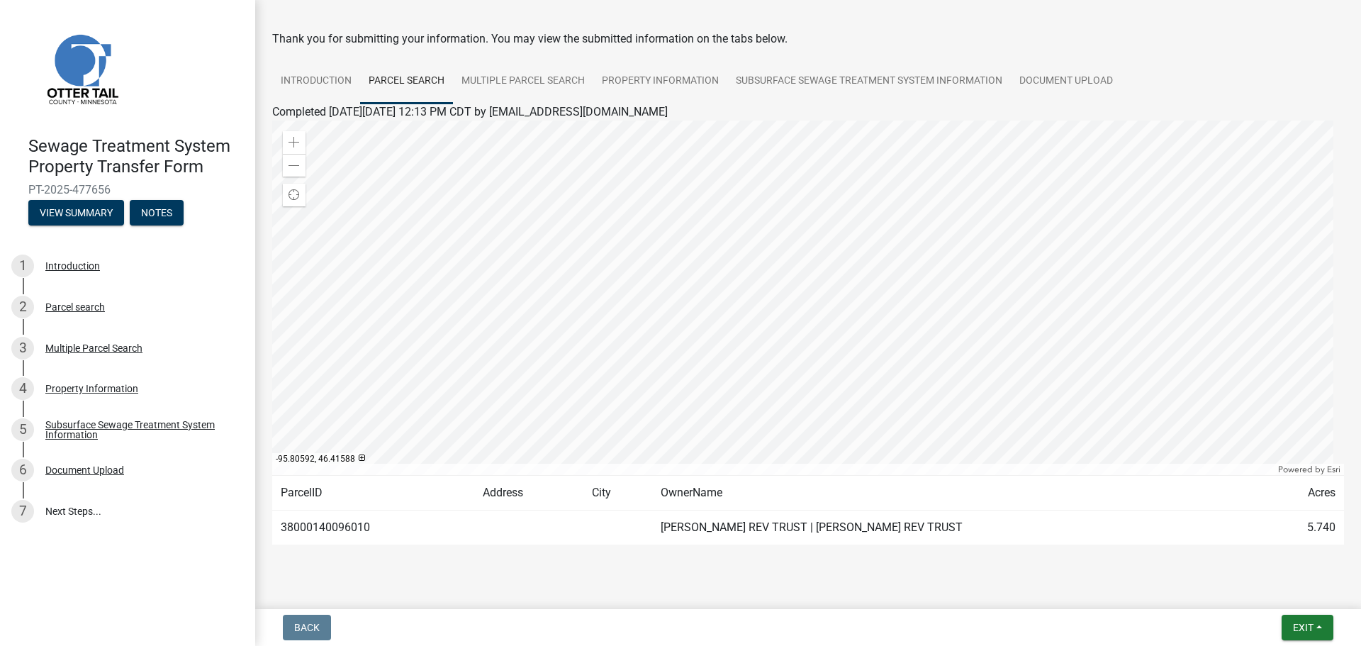
scroll to position [74, 0]
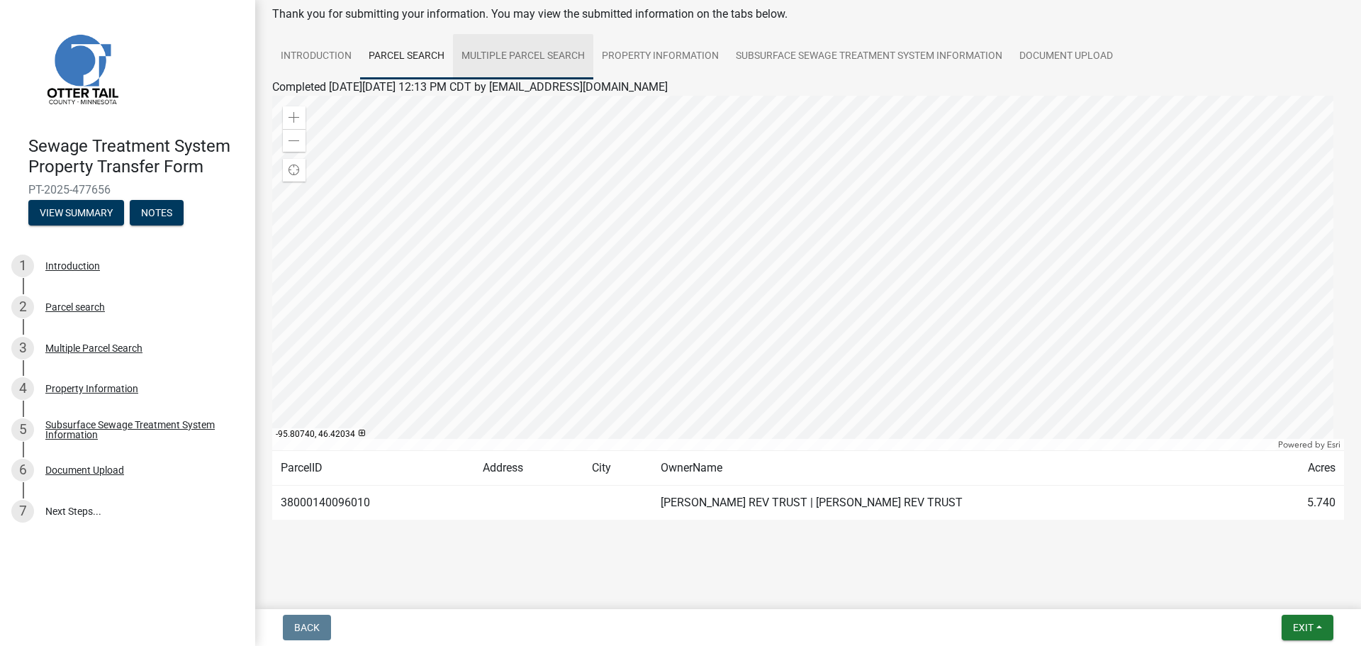
click at [534, 51] on link "Multiple Parcel Search" at bounding box center [523, 56] width 140 height 45
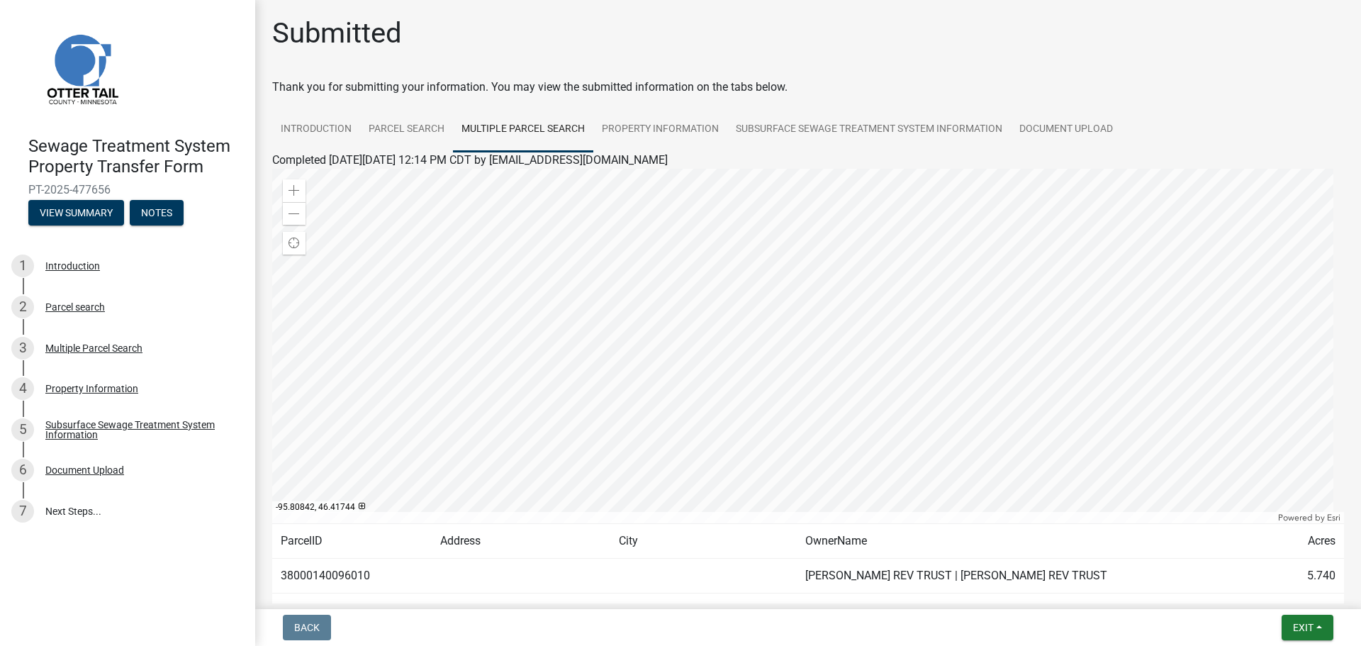
scroll to position [0, 0]
click at [661, 123] on link "Property Information" at bounding box center [660, 130] width 134 height 45
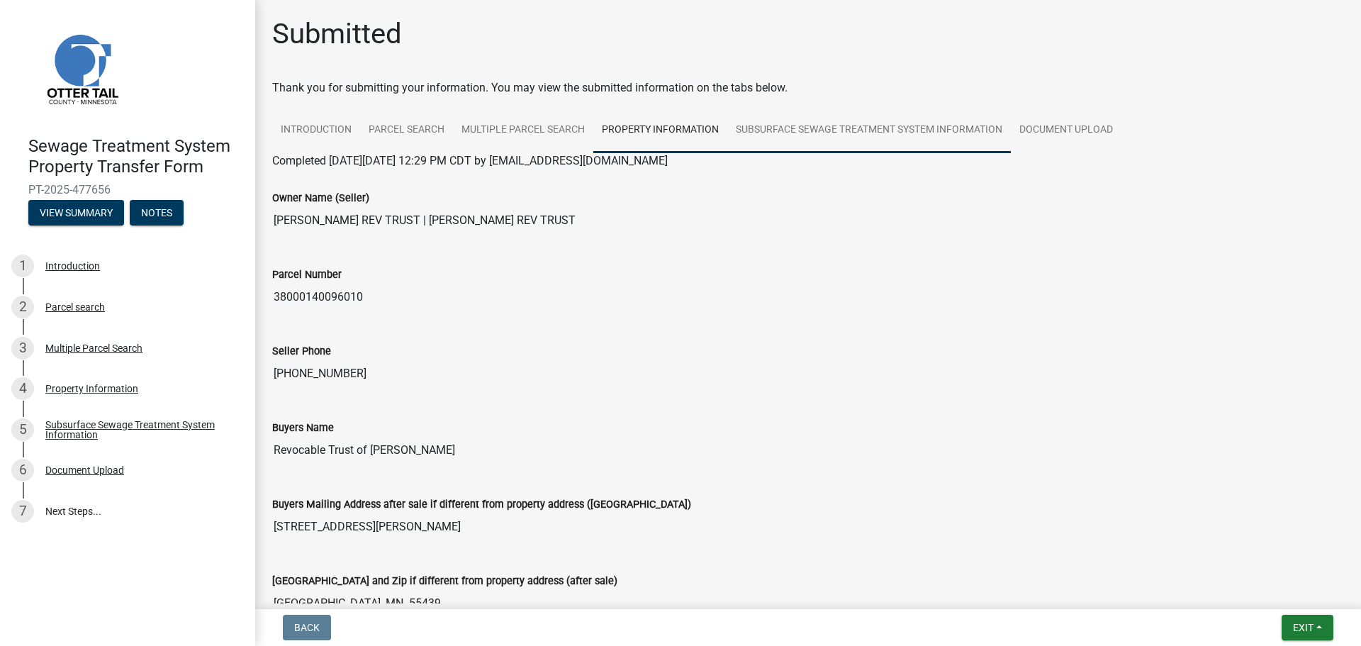
click at [824, 132] on link "Subsurface Sewage Treatment System Information" at bounding box center [869, 130] width 284 height 45
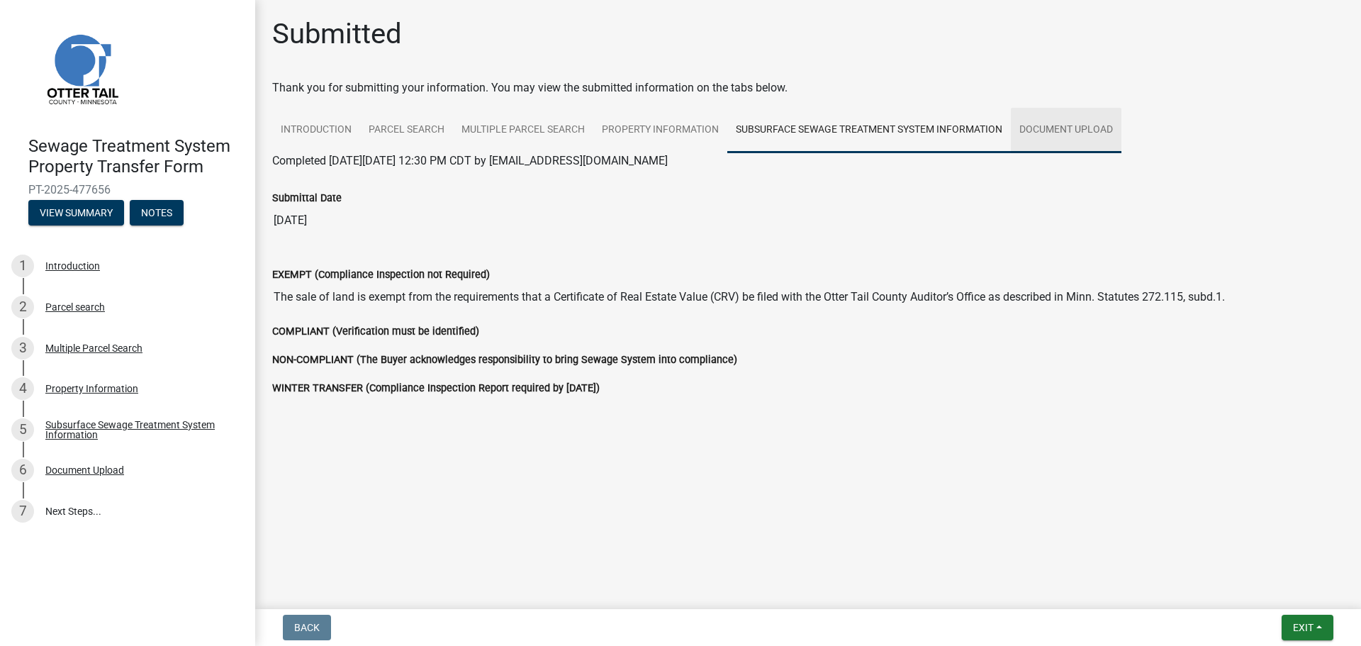
click at [1078, 124] on link "Document Upload" at bounding box center [1066, 130] width 111 height 45
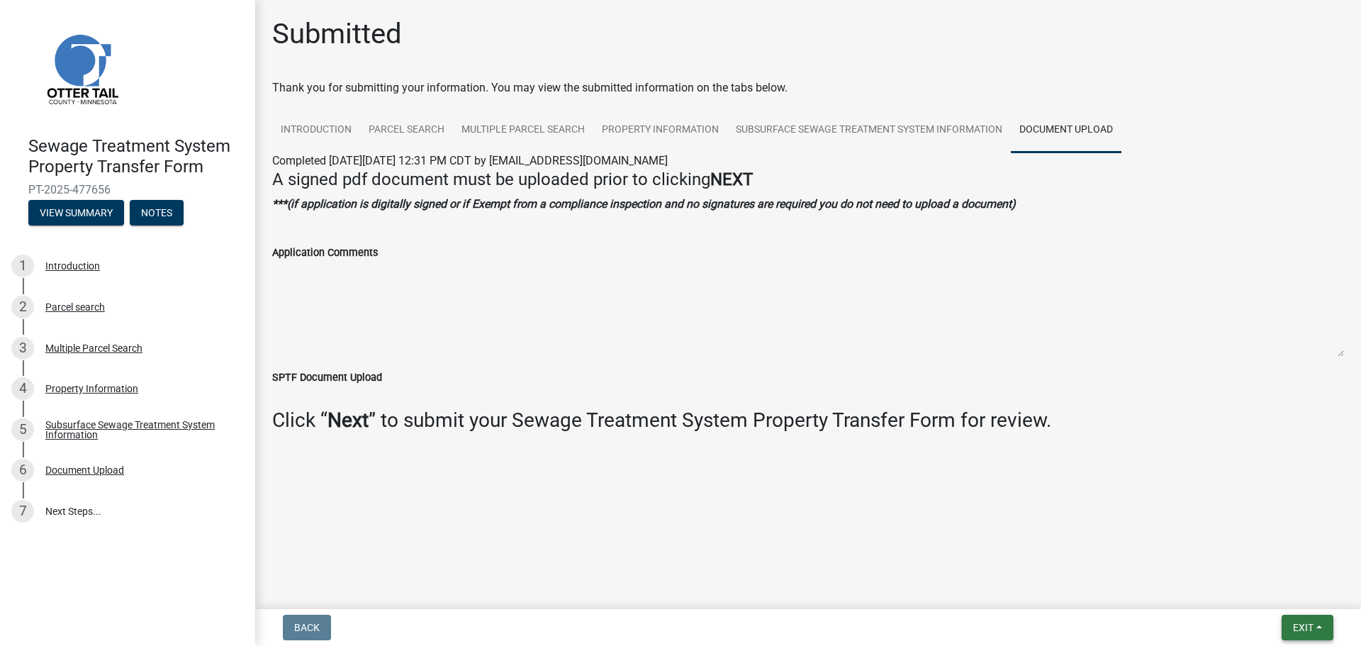
click at [1319, 629] on button "Exit" at bounding box center [1308, 628] width 52 height 26
click at [1269, 586] on button "Save & Exit" at bounding box center [1276, 591] width 113 height 34
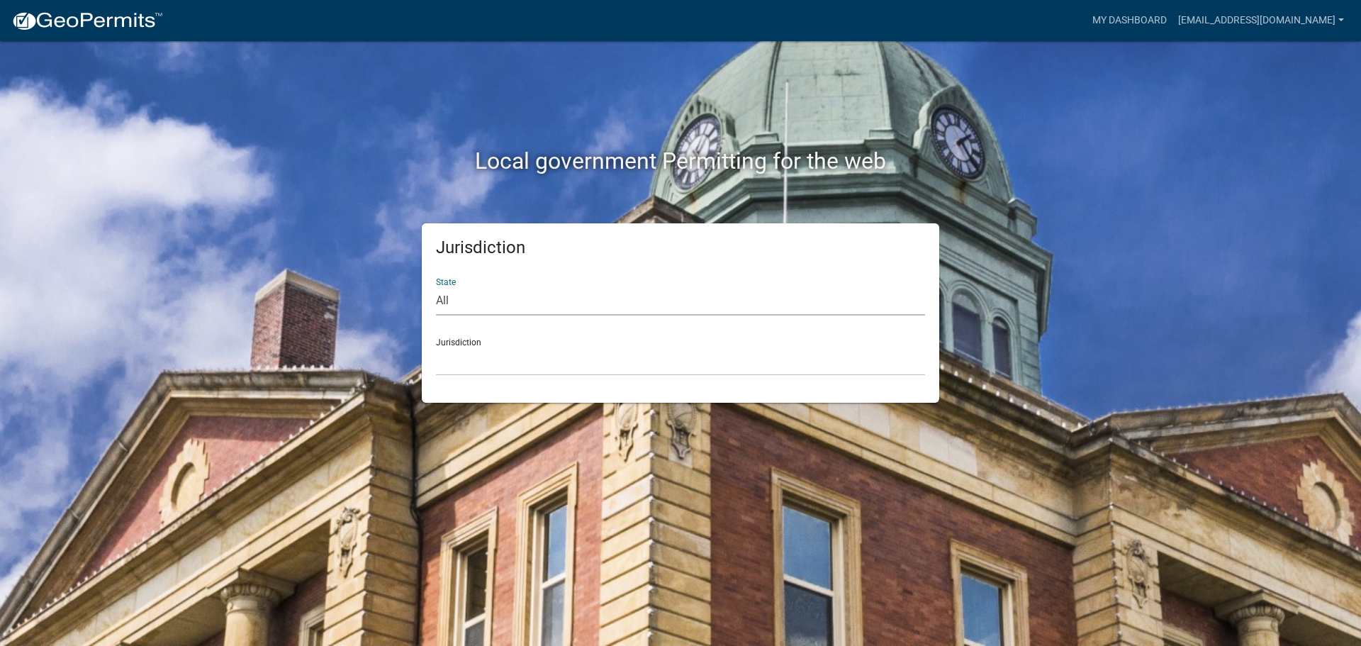
drag, startPoint x: 458, startPoint y: 294, endPoint x: 414, endPoint y: 298, distance: 44.1
click at [414, 299] on div "Jurisdiction State All [US_STATE] [US_STATE] [US_STATE] [US_STATE] [US_STATE] […" at bounding box center [680, 312] width 539 height 179
select select "[US_STATE]"
click at [436, 286] on select "All [US_STATE] [US_STATE] [US_STATE] [US_STATE] [US_STATE] [US_STATE] [US_STATE…" at bounding box center [680, 300] width 489 height 29
click at [453, 359] on select "[GEOGRAPHIC_DATA], [US_STATE] [GEOGRAPHIC_DATA], [US_STATE] [GEOGRAPHIC_DATA], …" at bounding box center [680, 361] width 489 height 29
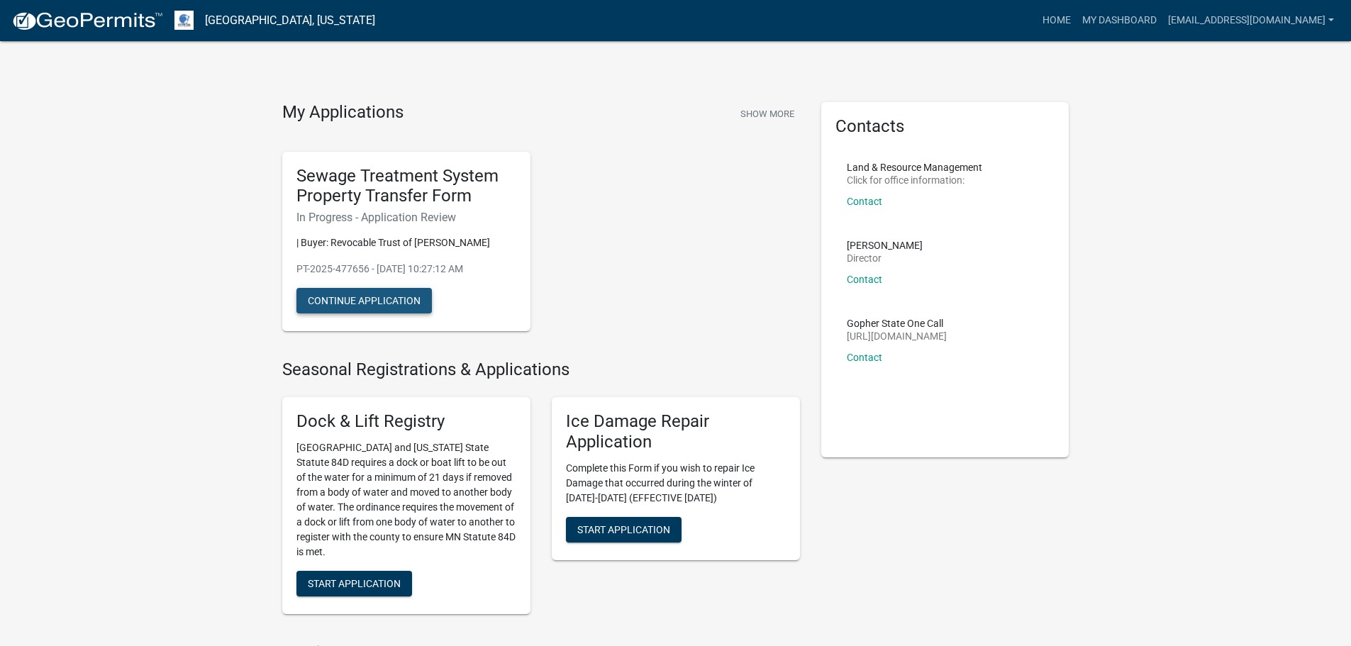
click at [373, 313] on button "Continue Application" at bounding box center [363, 301] width 135 height 26
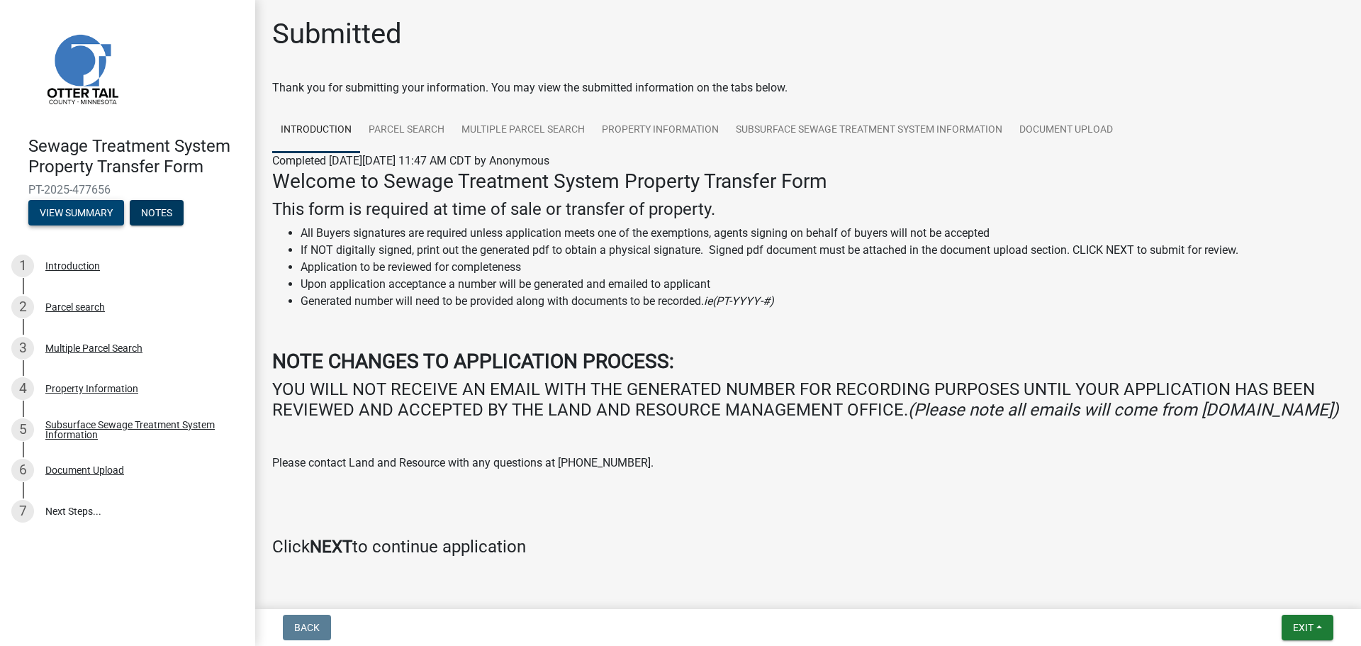
click at [79, 209] on button "View Summary" at bounding box center [76, 213] width 96 height 26
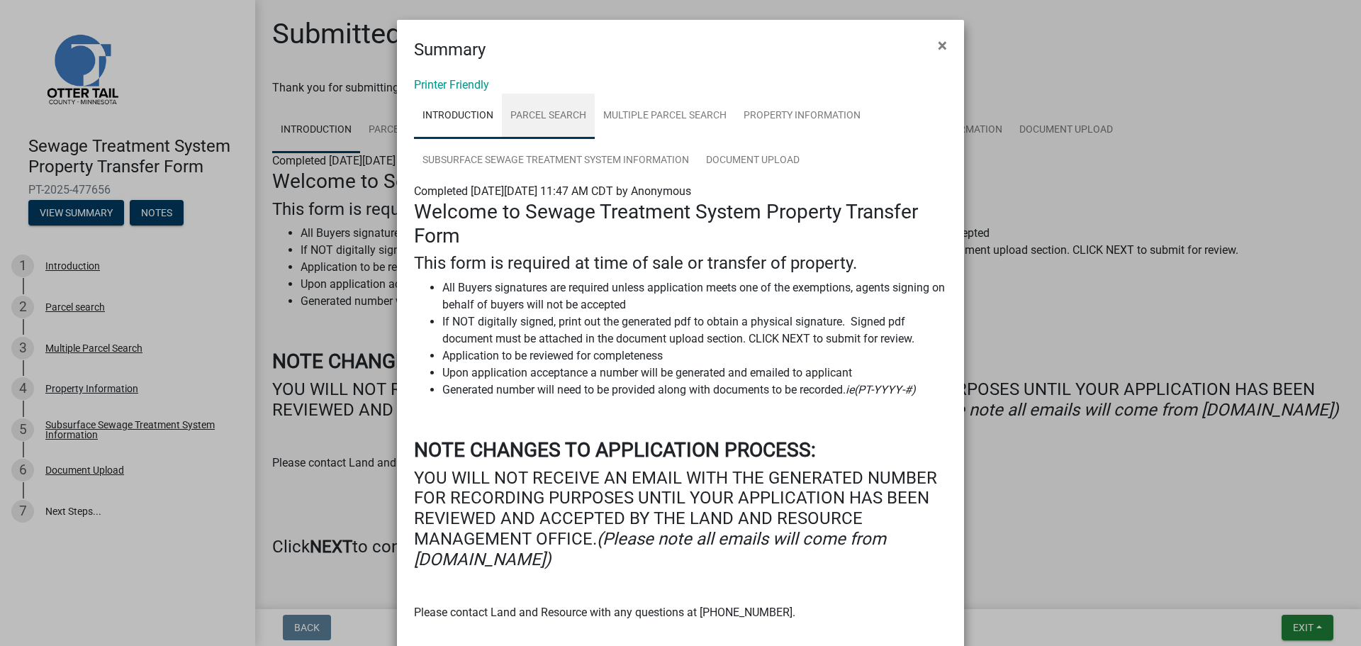
click at [528, 112] on link "Parcel search" at bounding box center [548, 116] width 93 height 45
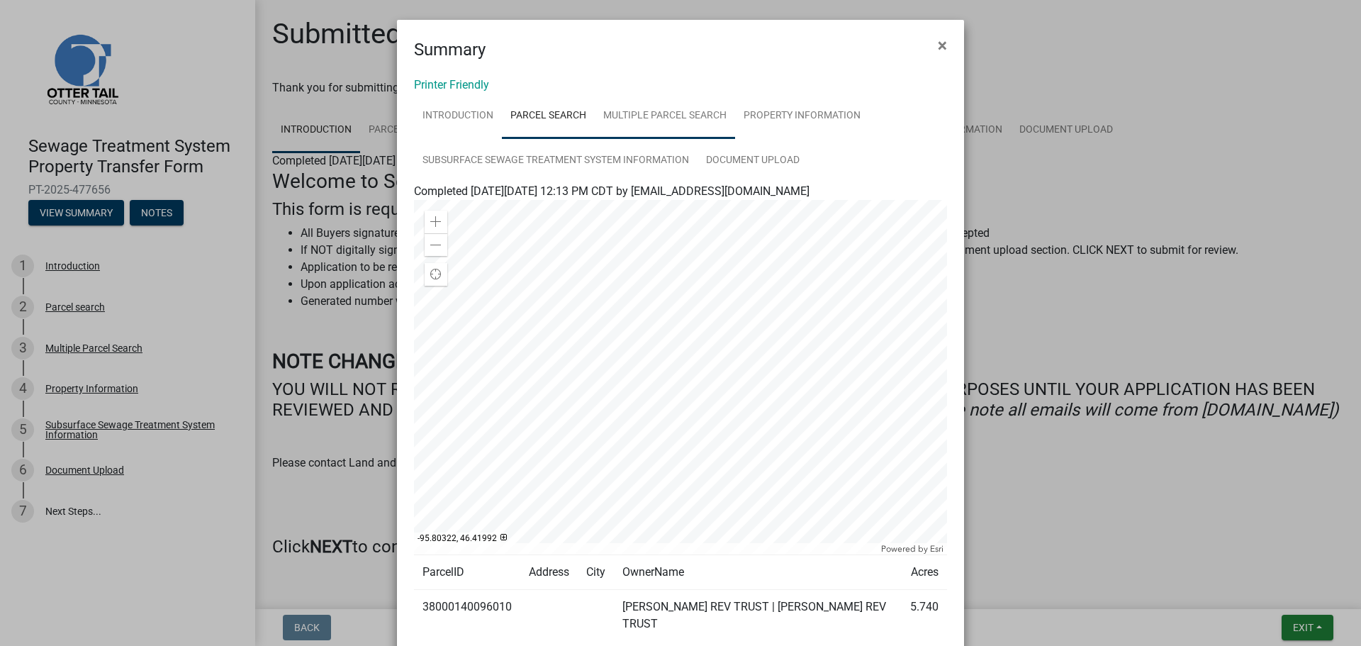
click at [644, 112] on link "Multiple Parcel Search" at bounding box center [665, 116] width 140 height 45
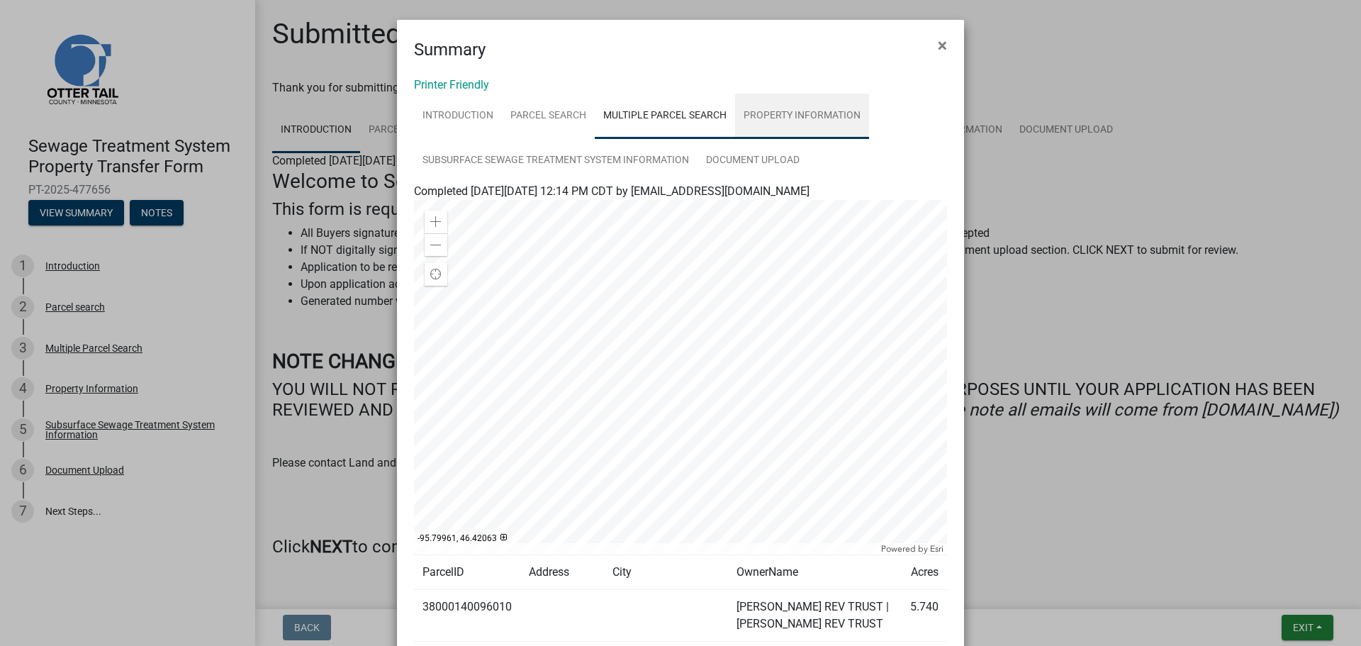
click at [786, 117] on link "Property Information" at bounding box center [802, 116] width 134 height 45
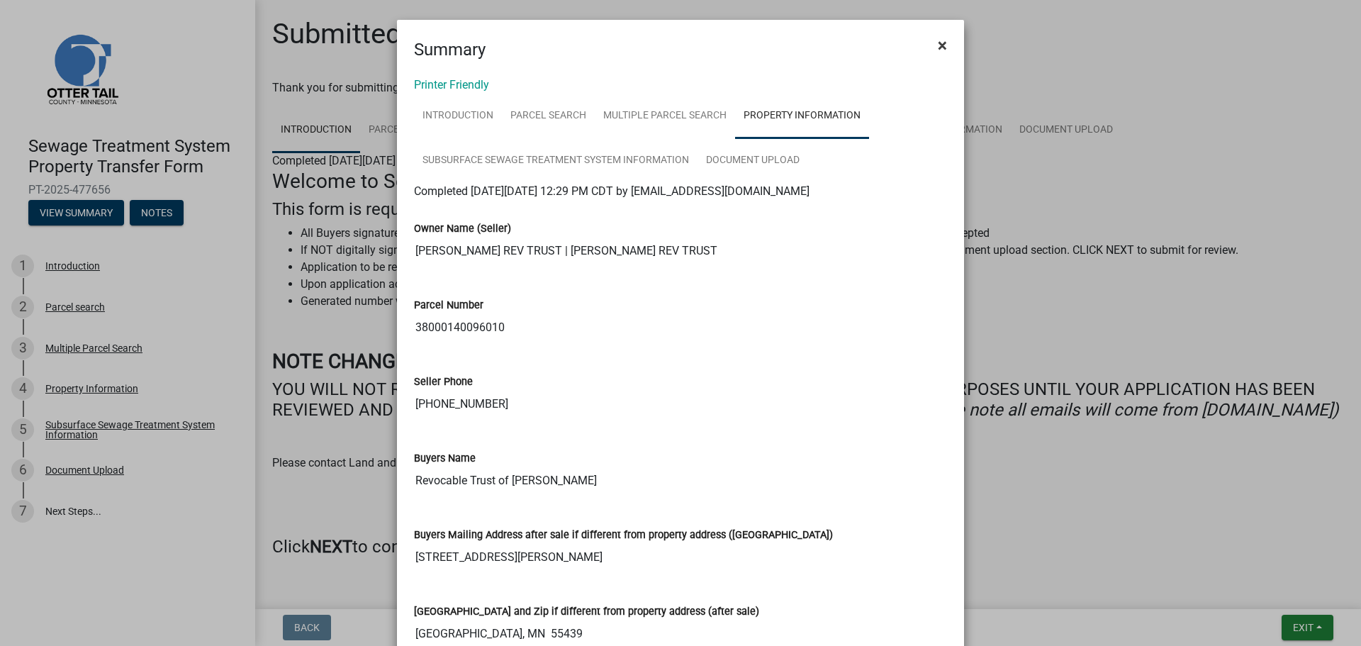
click at [938, 45] on span "×" at bounding box center [942, 45] width 9 height 20
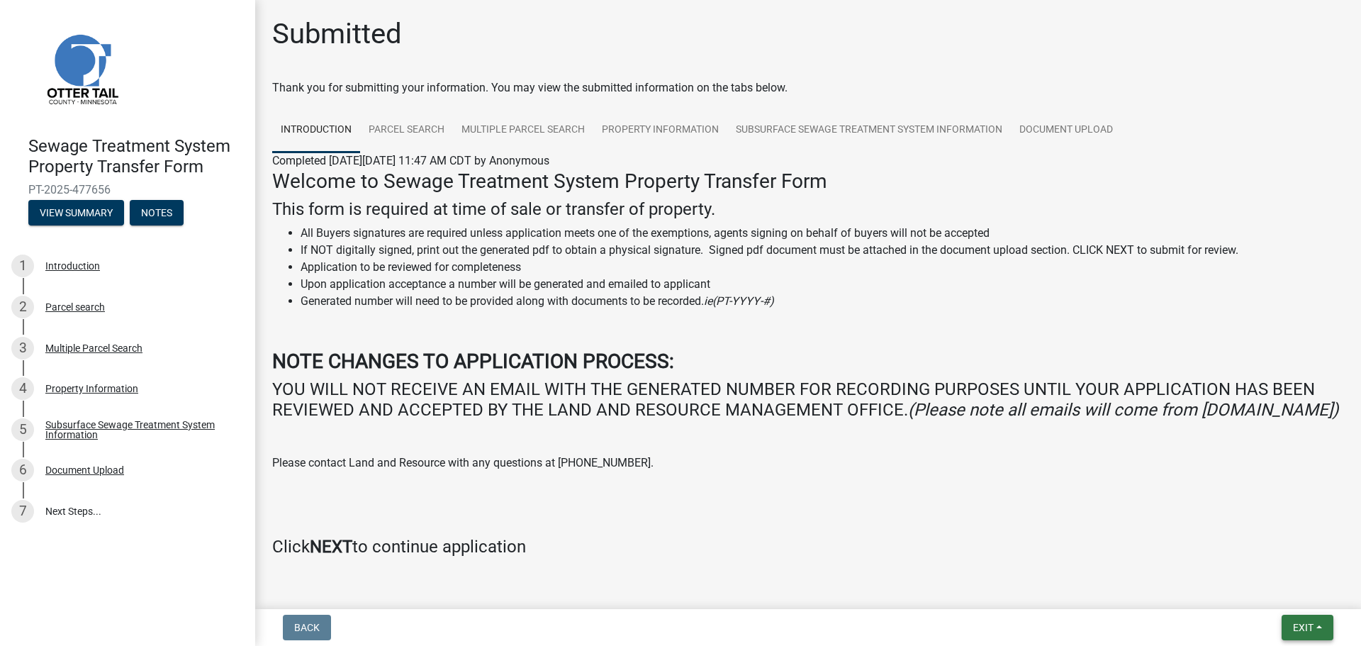
click at [1308, 620] on button "Exit" at bounding box center [1308, 628] width 52 height 26
click at [1268, 588] on button "Save & Exit" at bounding box center [1276, 591] width 113 height 34
